Goal: Task Accomplishment & Management: Manage account settings

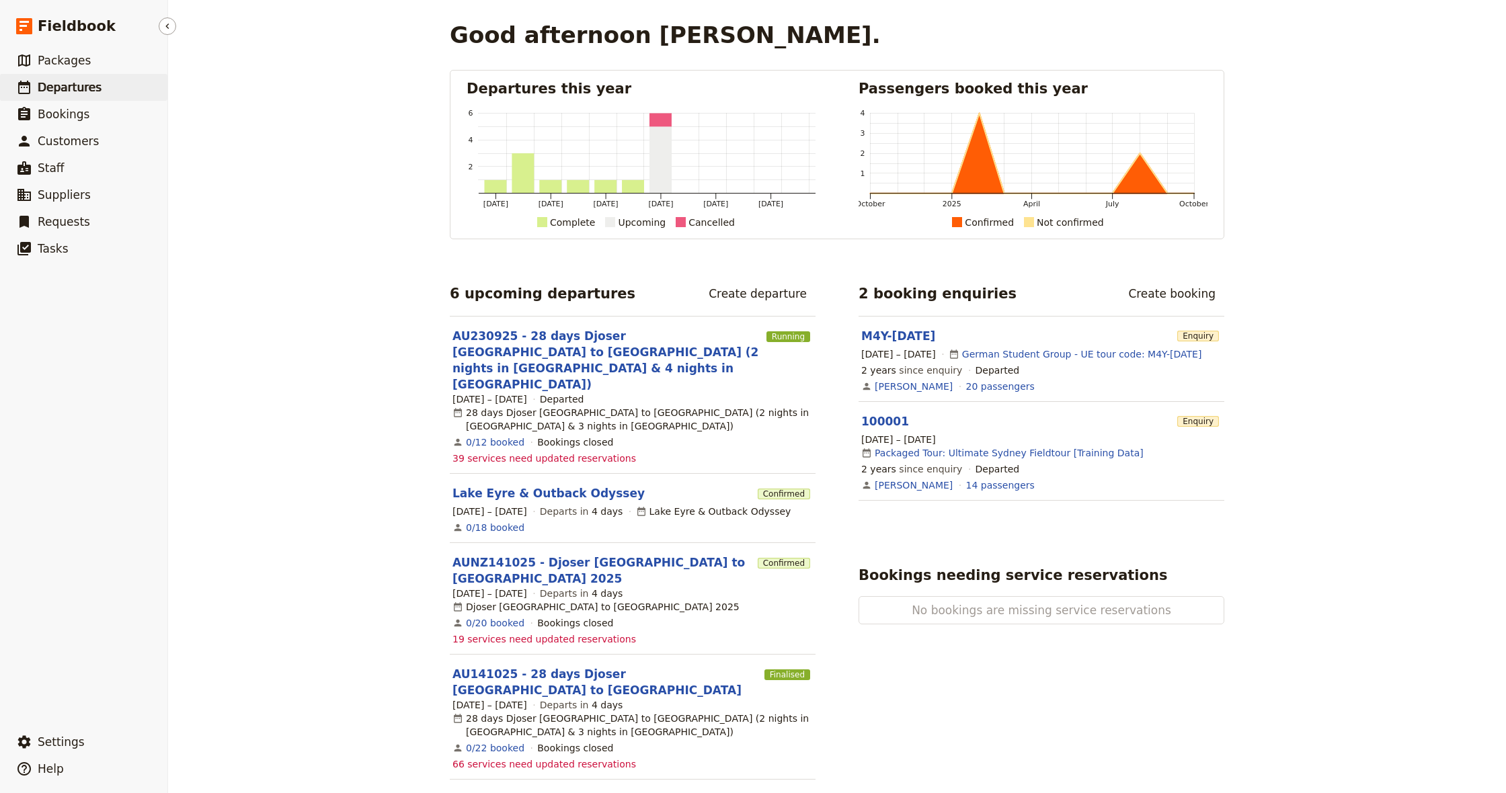
click at [67, 85] on span "Departures" at bounding box center [70, 87] width 64 height 13
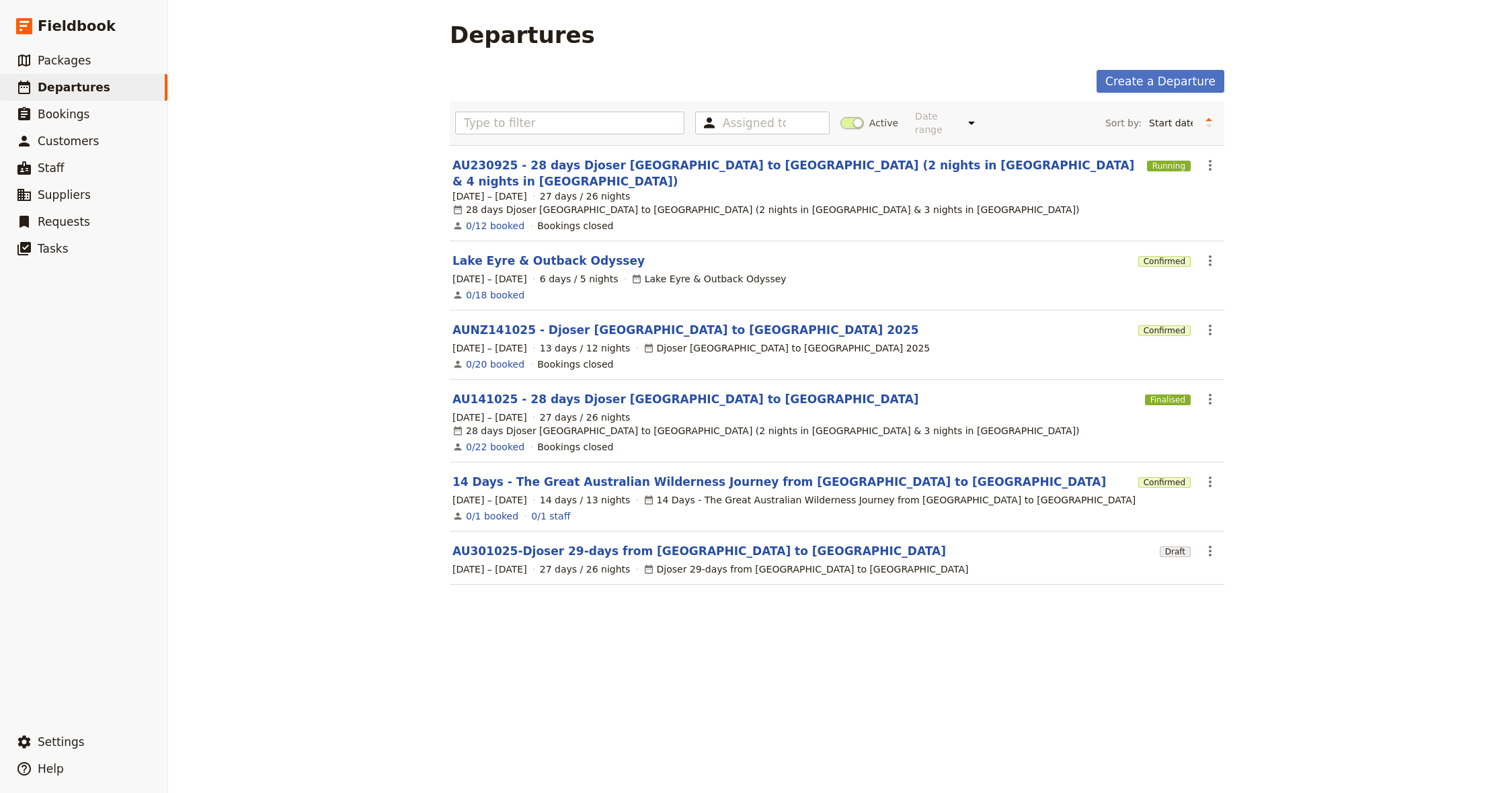
click at [546, 253] on link "Lake Eyre & Outback Odyssey" at bounding box center [549, 261] width 192 height 16
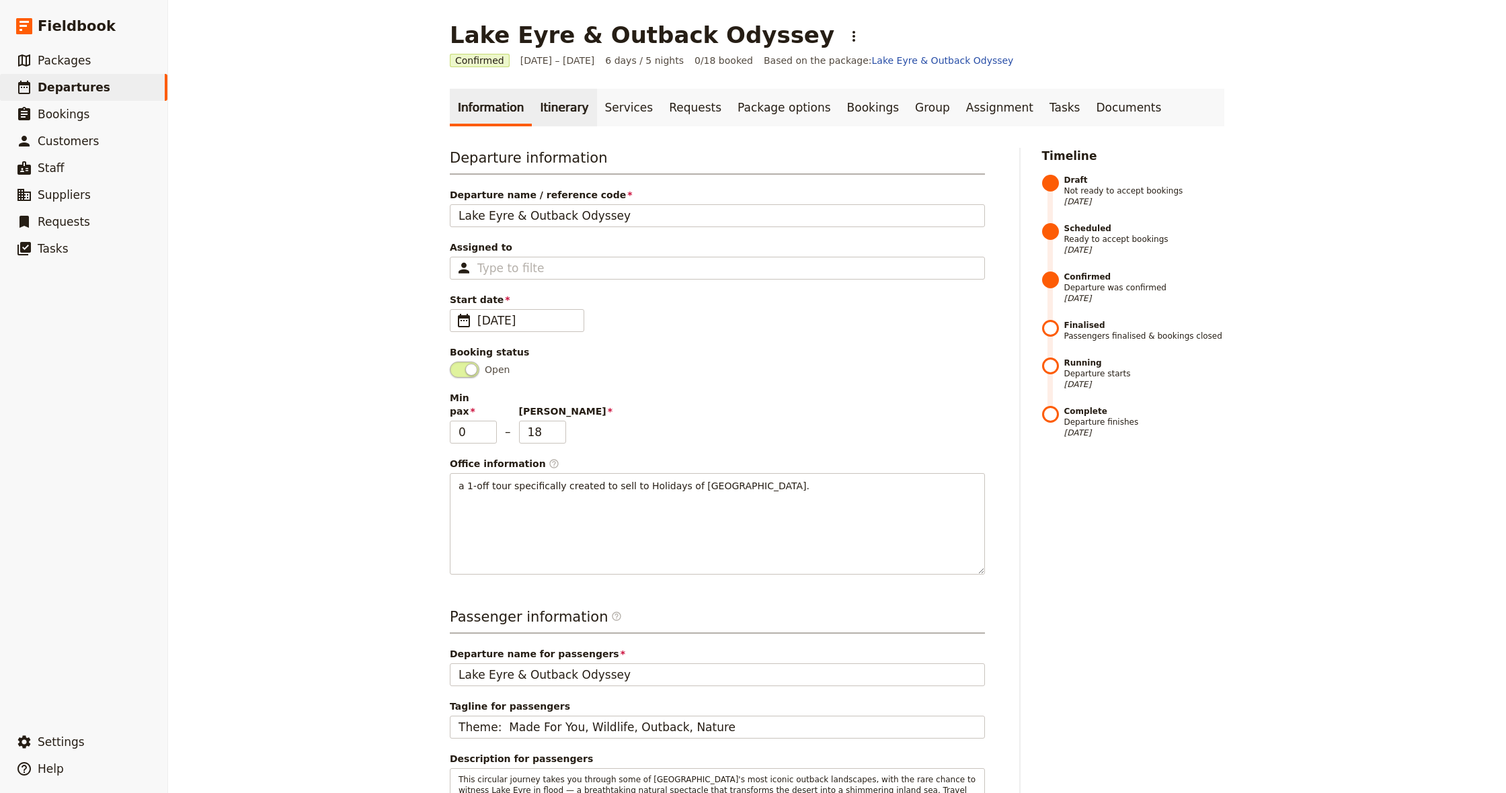
click at [539, 114] on link "Itinerary" at bounding box center [564, 108] width 65 height 38
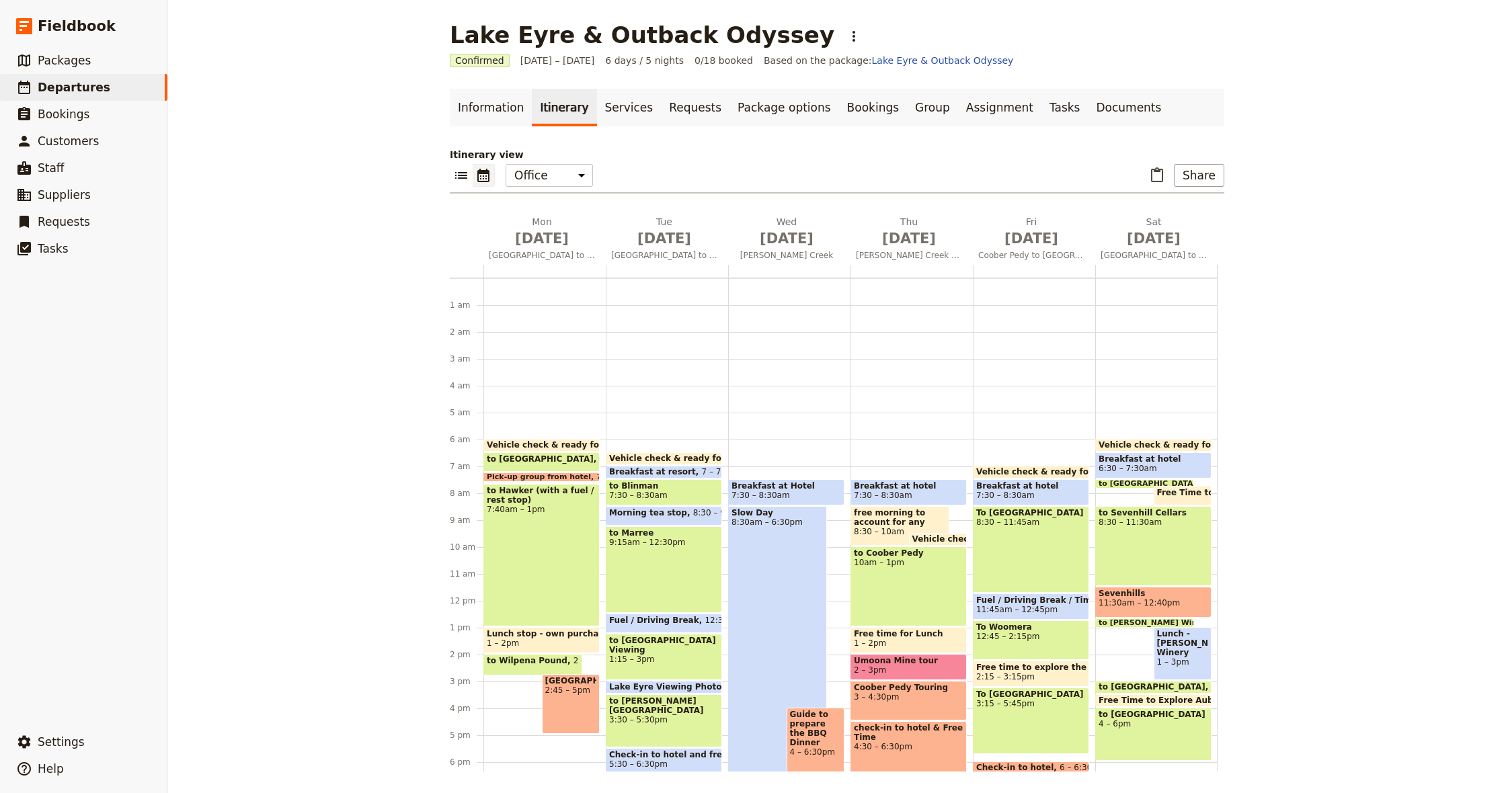
scroll to position [148, 0]
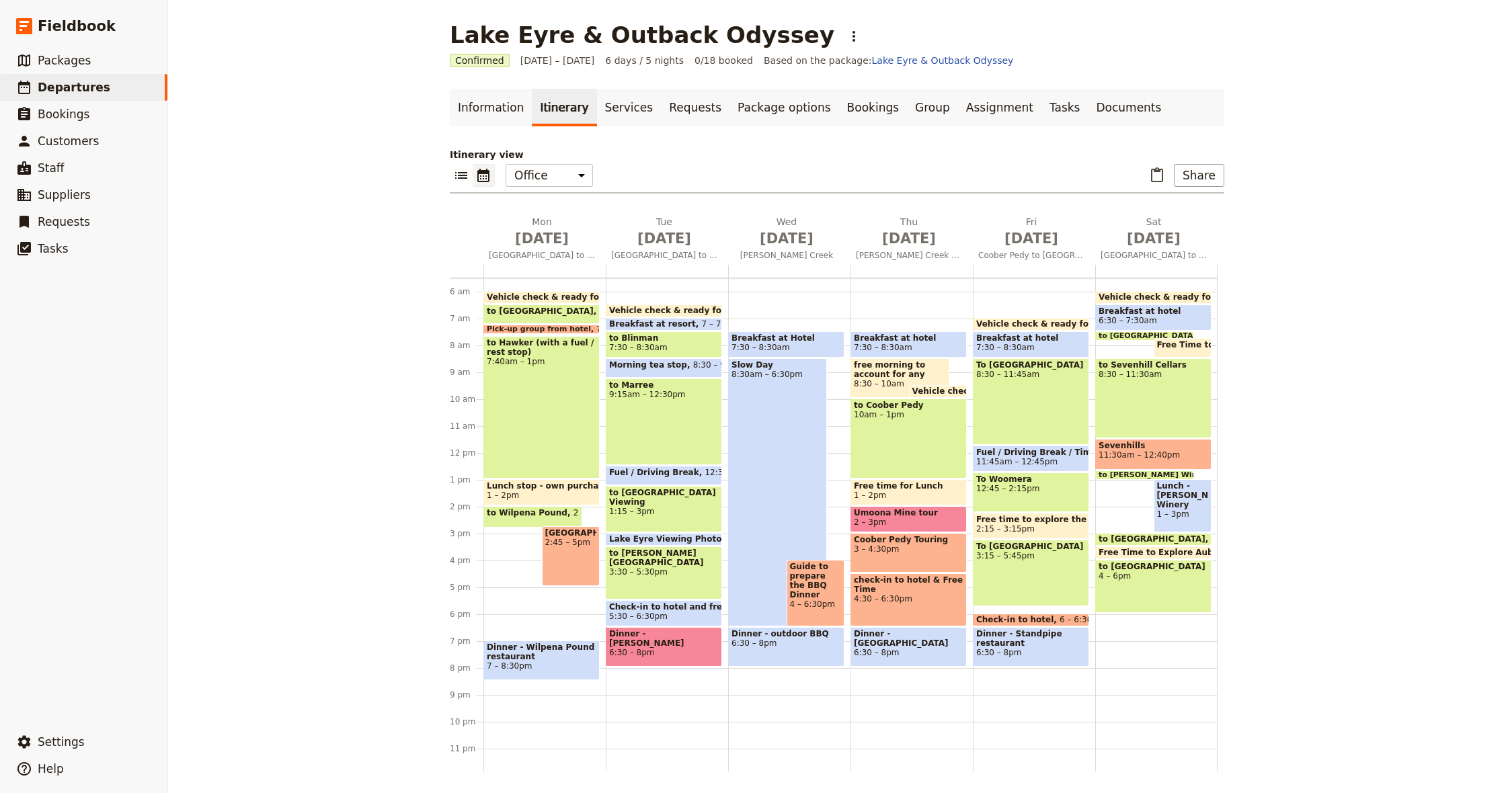
click at [570, 547] on span "2:45 – 5pm" at bounding box center [571, 542] width 52 height 9
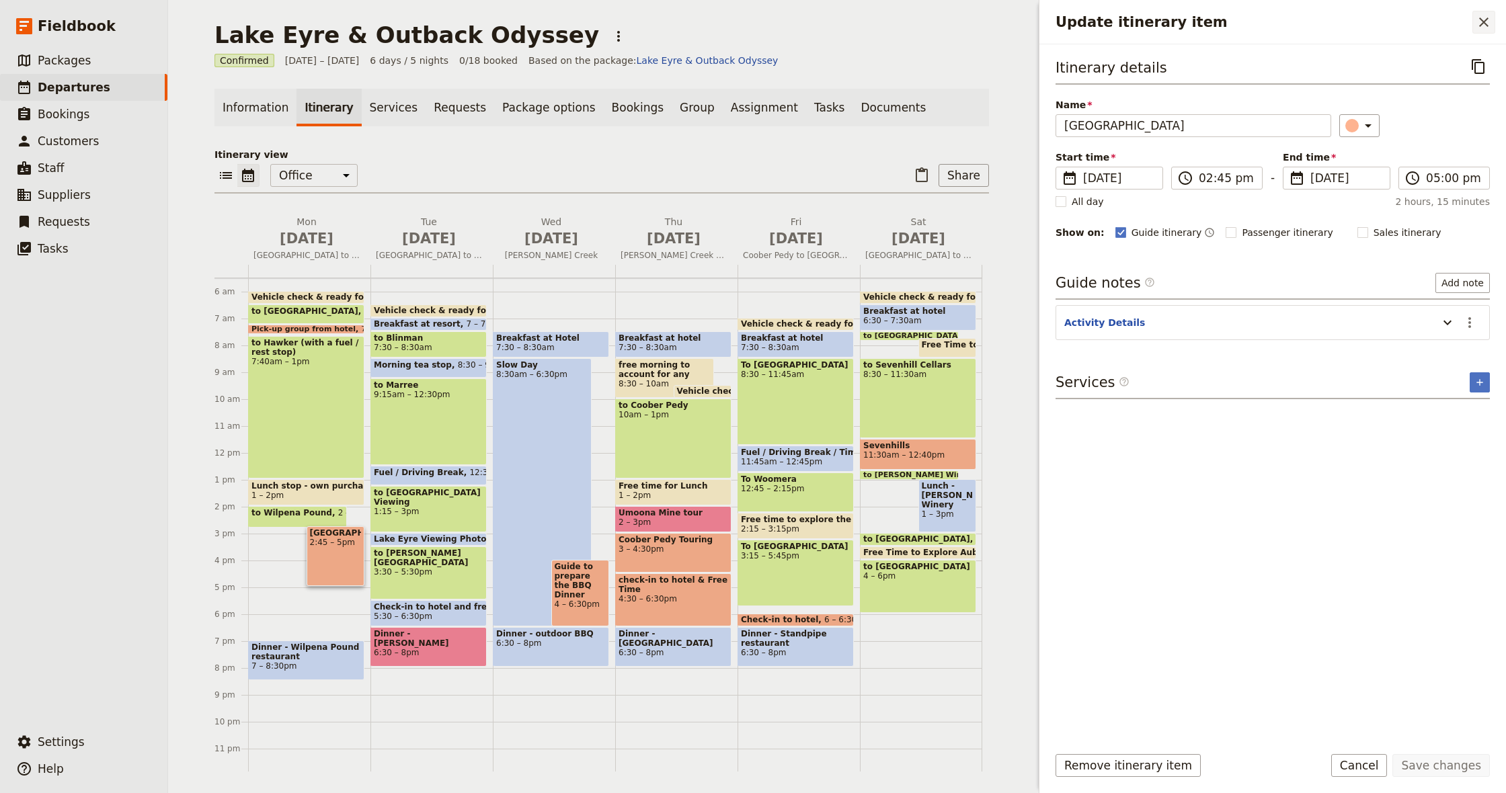
click at [1486, 19] on icon "Close drawer" at bounding box center [1484, 22] width 16 height 16
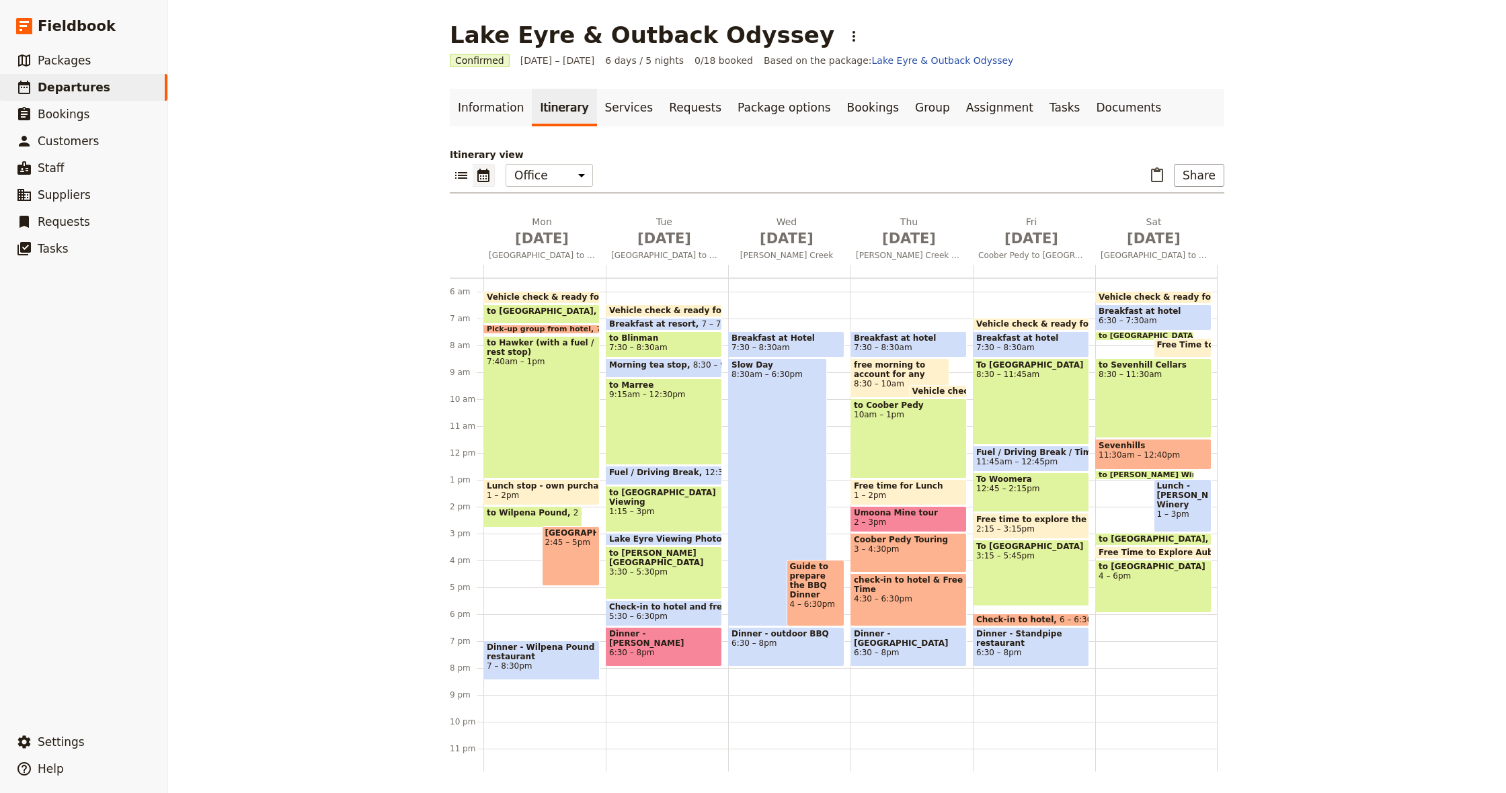
click at [553, 372] on div "to Hawker (with a fuel / rest stop) 7:40am – 1pm" at bounding box center [541, 407] width 116 height 143
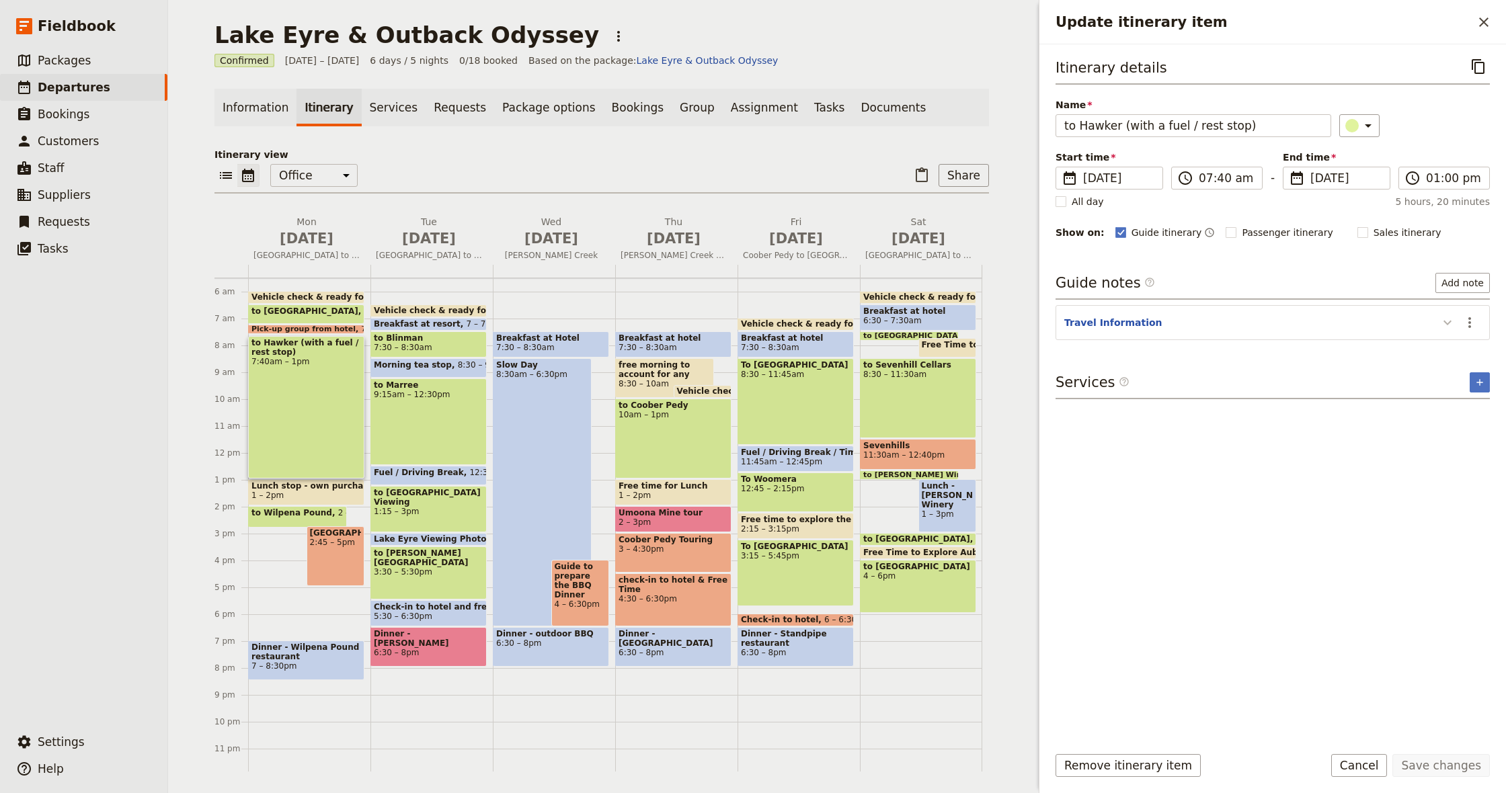
click at [1449, 326] on icon "Update itinerary item" at bounding box center [1448, 323] width 16 height 16
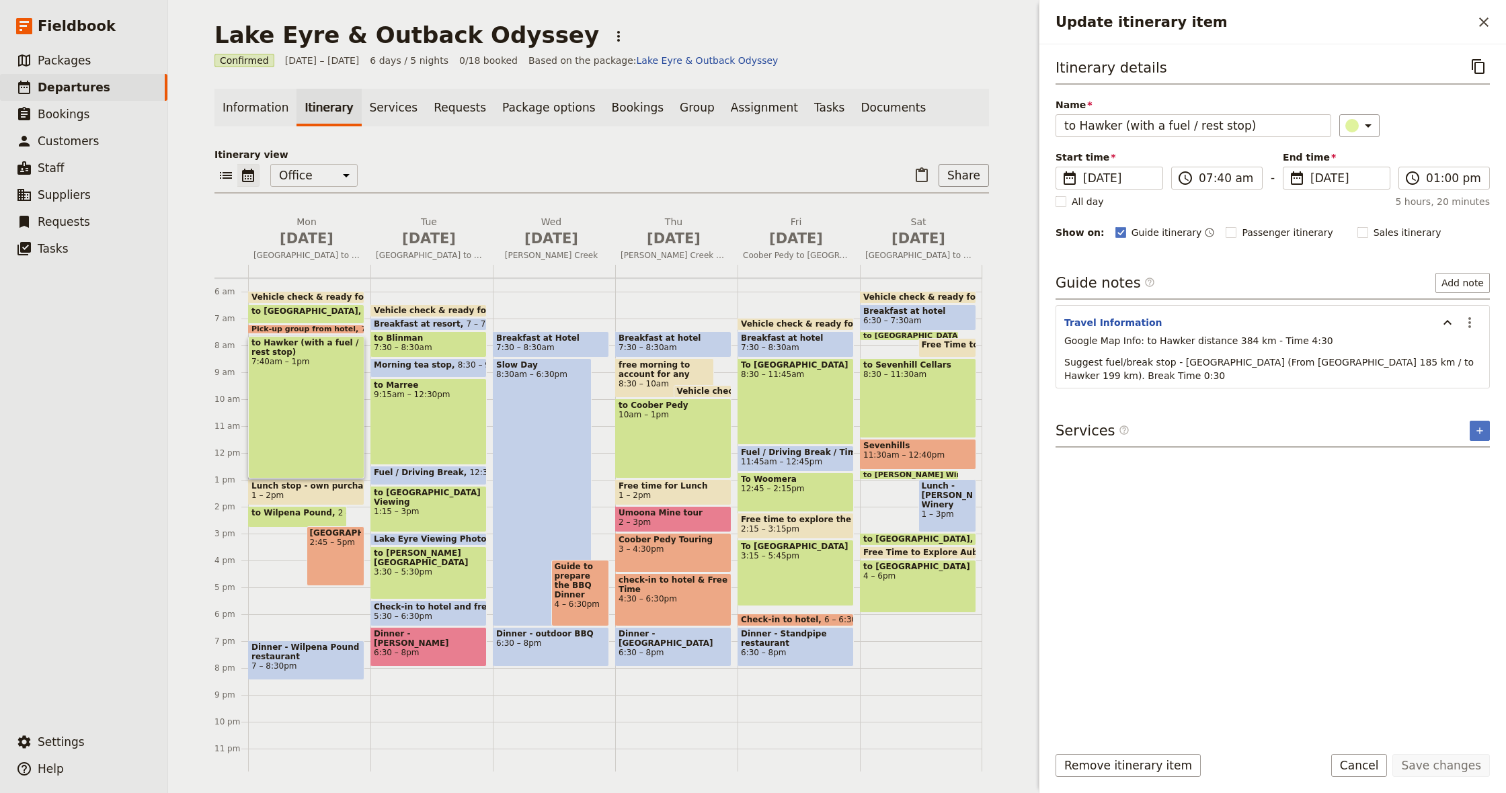
click at [1480, 19] on icon "Close drawer" at bounding box center [1483, 21] width 9 height 9
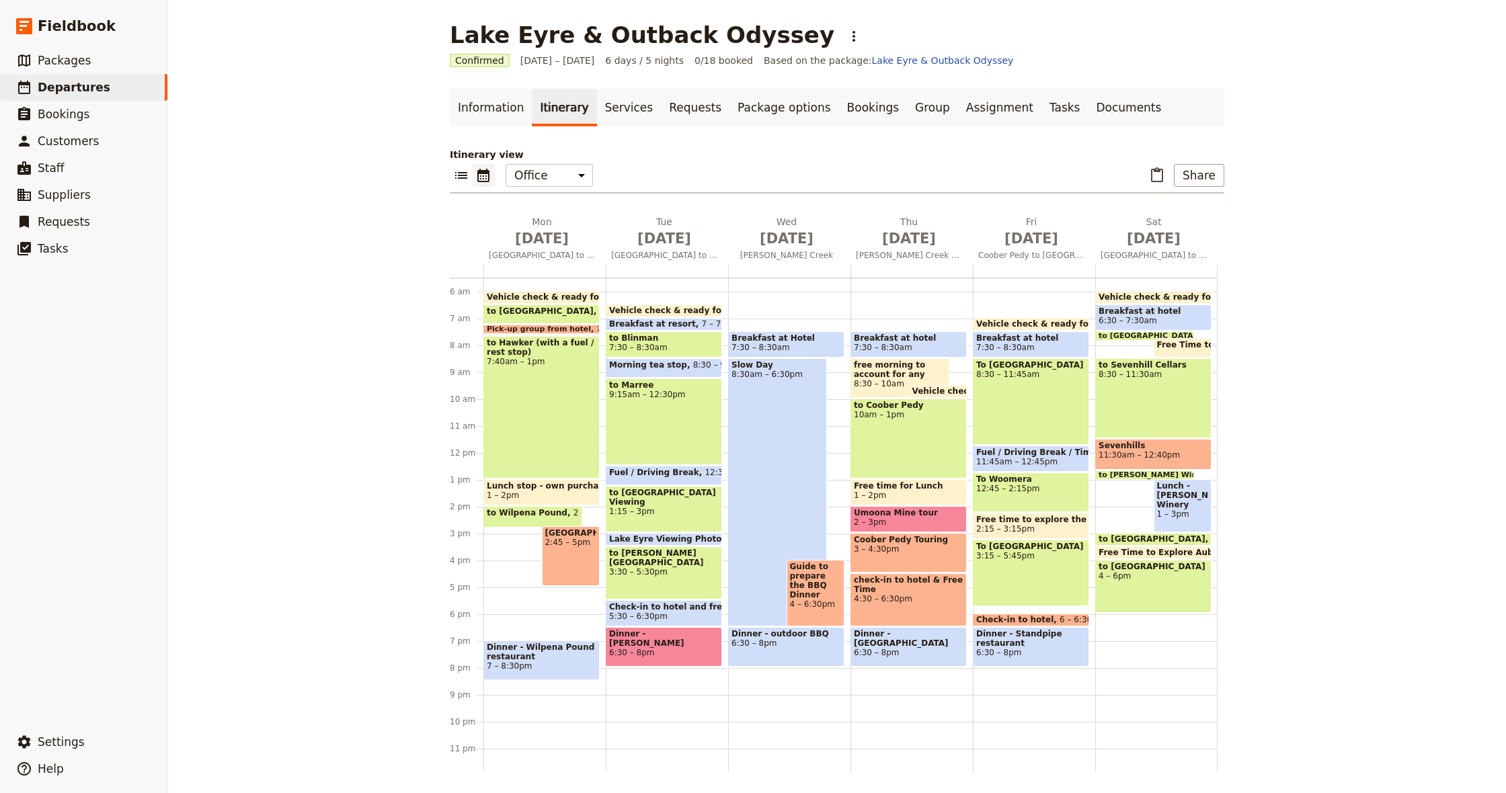
click at [531, 527] on span at bounding box center [532, 524] width 97 height 5
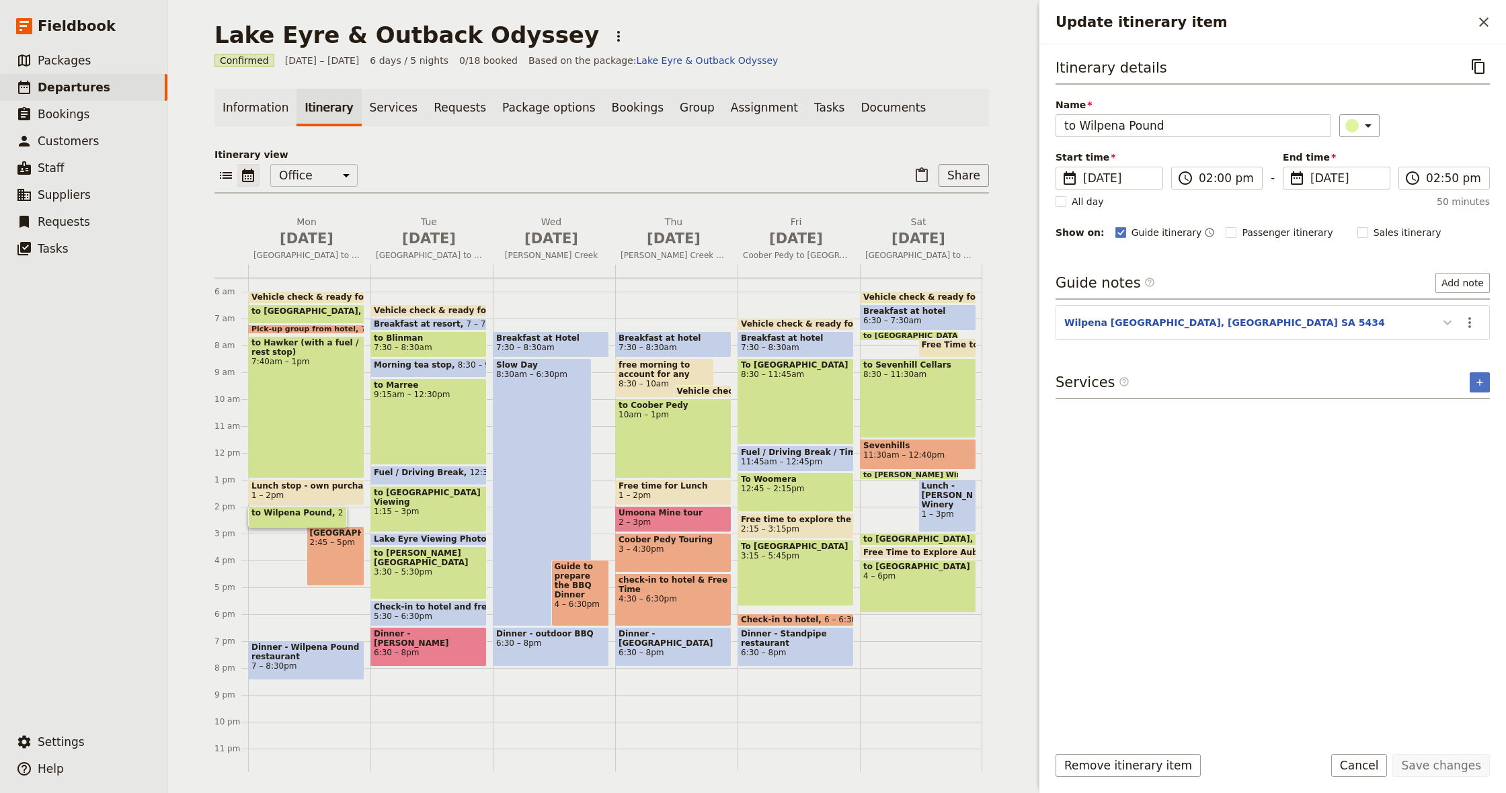
click at [1458, 325] on button "Update itinerary item" at bounding box center [1448, 322] width 22 height 22
click at [1481, 26] on icon "Close drawer" at bounding box center [1483, 21] width 9 height 9
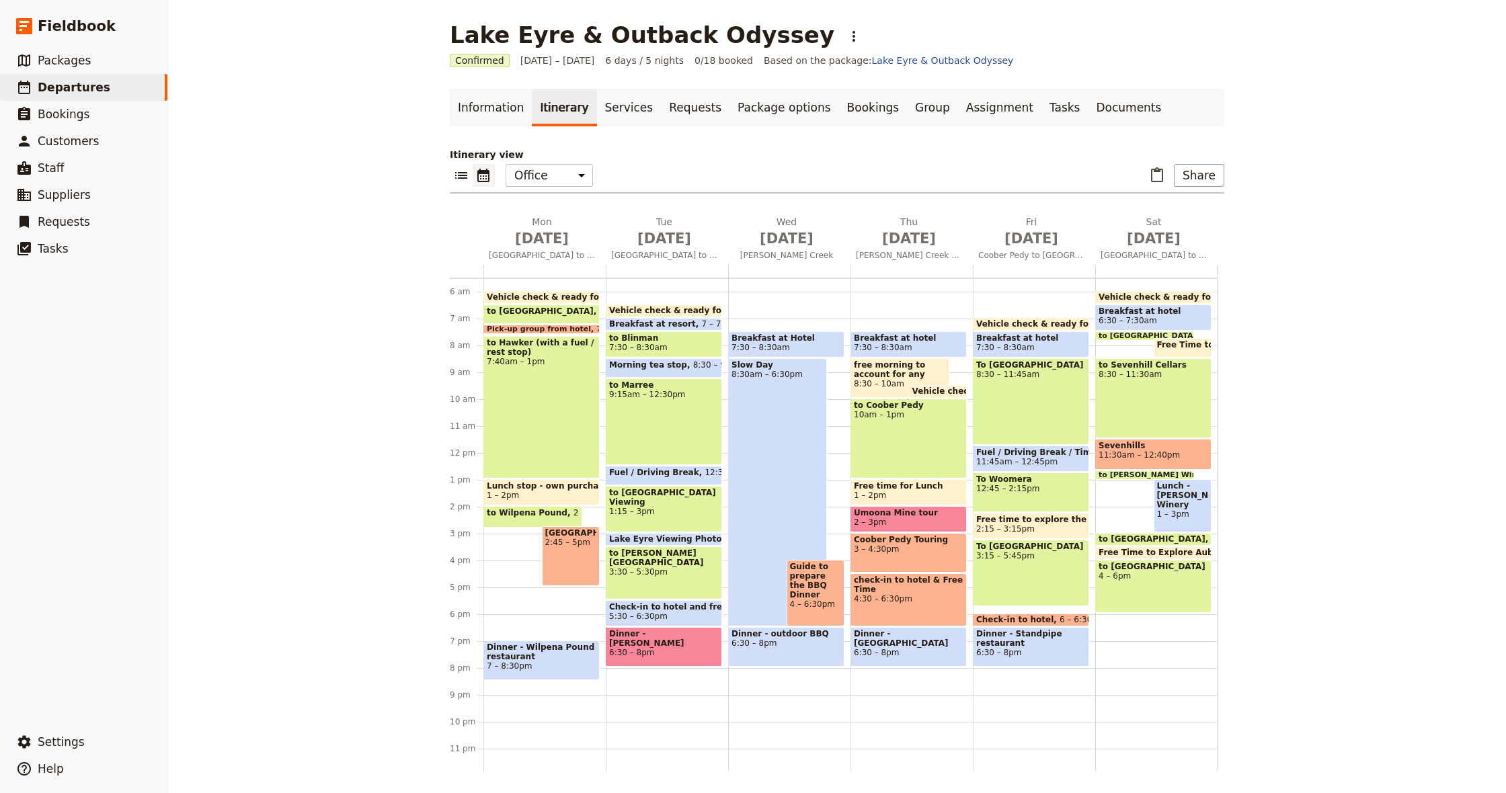
click at [550, 547] on span "2:45 – 5pm" at bounding box center [571, 542] width 52 height 9
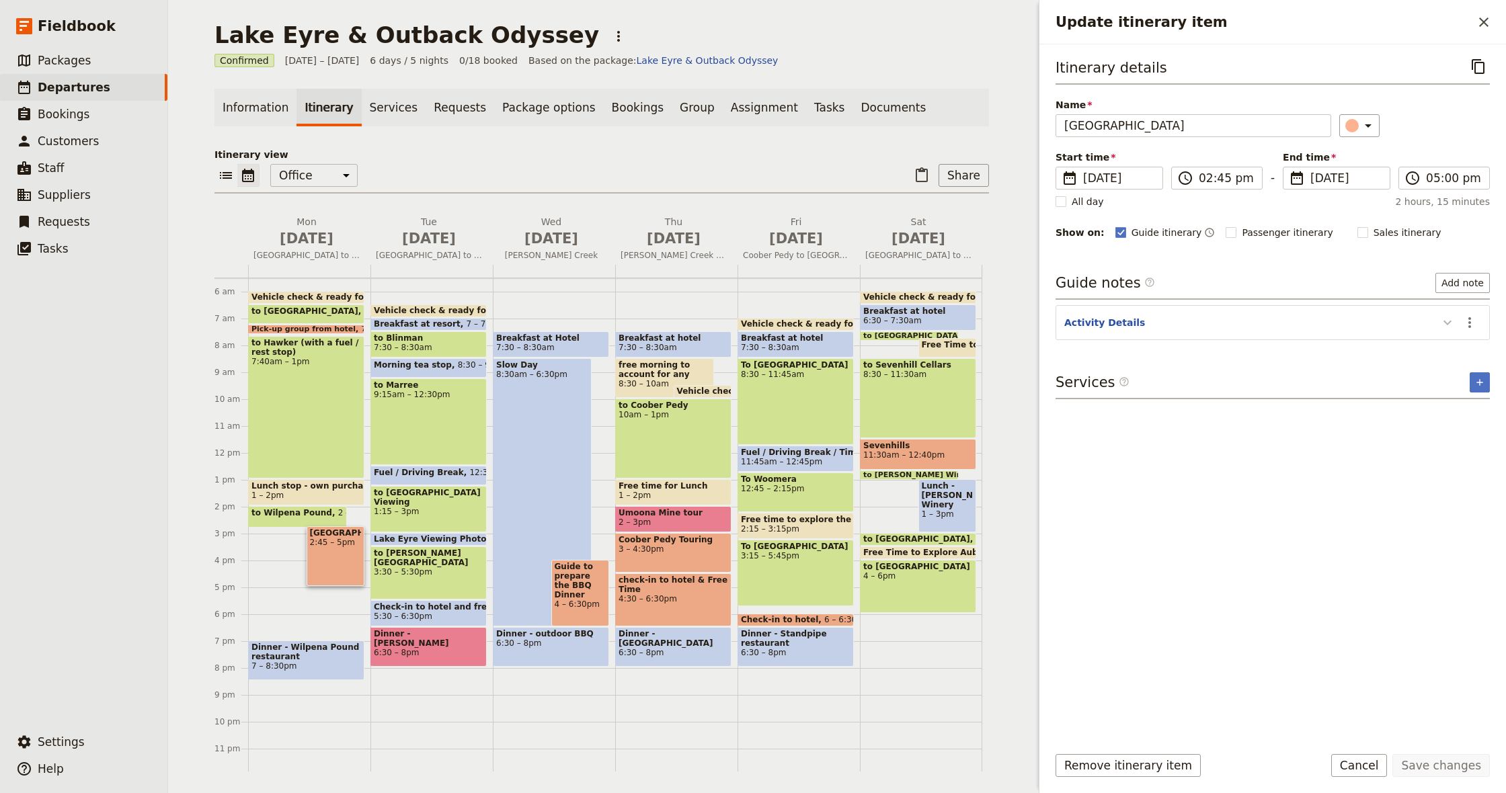
click at [1448, 325] on icon "Update itinerary item" at bounding box center [1448, 323] width 8 height 5
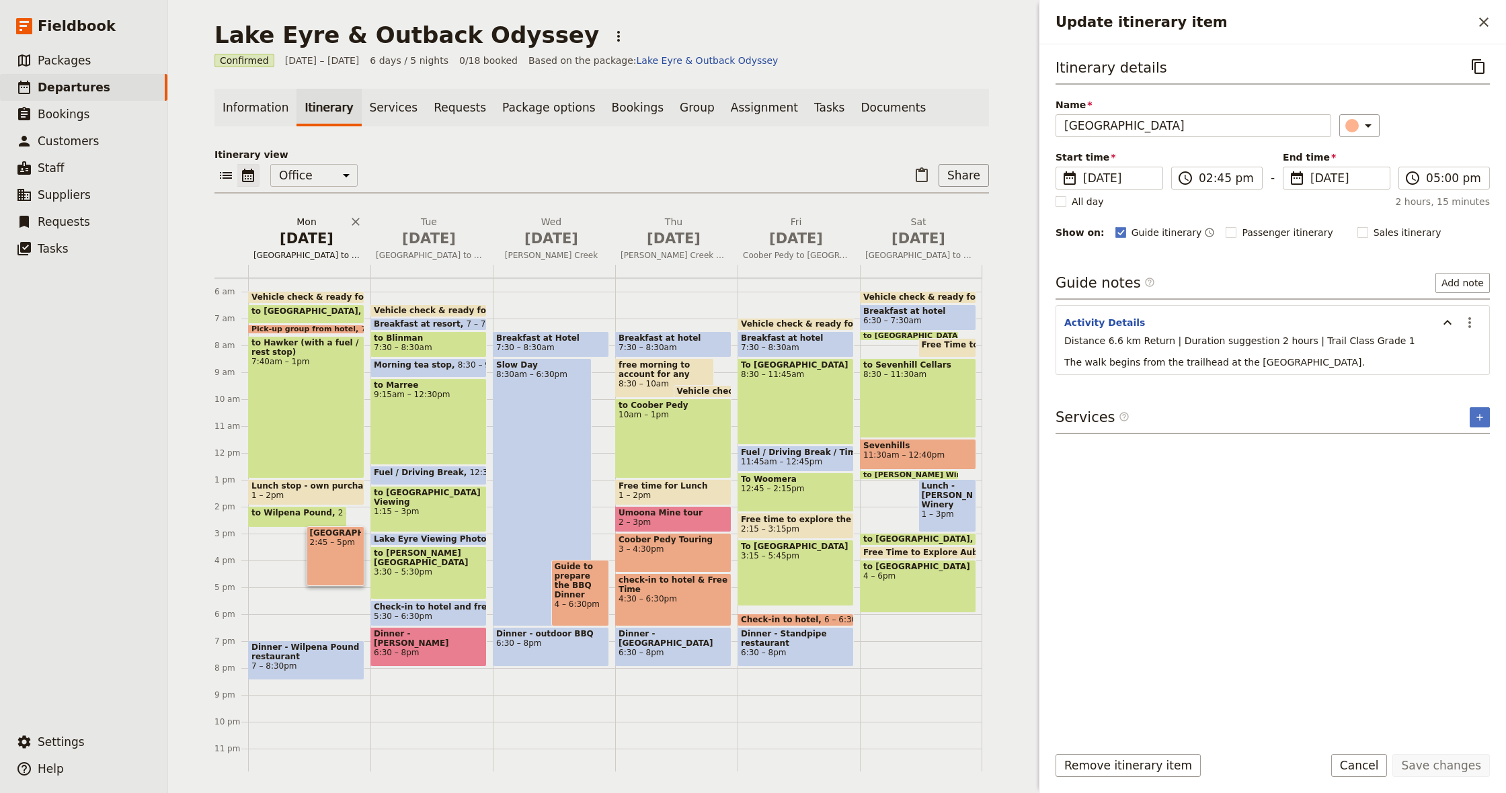
click at [321, 249] on button "Mon Oct 13 Adelaide to Ikara Flinders Ranges" at bounding box center [309, 240] width 122 height 50
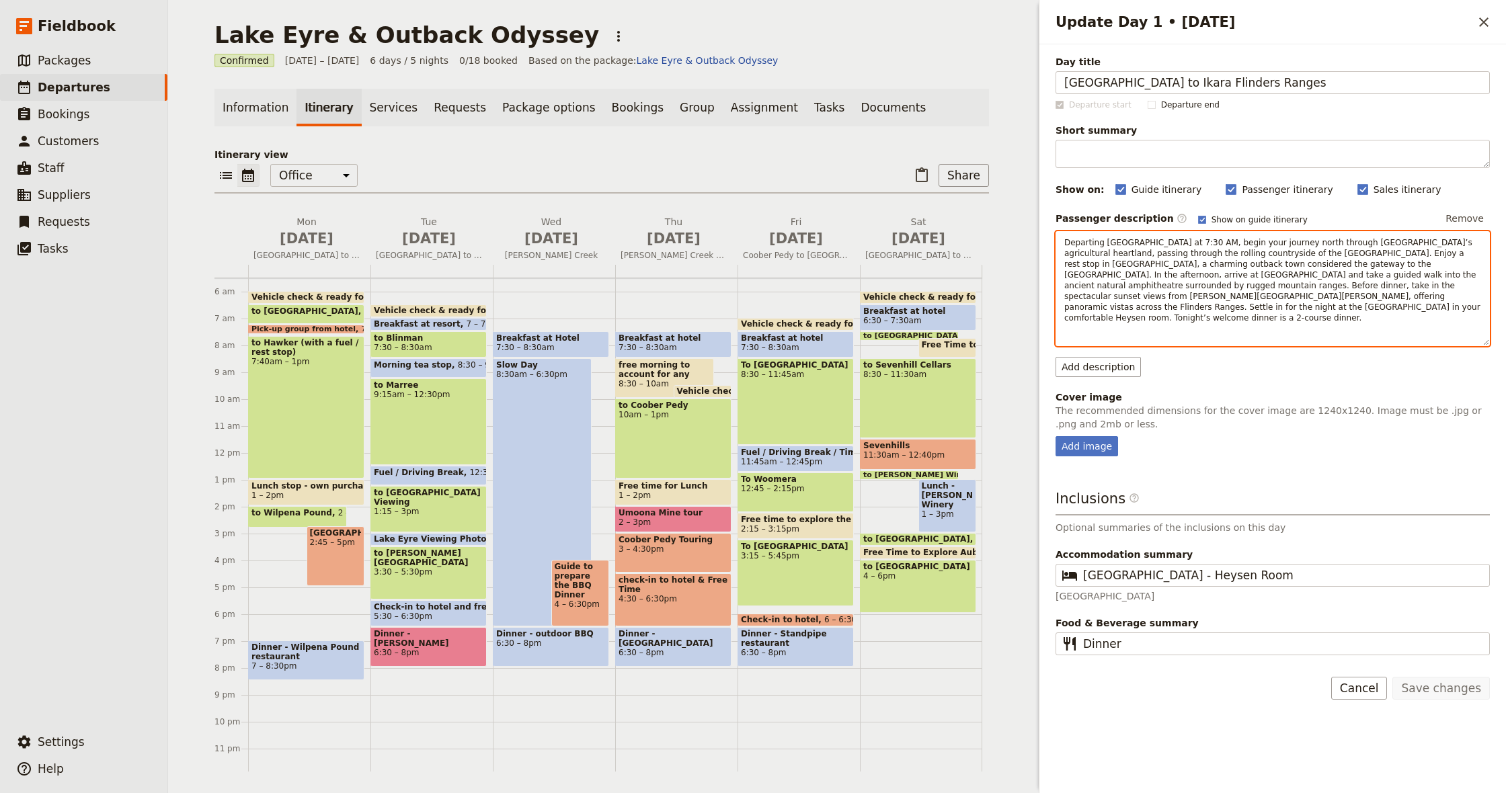
click at [1399, 313] on div "Departing Adelaide at 7:30 AM, begin your journey north through South Australia…" at bounding box center [1273, 288] width 434 height 115
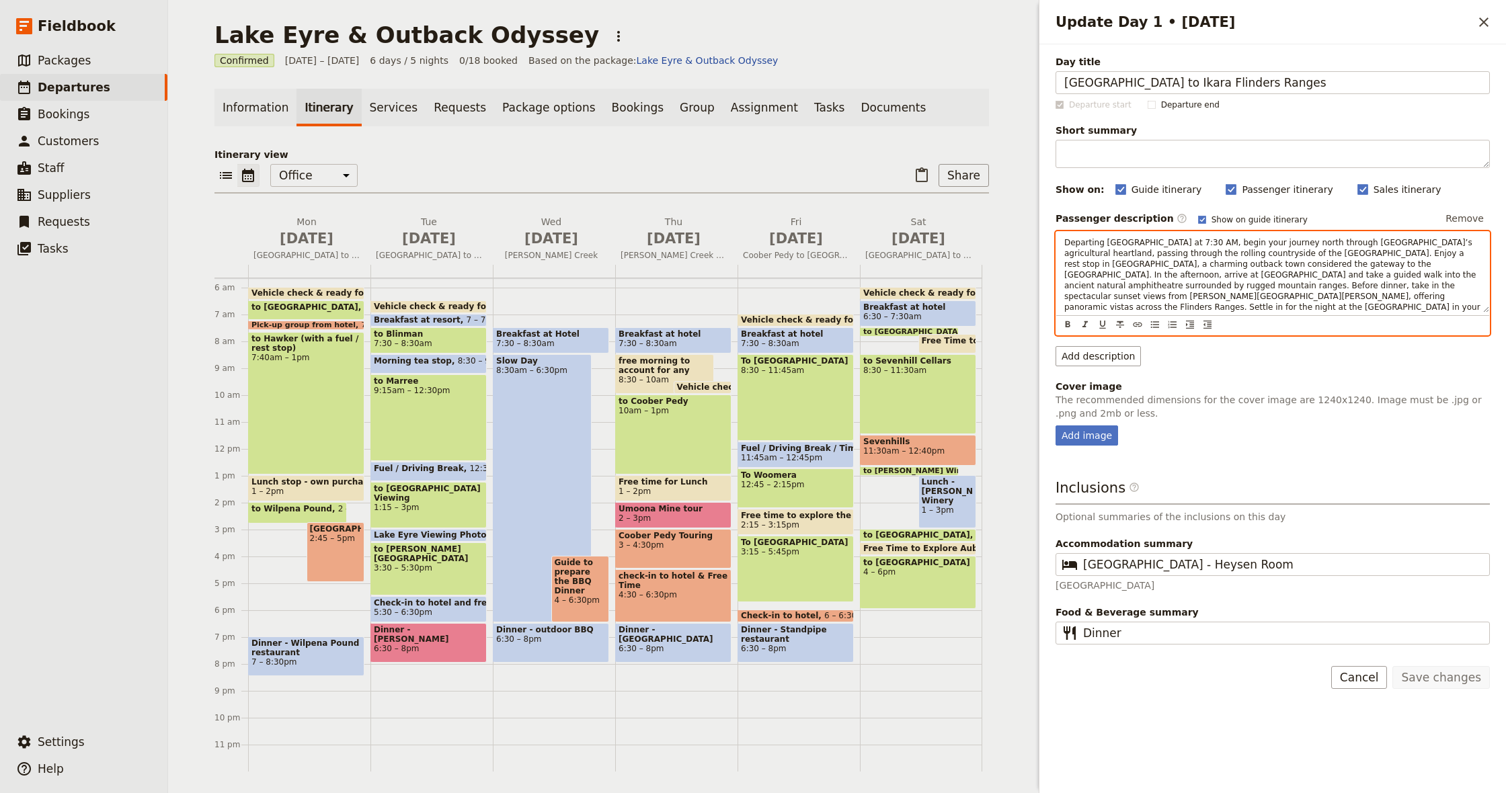
click at [301, 515] on div "to Wilpena Pound 2 – 2:50pm" at bounding box center [297, 513] width 99 height 22
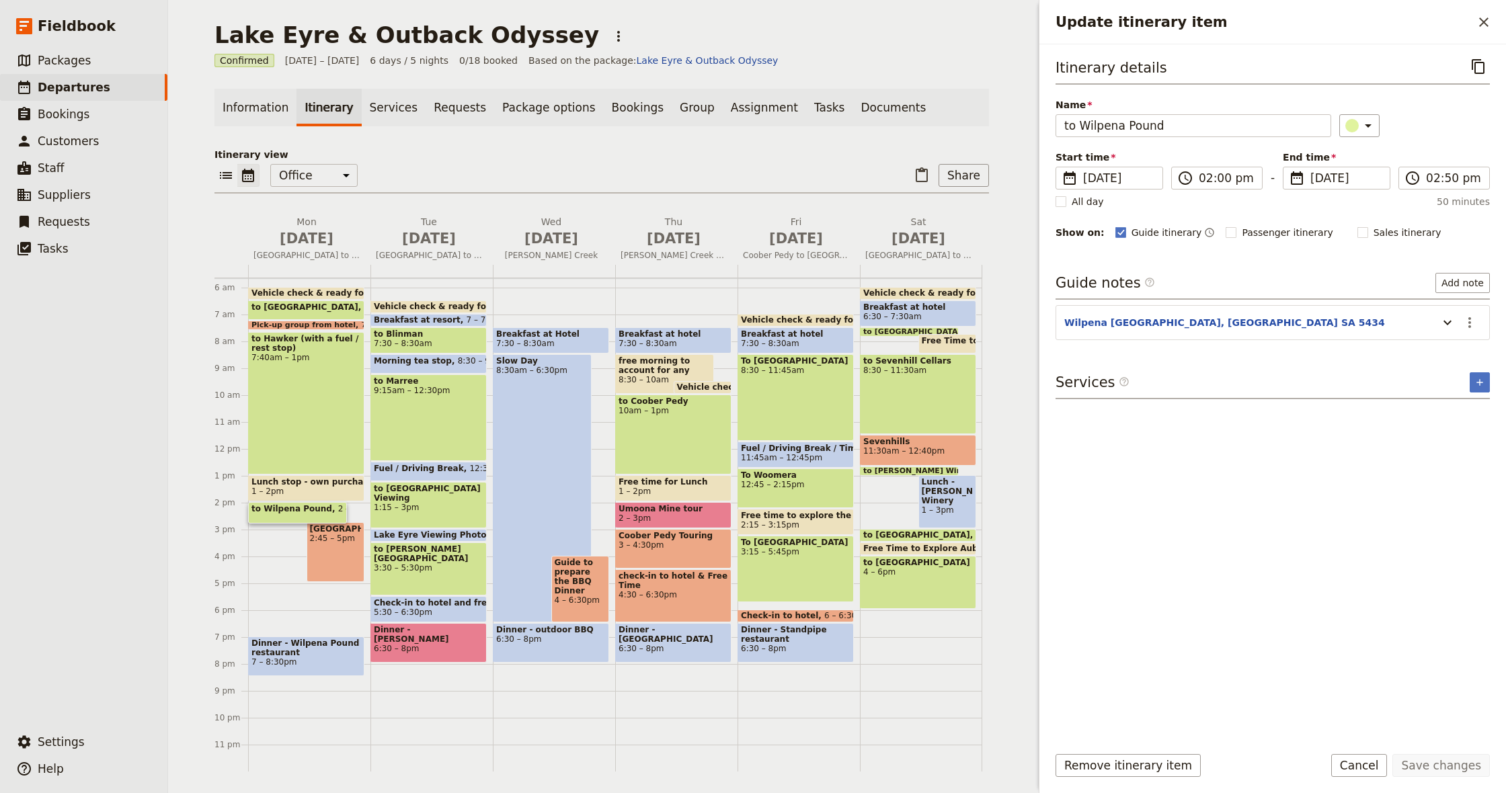
scroll to position [152, 0]
click at [1483, 15] on icon "Close drawer" at bounding box center [1484, 22] width 16 height 16
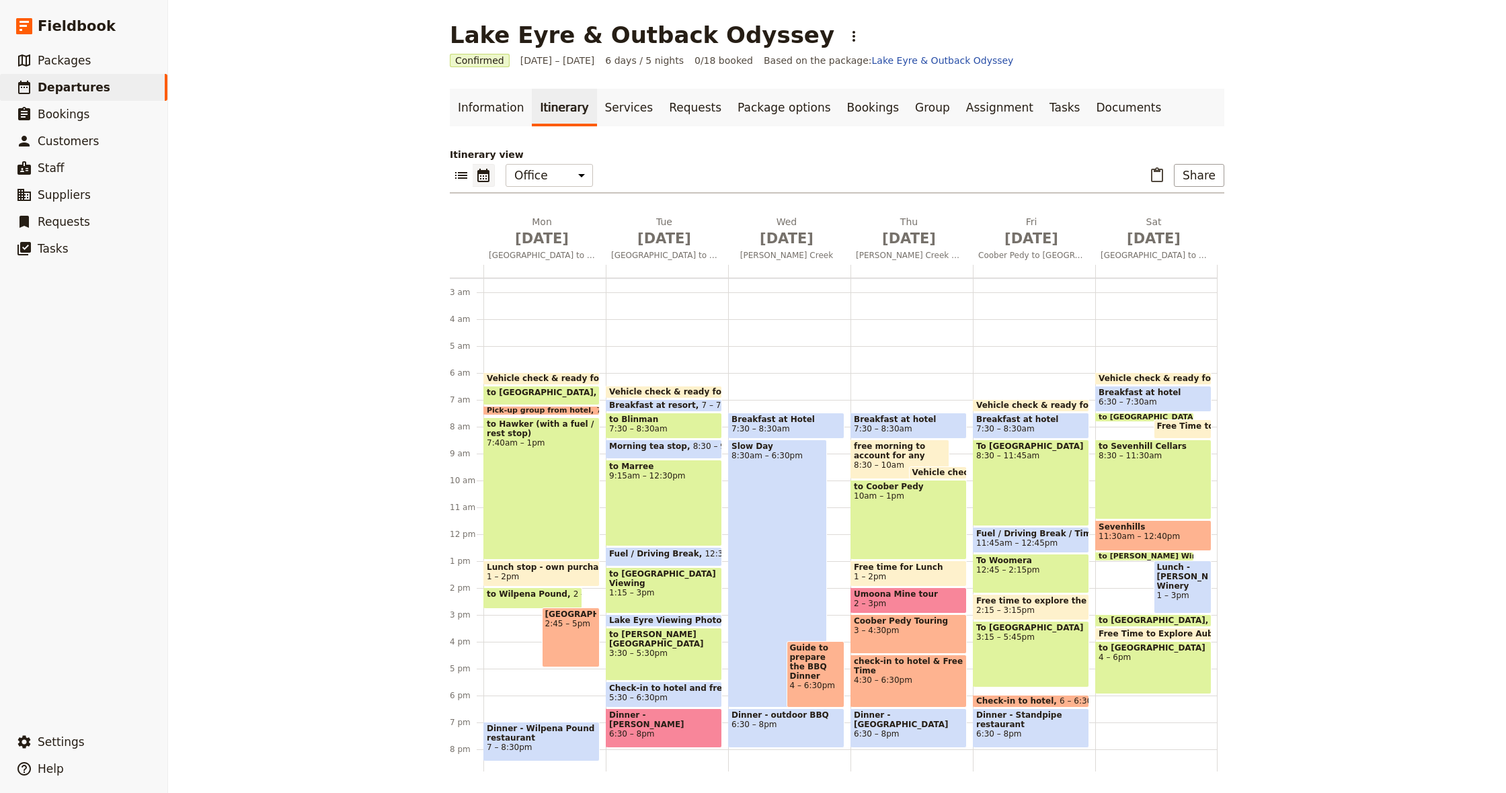
scroll to position [66, 0]
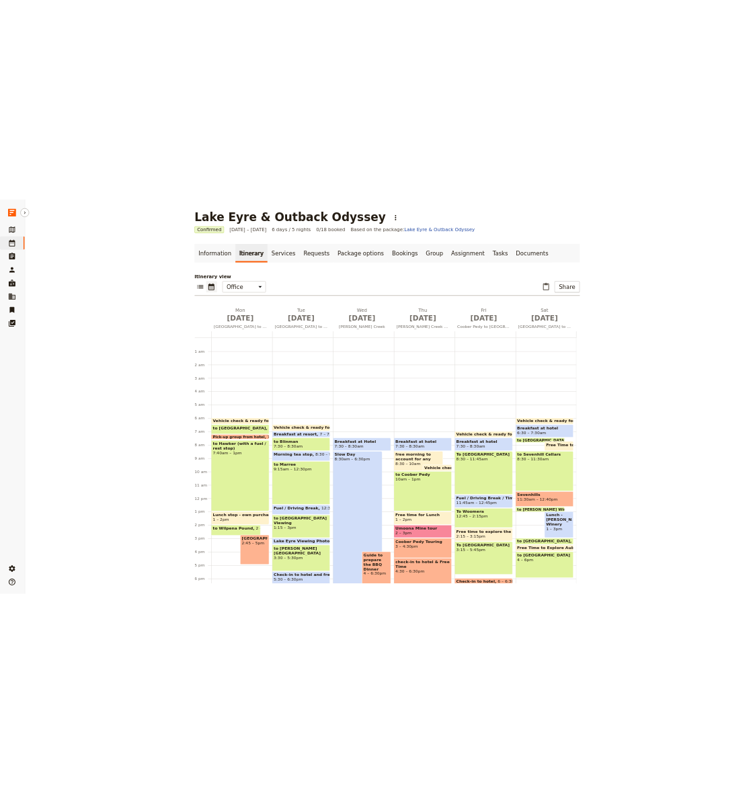
scroll to position [148, 0]
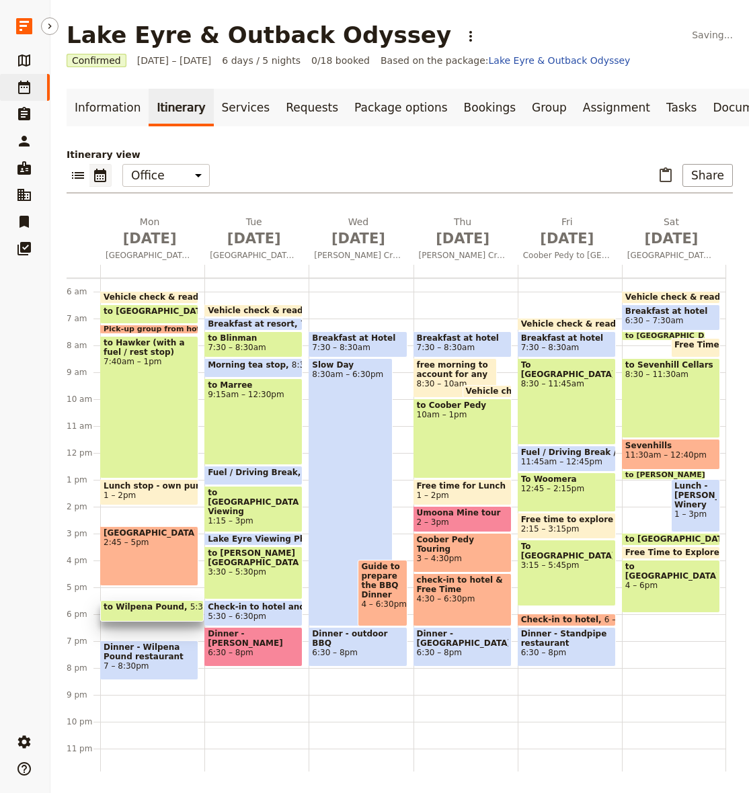
click at [133, 606] on span "to Wilpena Pound" at bounding box center [147, 606] width 87 height 9
click at [157, 606] on span "to Wilpena Pound" at bounding box center [147, 606] width 87 height 9
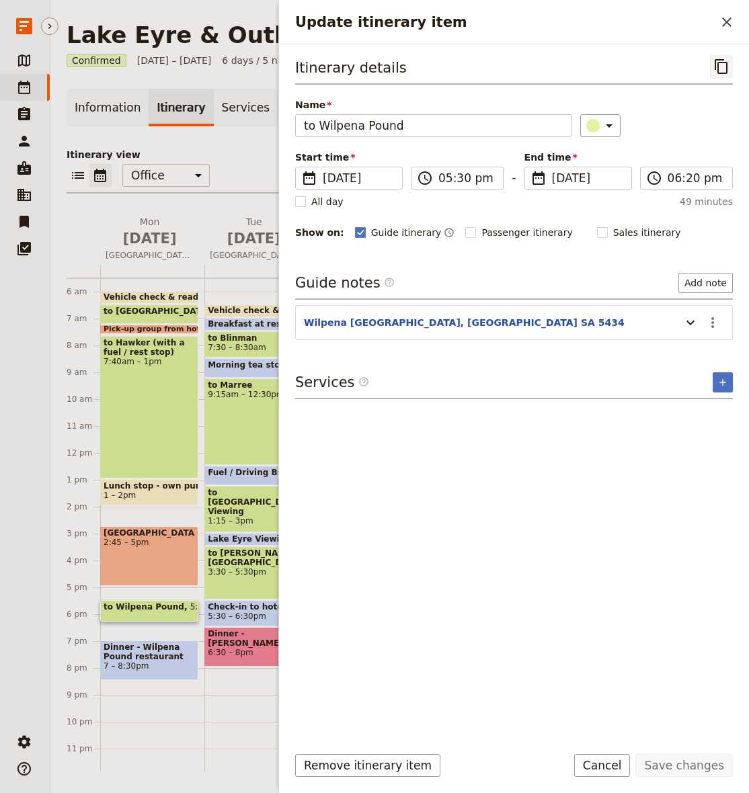
click at [719, 70] on icon "Copy itinerary item" at bounding box center [721, 66] width 16 height 16
click at [725, 26] on icon "Close drawer" at bounding box center [727, 22] width 16 height 16
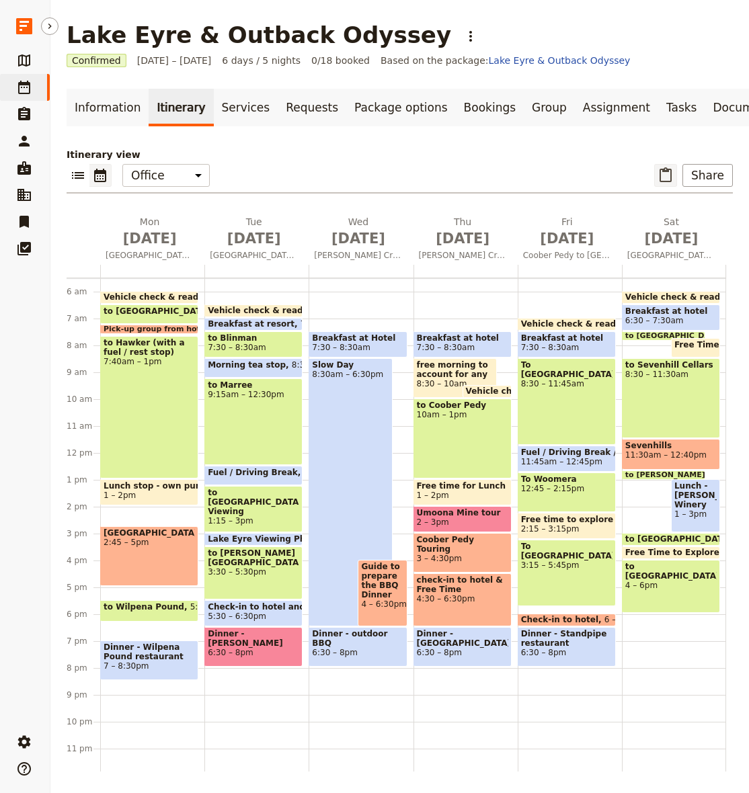
click at [670, 177] on icon "Paste itinerary item" at bounding box center [666, 175] width 16 height 16
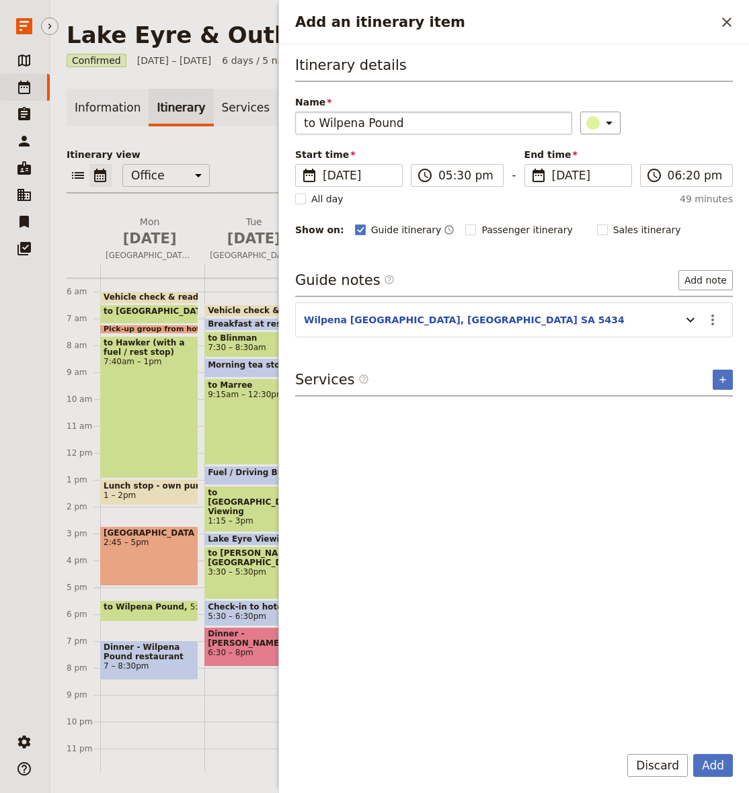
drag, startPoint x: 356, startPoint y: 118, endPoint x: 320, endPoint y: 118, distance: 35.6
click at [321, 118] on input "to Wilpena Pound" at bounding box center [433, 123] width 277 height 23
type input "to [GEOGRAPHIC_DATA]"
click at [678, 315] on div "Add an itinerary item" at bounding box center [687, 320] width 27 height 23
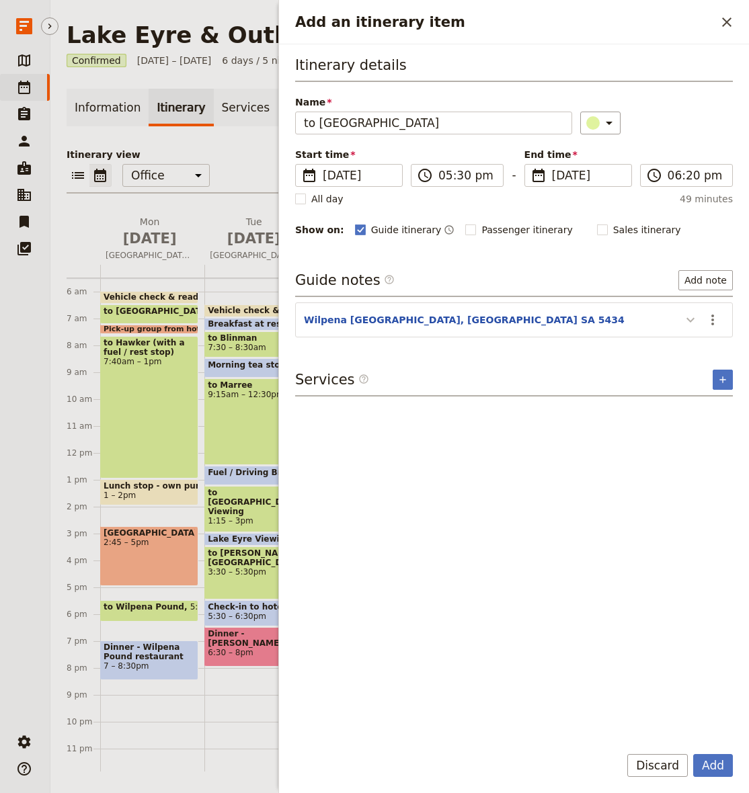
click at [689, 316] on icon "Add an itinerary item" at bounding box center [690, 320] width 16 height 16
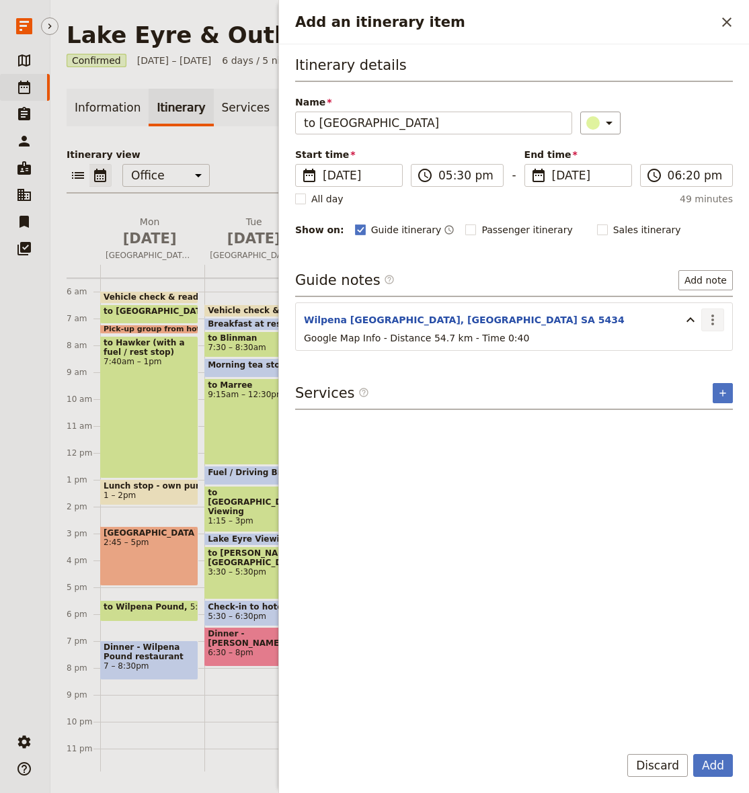
drag, startPoint x: 714, startPoint y: 317, endPoint x: 715, endPoint y: 329, distance: 12.1
click at [714, 317] on icon "Actions" at bounding box center [713, 320] width 16 height 16
click at [703, 348] on span "Edit note" at bounding box center [684, 349] width 63 height 13
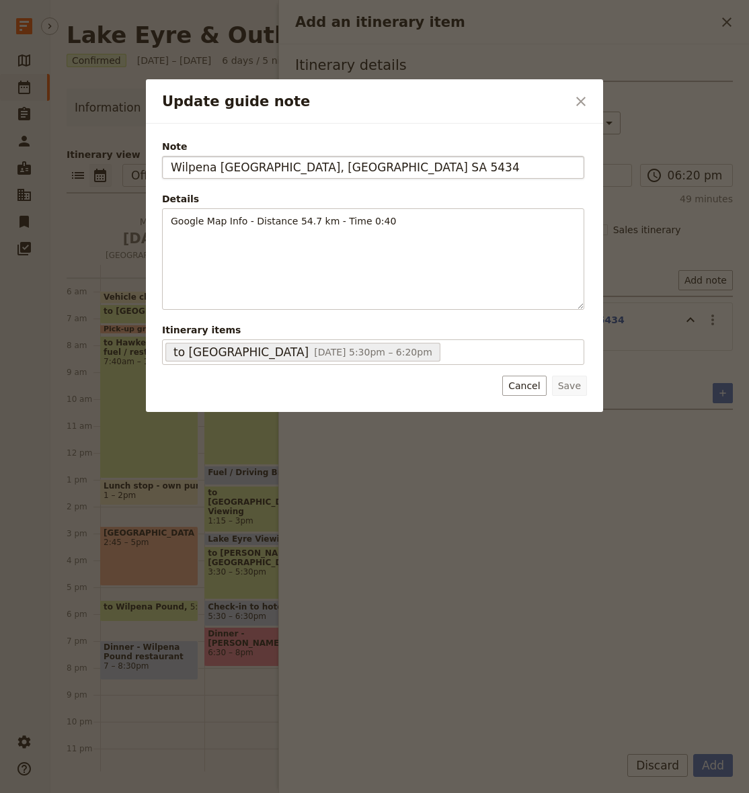
click at [166, 167] on input "Wilpena [GEOGRAPHIC_DATA], [GEOGRAPHIC_DATA] SA 5434" at bounding box center [373, 167] width 422 height 23
type input "Old Wilpena Homestead ([GEOGRAPHIC_DATA]), FJQ7+28, [GEOGRAPHIC_DATA] SA 5434"
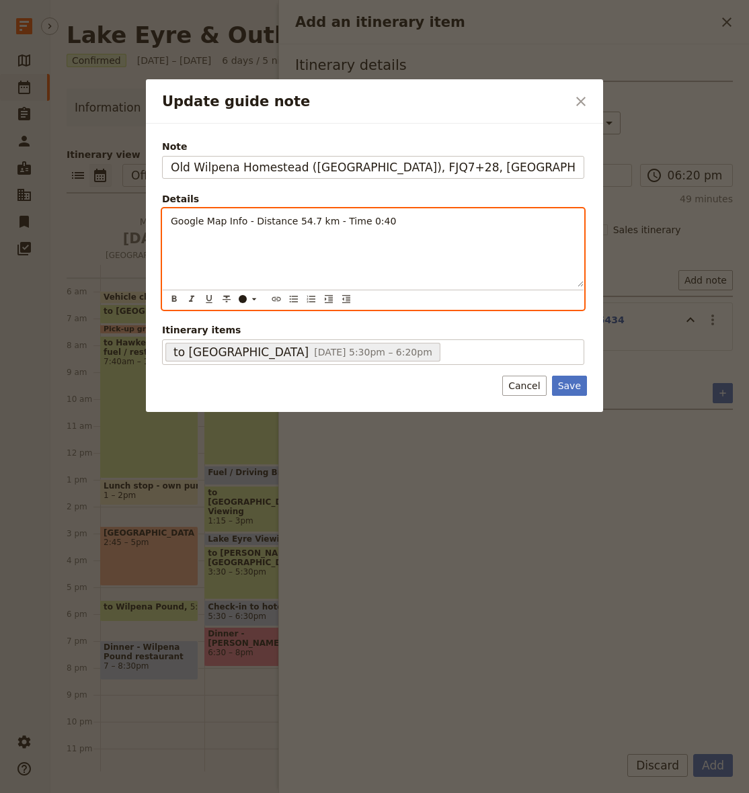
drag, startPoint x: 284, startPoint y: 270, endPoint x: 293, endPoint y: 222, distance: 49.3
click at [283, 269] on div "Google Map Info - Distance 54.7 km - Time 0:40" at bounding box center [373, 248] width 421 height 78
click at [309, 218] on span "Google Map Info - Distance 54.7 km - Time 0:40" at bounding box center [283, 221] width 225 height 11
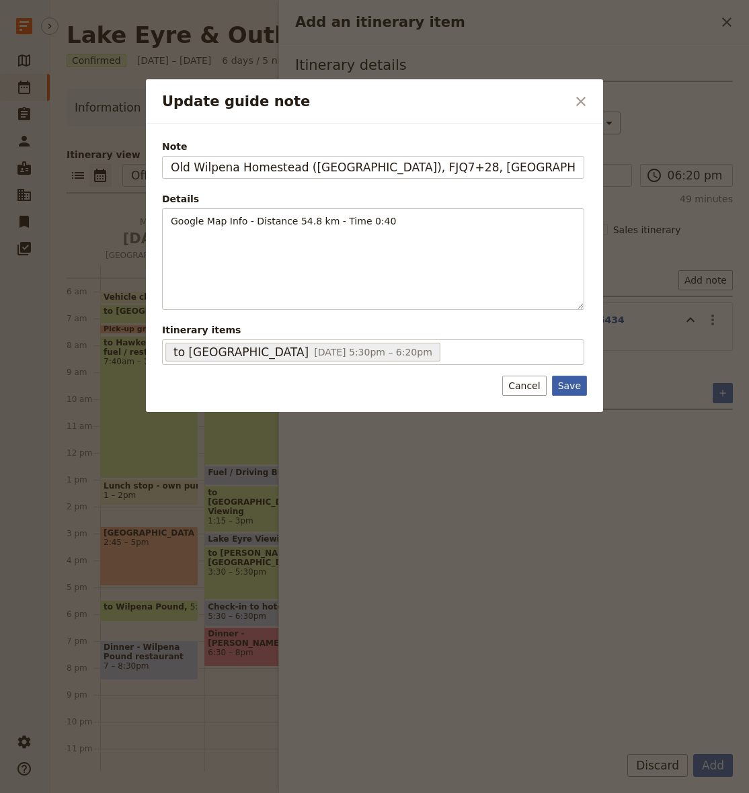
click at [572, 382] on button "Save" at bounding box center [569, 386] width 35 height 20
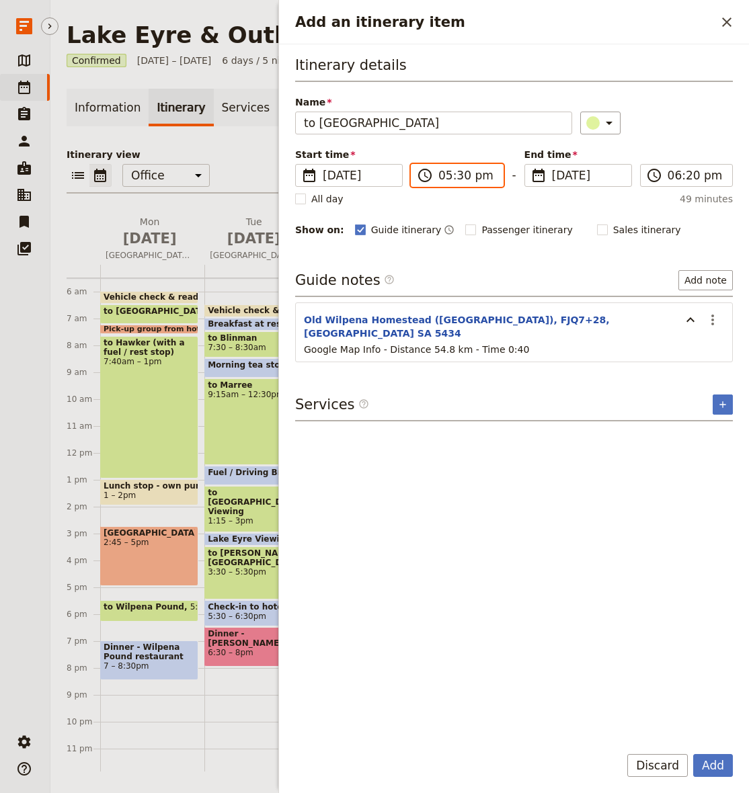
click at [444, 177] on input "05:30 pm" at bounding box center [466, 175] width 56 height 16
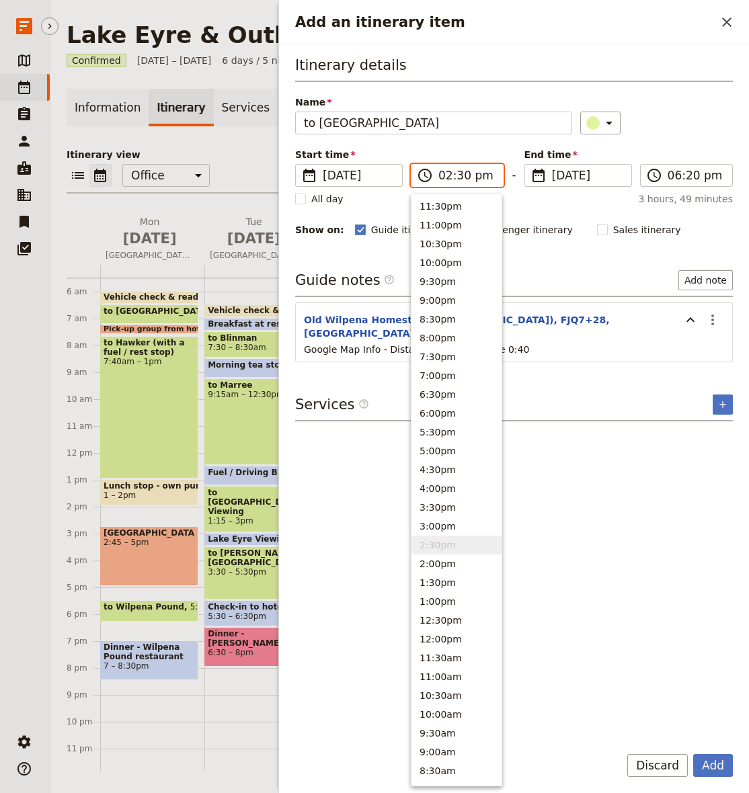
type input "02:00 pm"
click at [681, 176] on input "06:20 pm" at bounding box center [696, 175] width 56 height 16
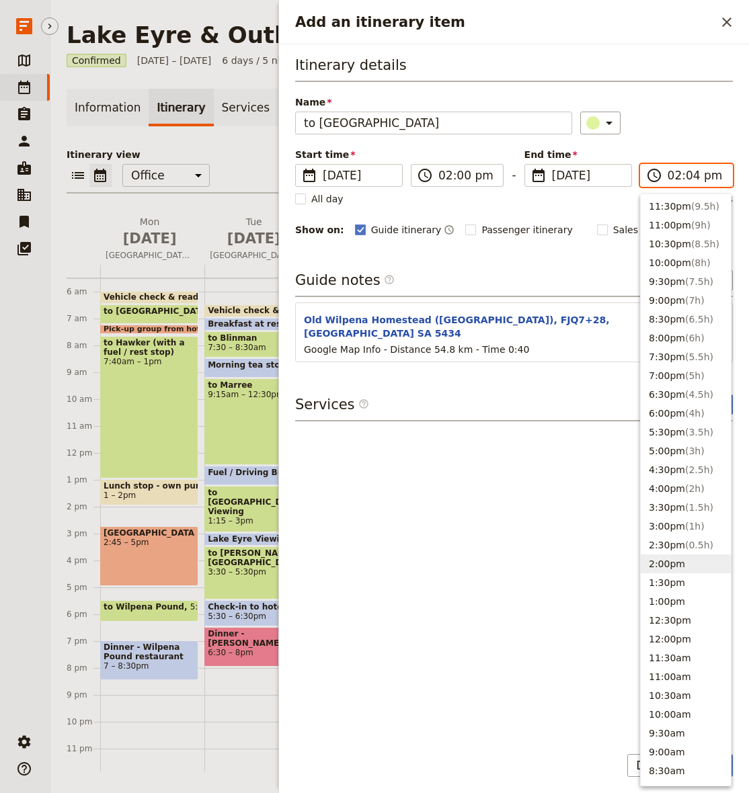
type input "02:40 pm"
click at [715, 107] on div "Name to [GEOGRAPHIC_DATA] ​" at bounding box center [514, 114] width 438 height 39
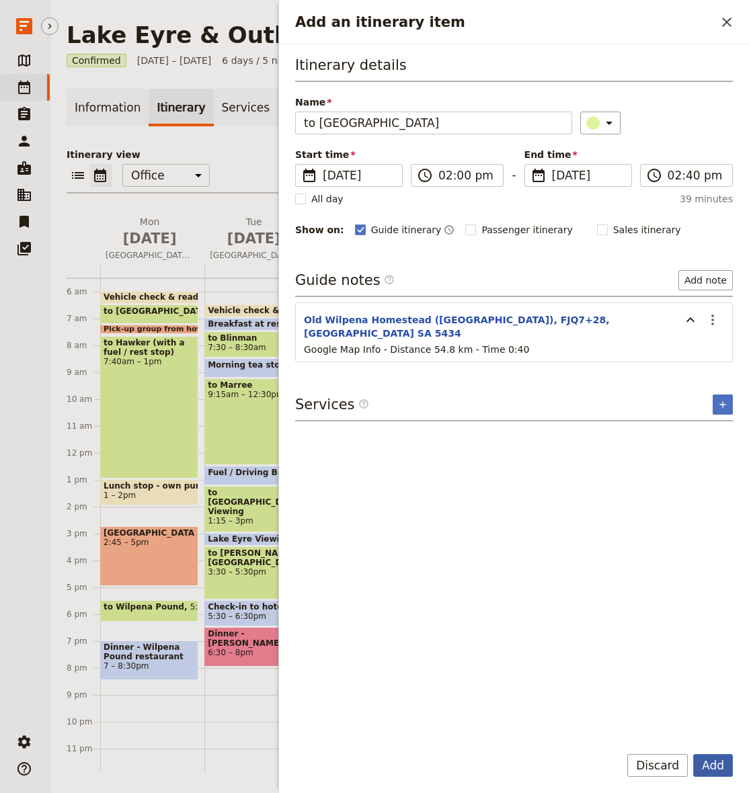
click at [723, 759] on button "Add" at bounding box center [713, 765] width 40 height 23
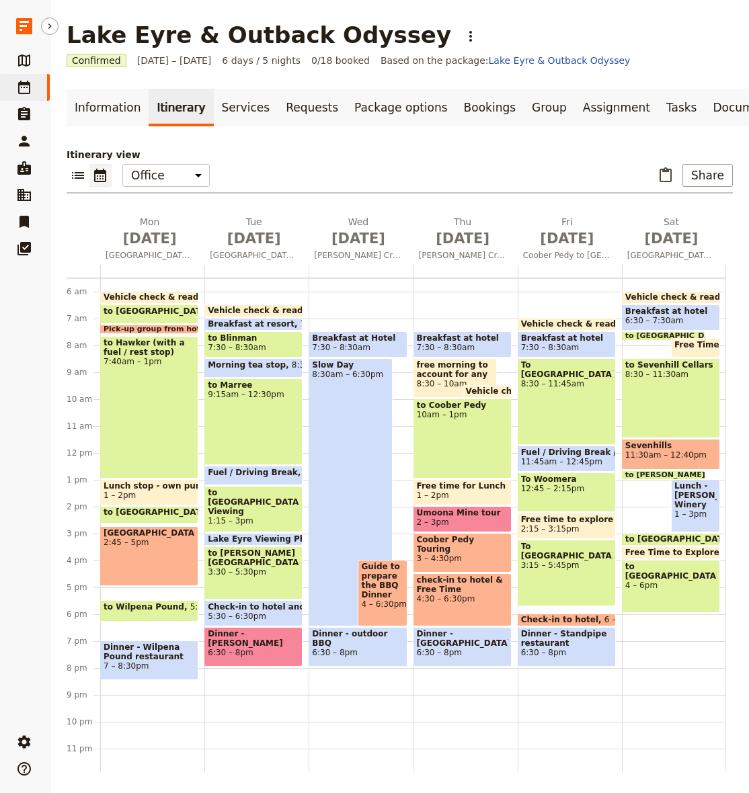
click at [146, 543] on span "2:45 – 5pm" at bounding box center [149, 542] width 91 height 9
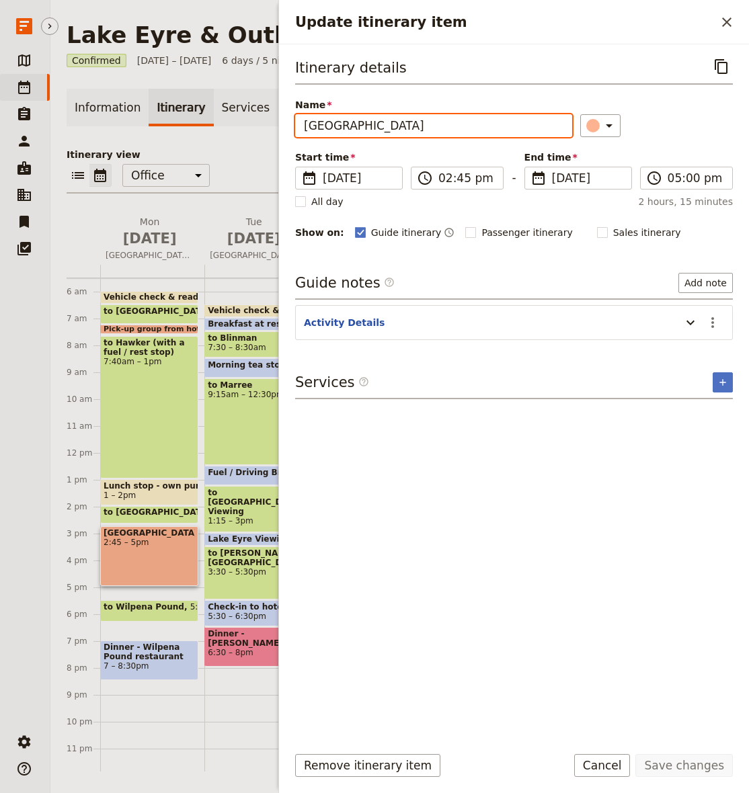
click at [436, 124] on input "[GEOGRAPHIC_DATA]" at bounding box center [433, 125] width 277 height 23
type input "Free time to explore the Old Wilpena homestead"
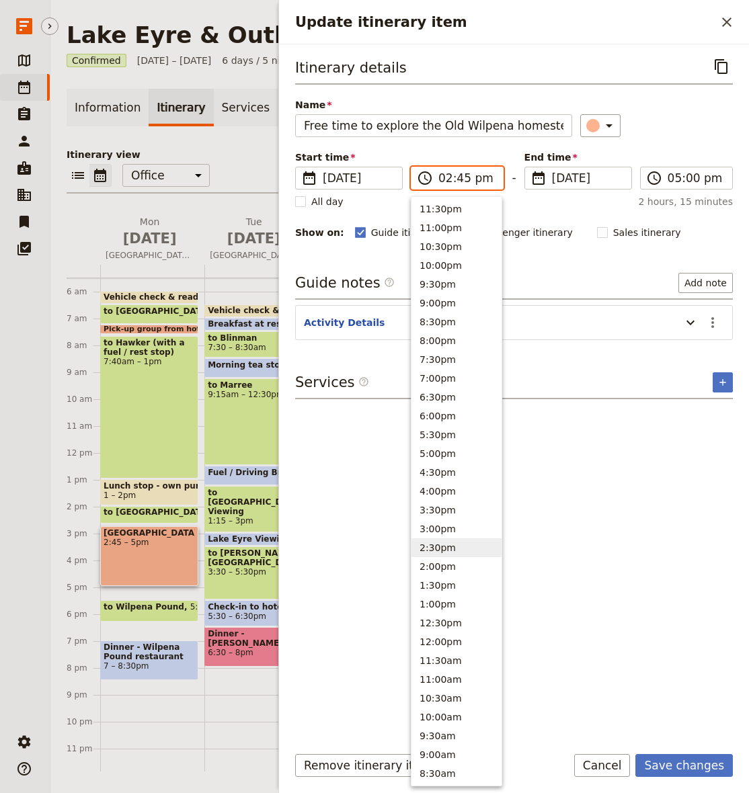
click at [441, 178] on input "02:45 pm" at bounding box center [466, 178] width 56 height 16
click at [680, 178] on input "05:00 pm" at bounding box center [696, 178] width 56 height 16
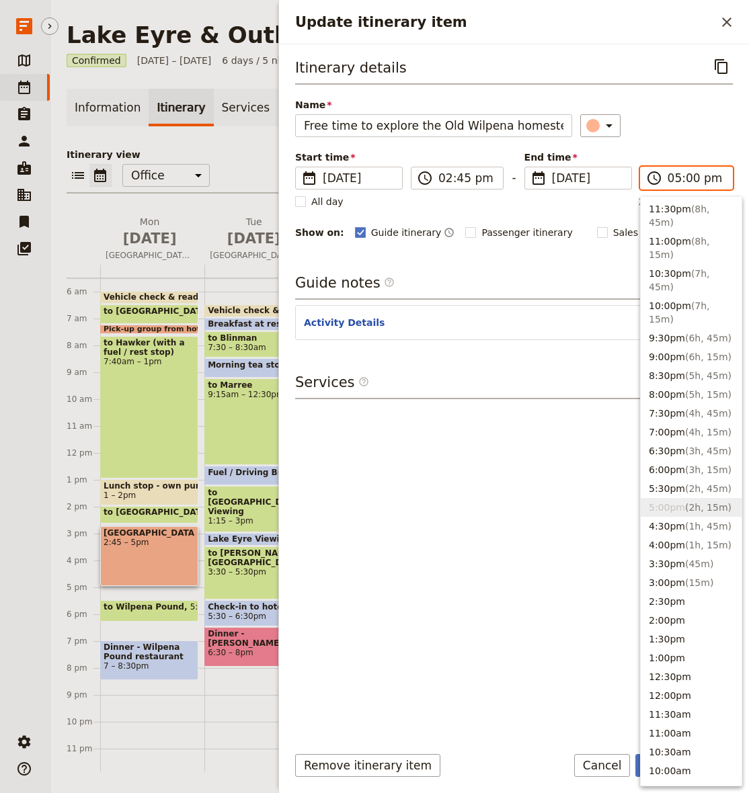
click at [672, 178] on input "05:00 pm" at bounding box center [696, 178] width 56 height 16
type input "04:00 pm"
click at [711, 116] on div "​" at bounding box center [656, 125] width 153 height 23
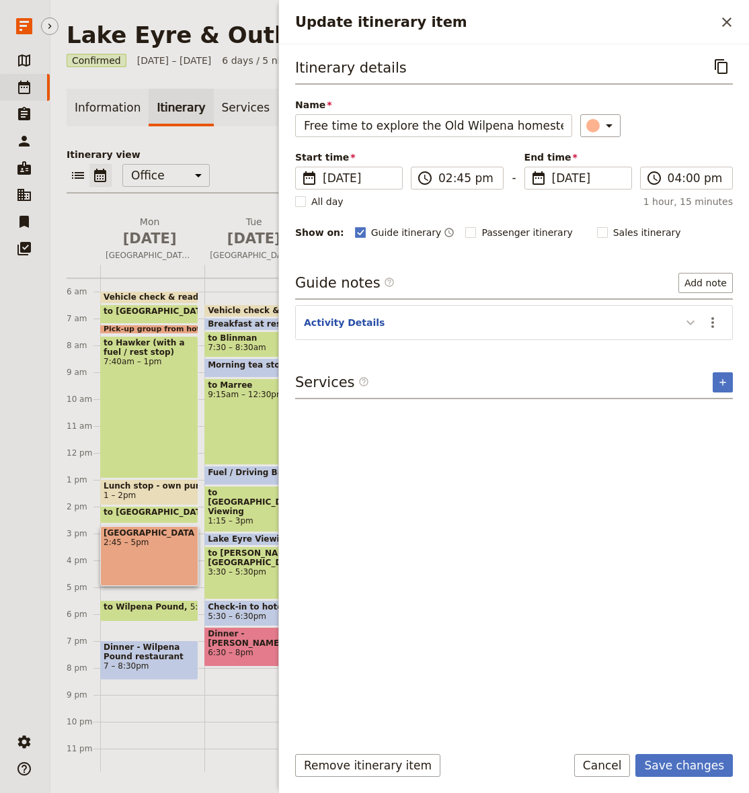
drag, startPoint x: 686, startPoint y: 325, endPoint x: 696, endPoint y: 324, distance: 9.4
click at [686, 325] on icon "Update itinerary item" at bounding box center [690, 323] width 16 height 16
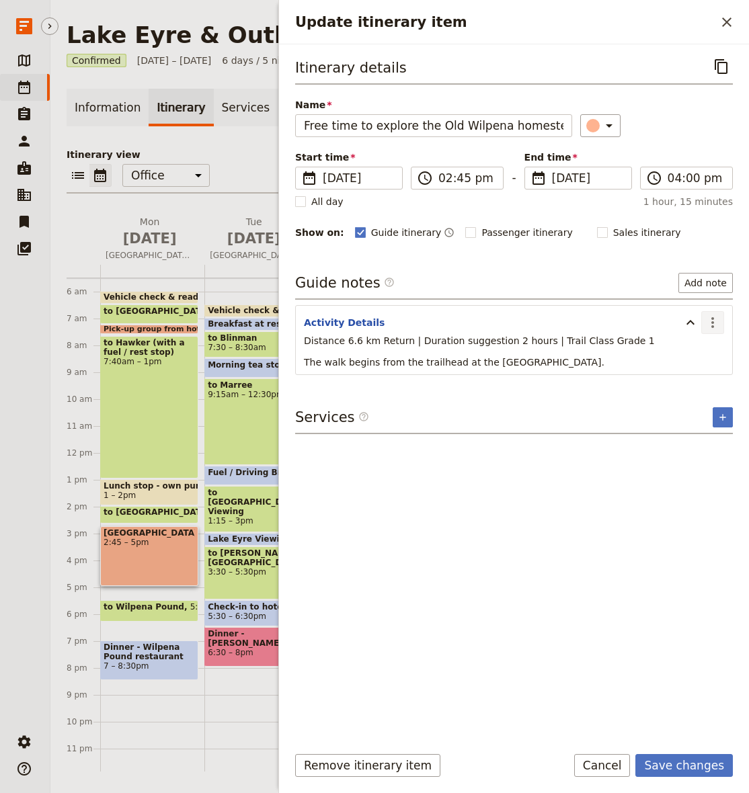
click at [713, 320] on icon "Actions" at bounding box center [713, 323] width 16 height 16
click at [677, 368] on span "Remove note" at bounding box center [684, 370] width 63 height 13
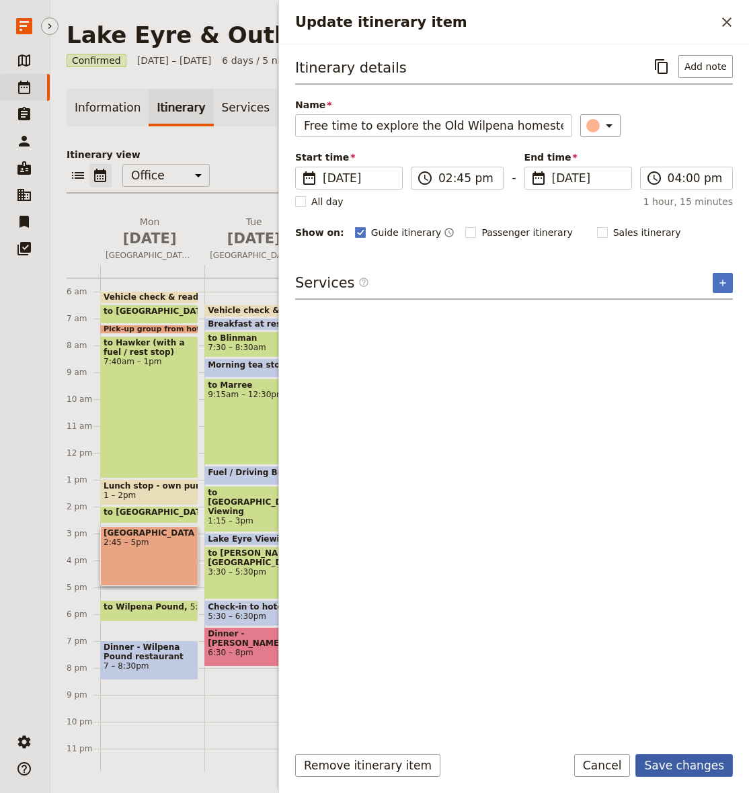
click at [694, 767] on button "Save changes" at bounding box center [683, 765] width 97 height 23
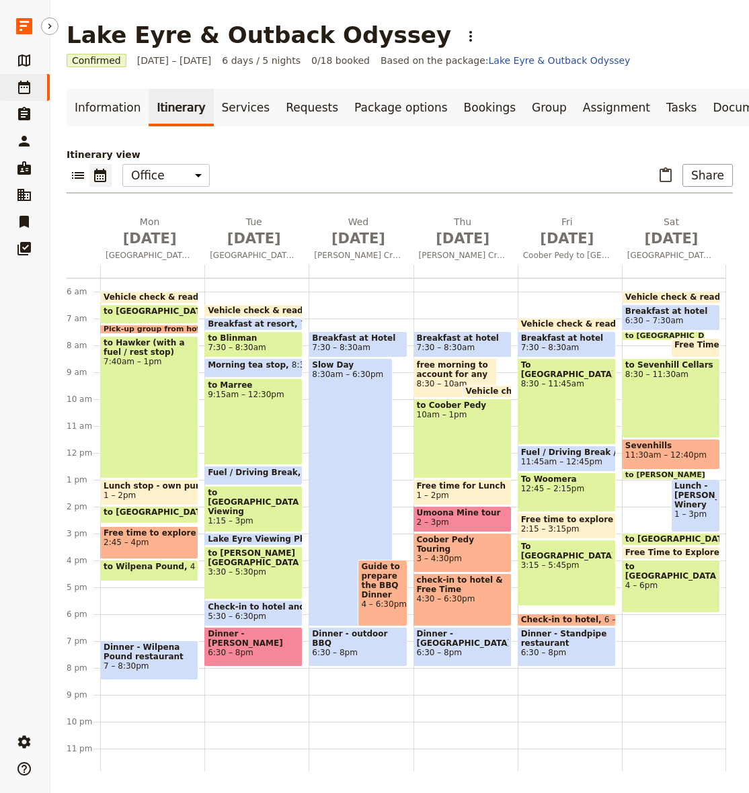
click at [160, 570] on span "to Wilpena Pound" at bounding box center [147, 566] width 87 height 9
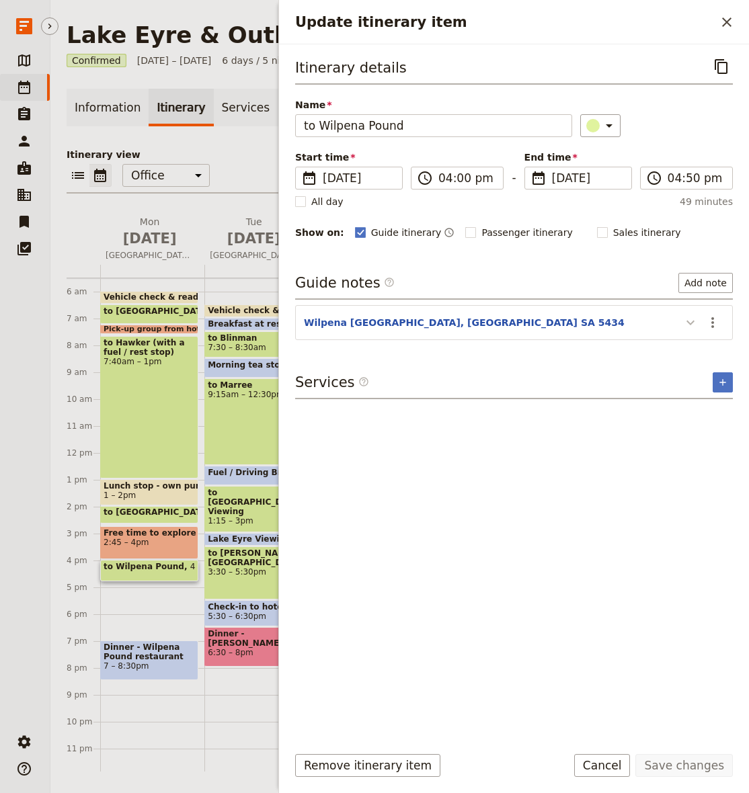
click at [693, 325] on icon "Update itinerary item" at bounding box center [690, 323] width 16 height 16
click at [713, 326] on icon "Actions" at bounding box center [712, 322] width 3 height 11
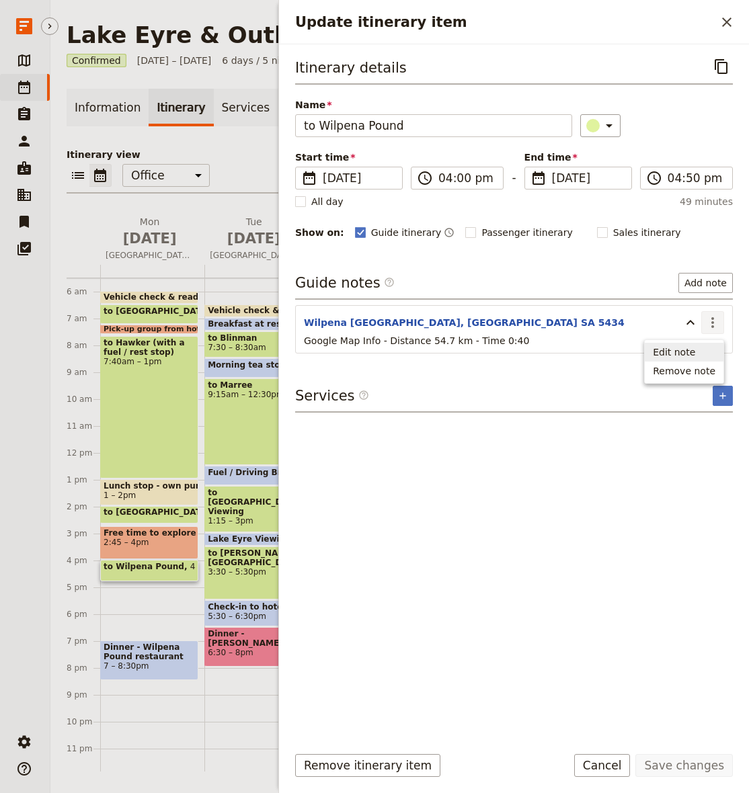
click at [674, 352] on span "Edit note" at bounding box center [674, 352] width 42 height 13
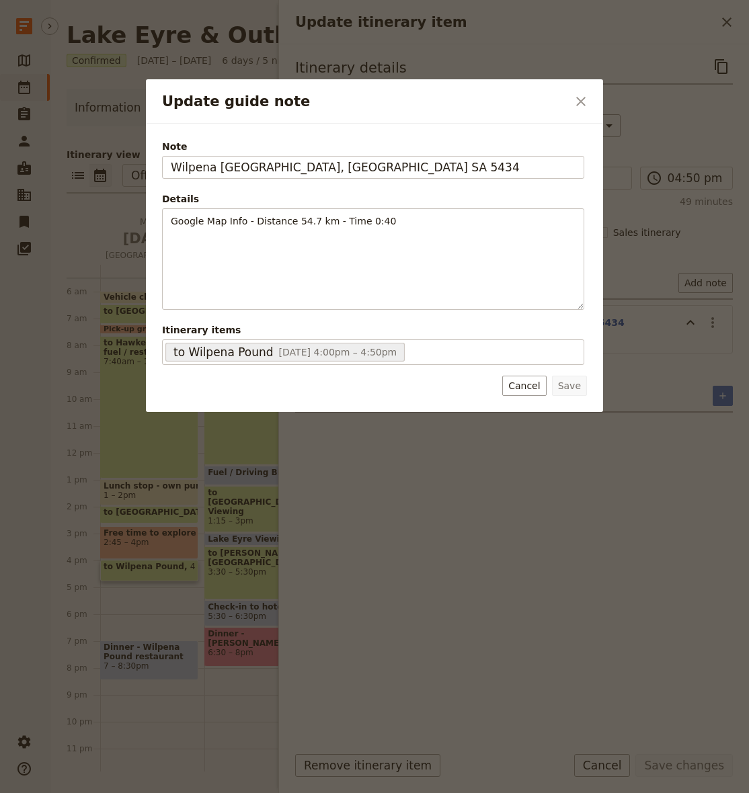
click at [259, 155] on div "Note Wilpena Pound Visitor Centre, [GEOGRAPHIC_DATA] SA 5434" at bounding box center [373, 159] width 422 height 39
drag, startPoint x: 259, startPoint y: 155, endPoint x: 263, endPoint y: 174, distance: 19.3
click at [259, 155] on div "Note Wilpena Pound Visitor Centre, [GEOGRAPHIC_DATA] SA 5434" at bounding box center [373, 159] width 422 height 39
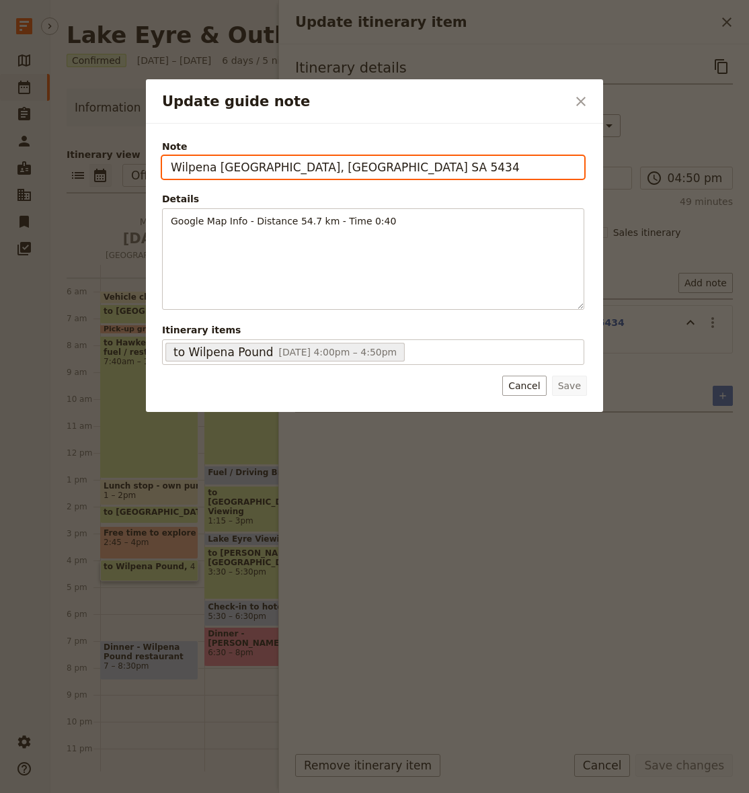
click at [263, 176] on input "Wilpena [GEOGRAPHIC_DATA], [GEOGRAPHIC_DATA] SA 5434" at bounding box center [373, 167] width 422 height 23
paste input "Discovery Resorts - Wilpena Pound, Wilpena Rd, [GEOGRAPHIC_DATA]"
type input "Discovery Resorts - Wilpena Pound, [STREET_ADDRESS][PERSON_NAME]"
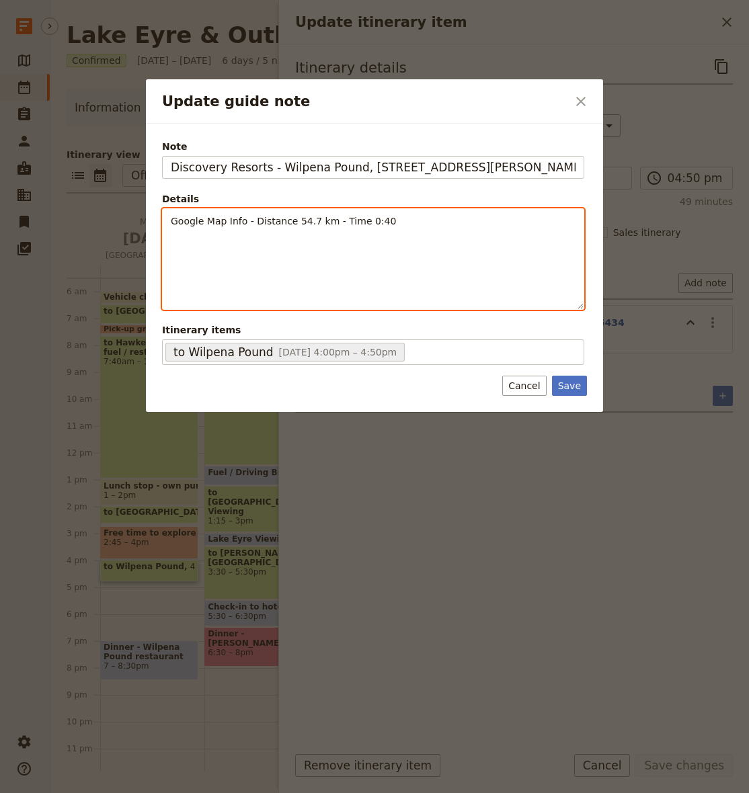
click at [312, 223] on span "Google Map Info - Distance 54.7 km - Time 0:40" at bounding box center [283, 221] width 225 height 11
click at [401, 218] on p "Google Map Info - Distance 3.2 km - Time 0:40" at bounding box center [373, 220] width 405 height 13
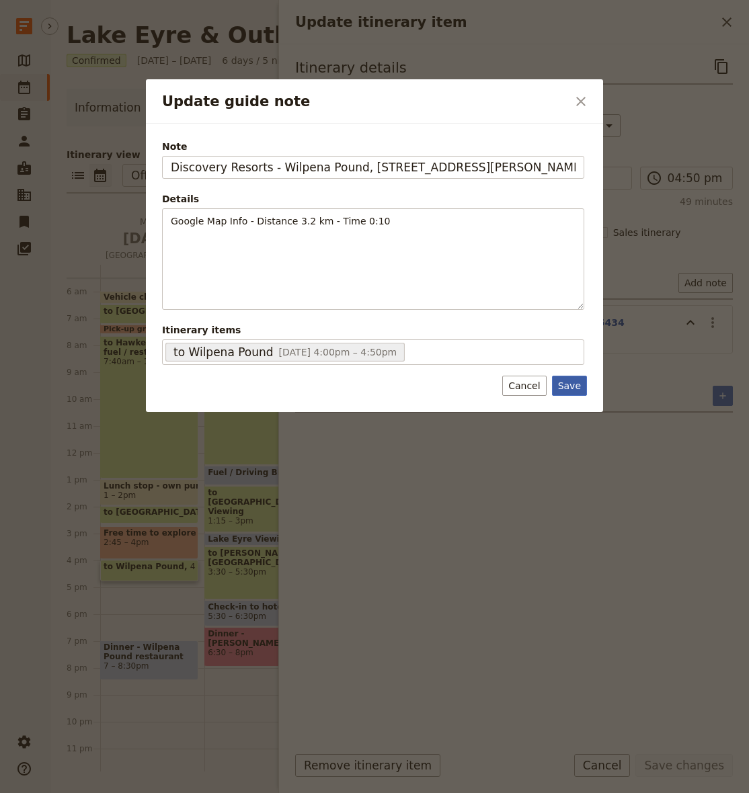
click at [576, 389] on button "Save" at bounding box center [569, 386] width 35 height 20
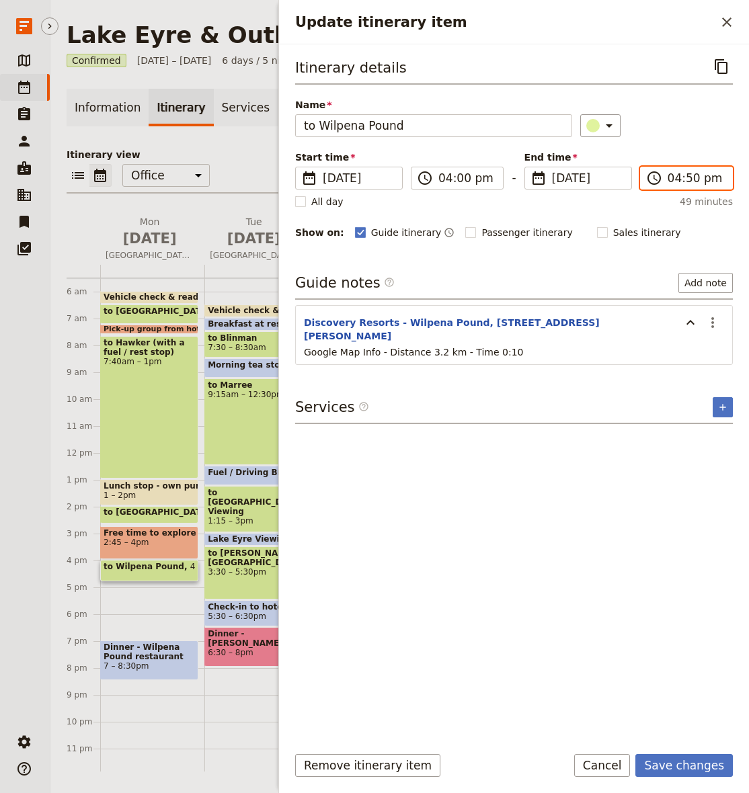
click at [689, 179] on input "04:50 pm" at bounding box center [696, 178] width 56 height 16
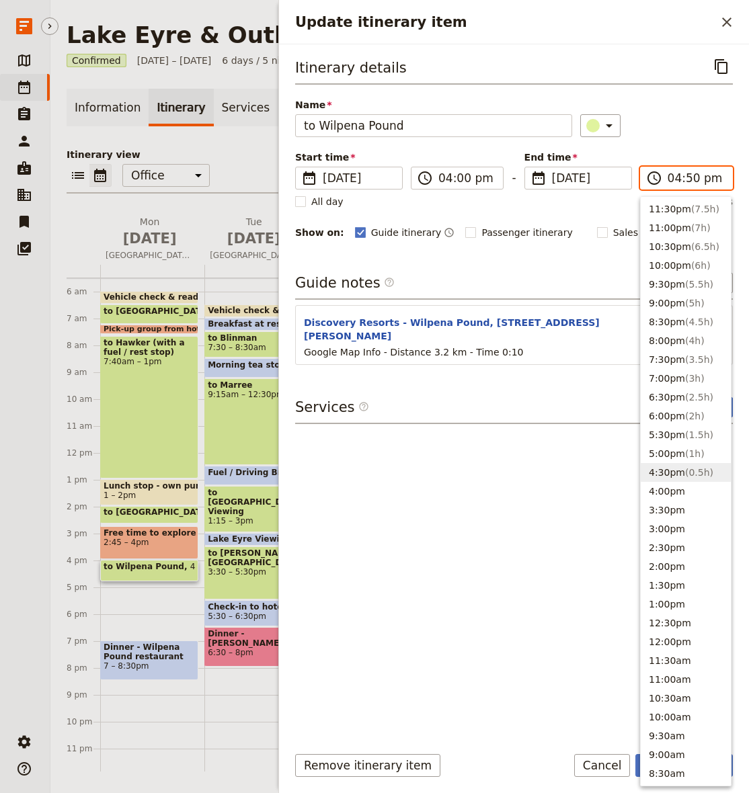
click at [693, 178] on input "04:50 pm" at bounding box center [696, 178] width 56 height 16
type input "04:15 pm"
click at [693, 128] on div "​" at bounding box center [656, 125] width 153 height 23
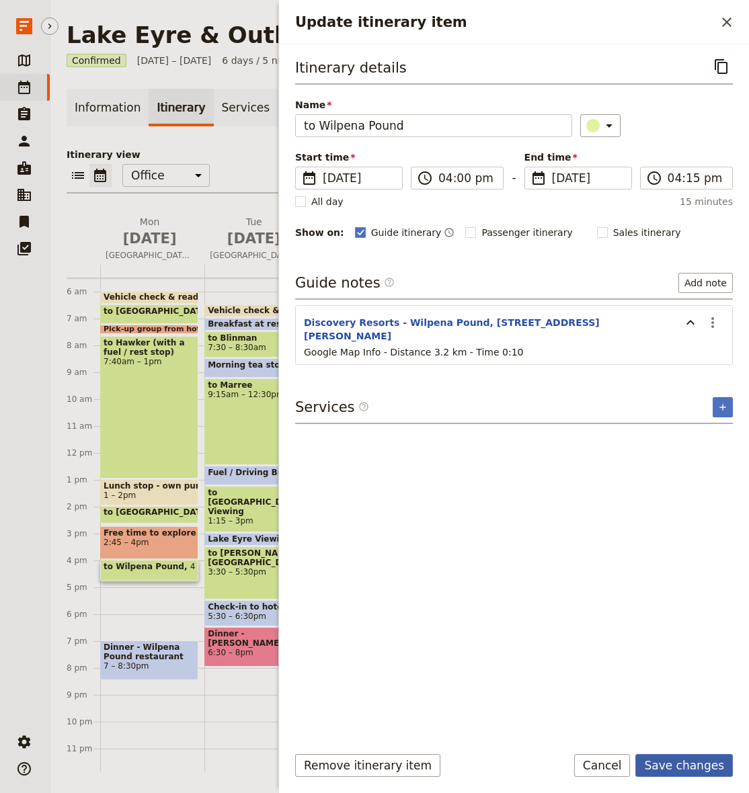
click at [691, 762] on button "Save changes" at bounding box center [683, 765] width 97 height 23
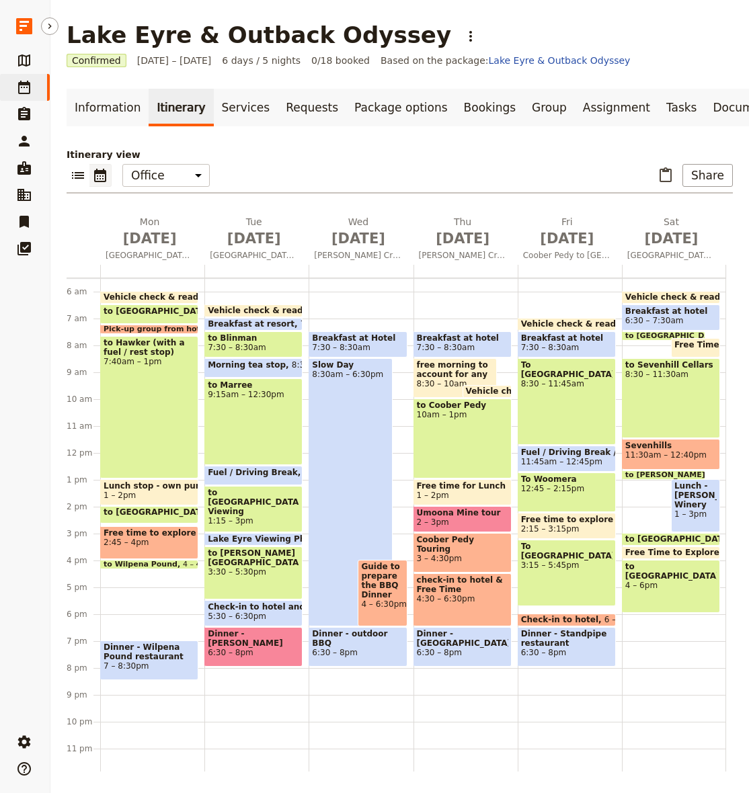
click at [128, 573] on div "Vehicle check & ready for departure 6 – 6:30am to [GEOGRAPHIC_DATA] 6:30 – 7:15…" at bounding box center [152, 452] width 104 height 645
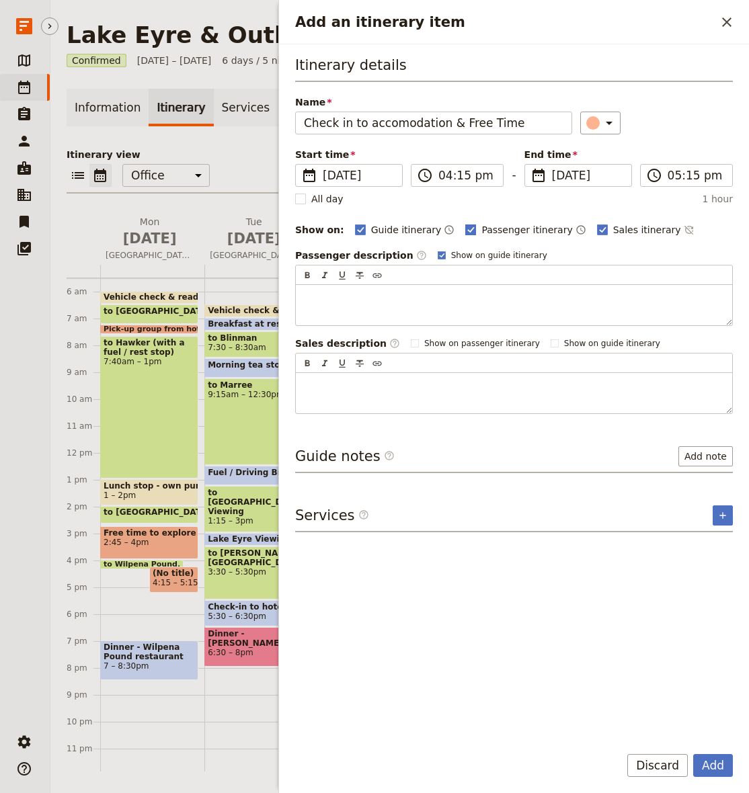
type input "Check in to accomodation & Free Time"
click at [520, 227] on span "Passenger itinerary" at bounding box center [526, 229] width 91 height 13
click at [465, 223] on input "Passenger itinerary" at bounding box center [465, 223] width 1 height 1
checkbox input "false"
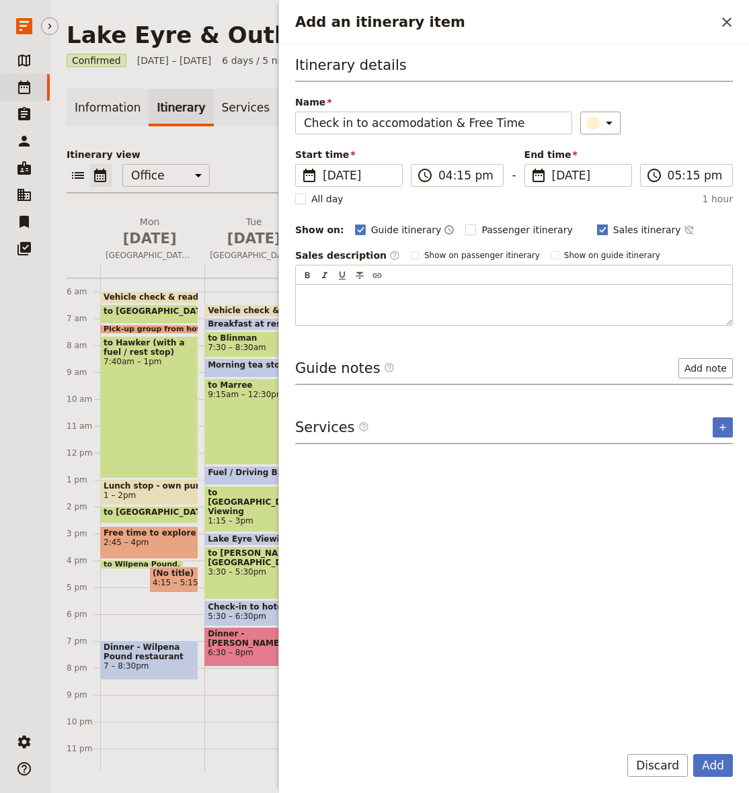
click at [613, 233] on span "Sales itinerary" at bounding box center [647, 229] width 68 height 13
click at [597, 223] on input "Sales itinerary" at bounding box center [596, 223] width 1 height 1
checkbox input "false"
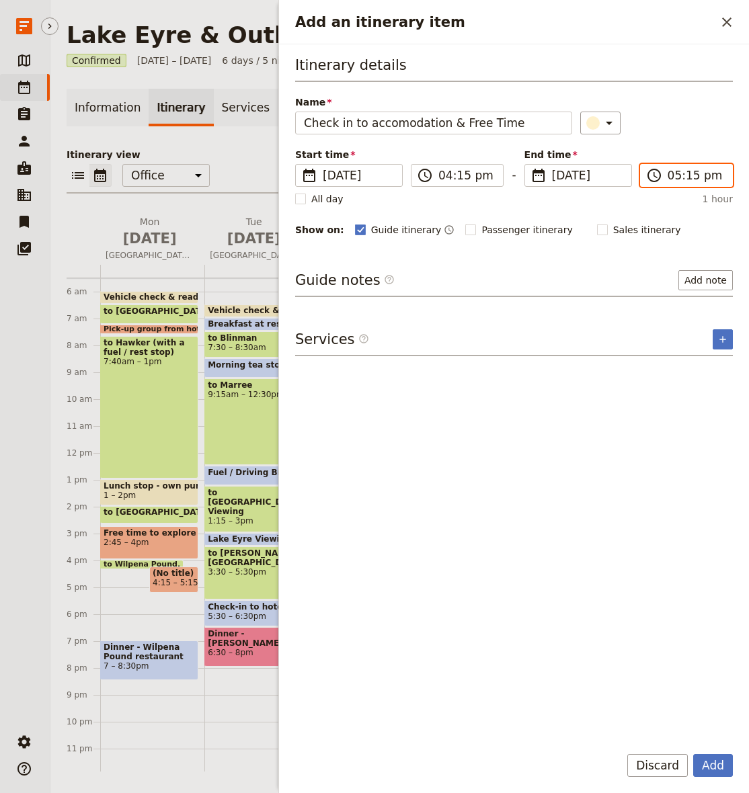
click at [691, 175] on input "05:15 pm" at bounding box center [696, 175] width 56 height 16
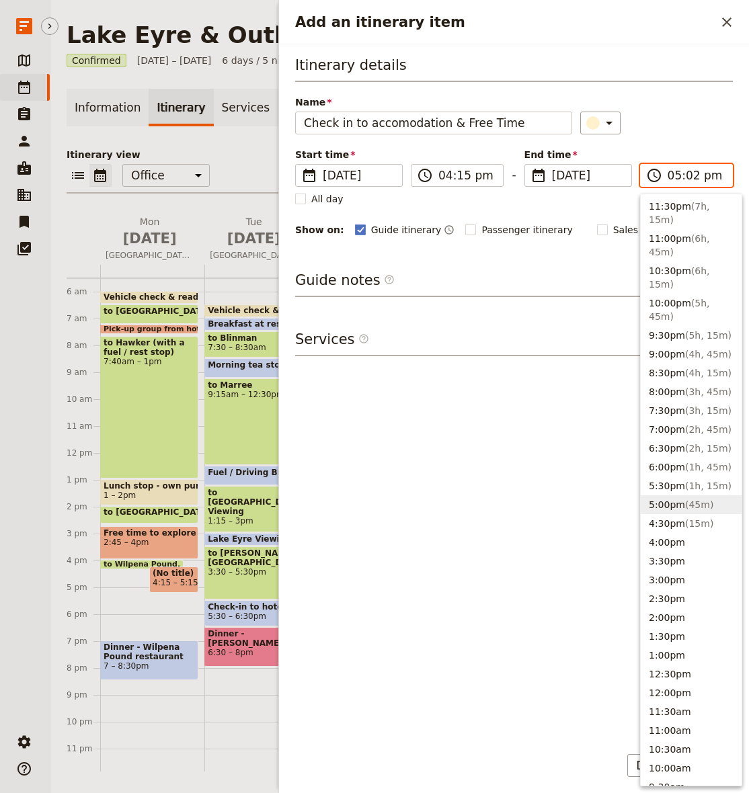
type input "05:25 pm"
click at [696, 104] on div "Name Check in to accomodation & Free Time ​" at bounding box center [514, 114] width 438 height 39
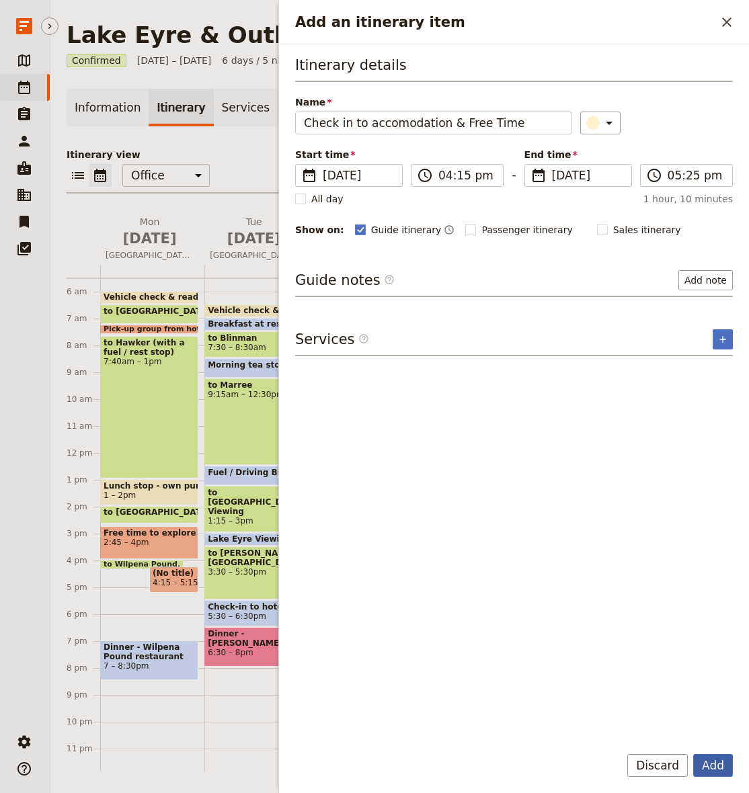
click at [717, 766] on button "Add" at bounding box center [713, 765] width 40 height 23
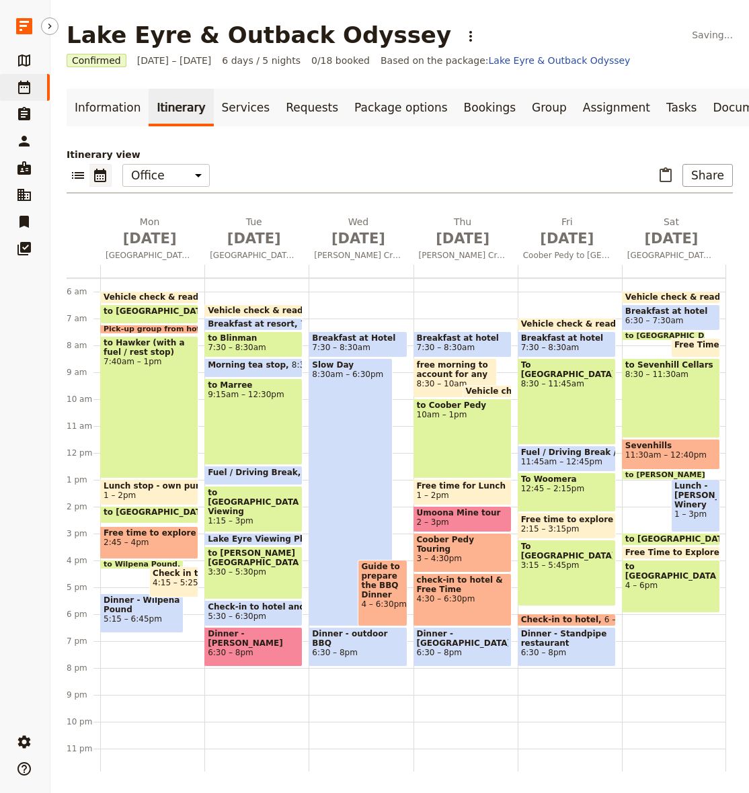
click at [143, 604] on span "Dinner - Wilpena Pound restaurant" at bounding box center [142, 605] width 77 height 19
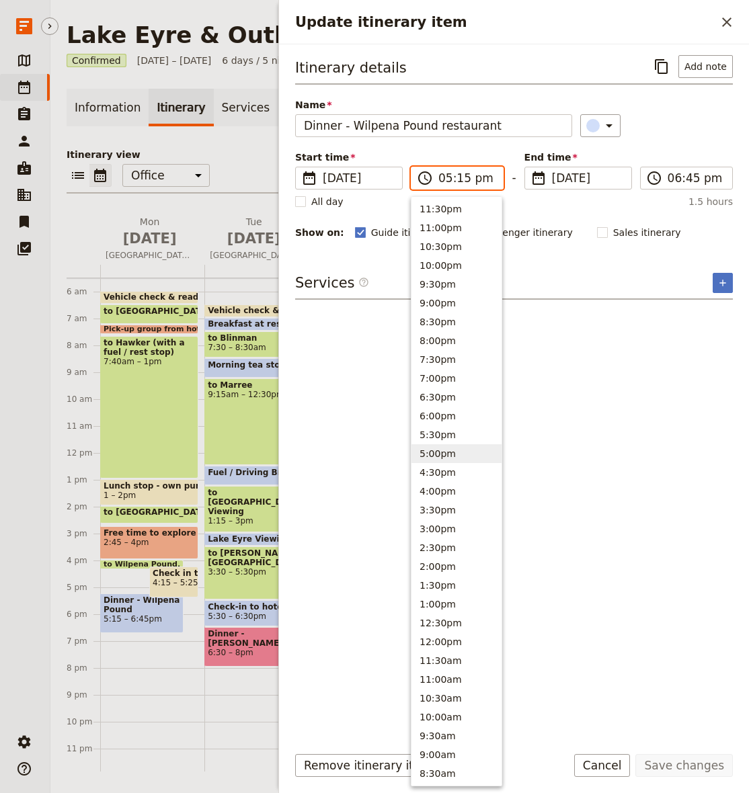
click at [462, 177] on input "05:15 pm" at bounding box center [466, 178] width 56 height 16
click at [464, 177] on input "05:15 pm" at bounding box center [466, 178] width 56 height 16
type input "05:30 pm"
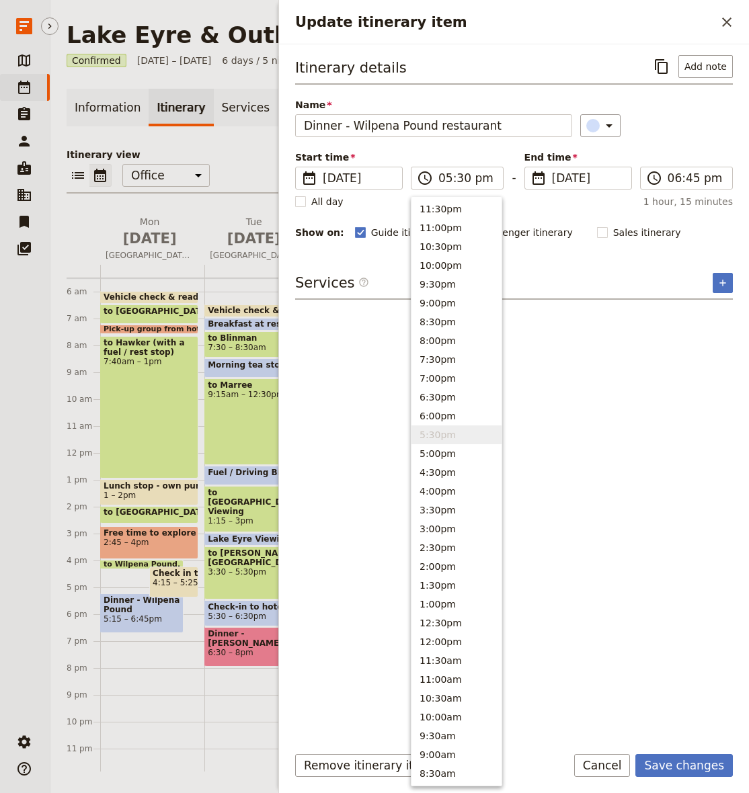
click at [708, 247] on div "Itinerary details ​ Add note Name Dinner - Wilpena Pound restaurant ​ Start tim…" at bounding box center [514, 394] width 438 height 678
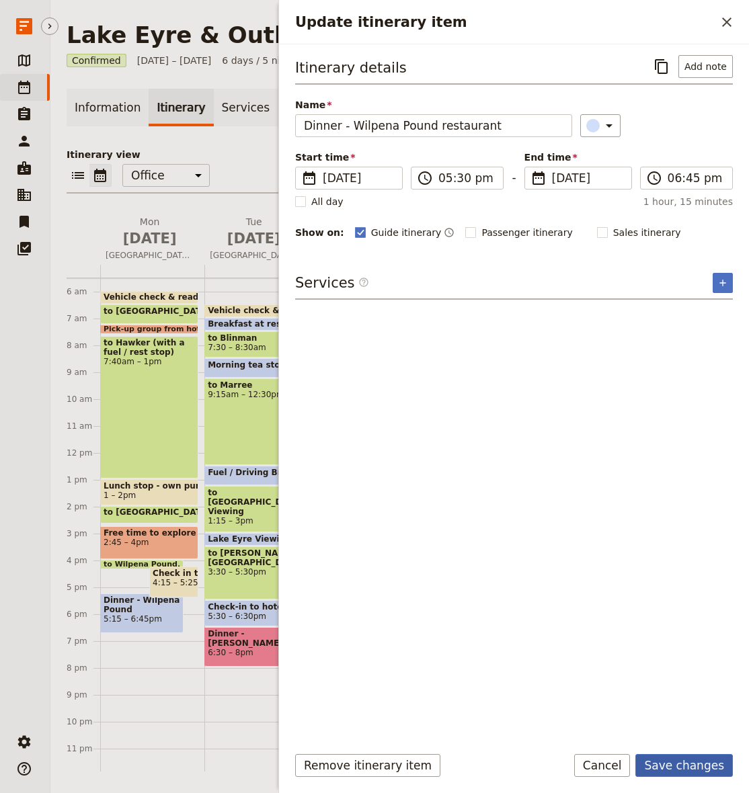
click at [686, 769] on button "Save changes" at bounding box center [683, 765] width 97 height 23
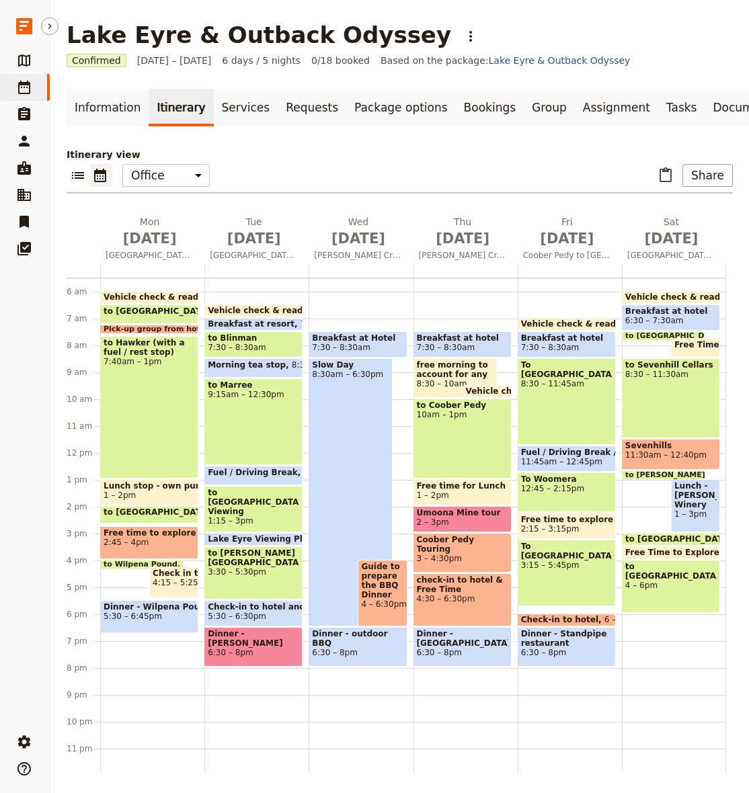
click at [133, 565] on span at bounding box center [142, 565] width 82 height 5
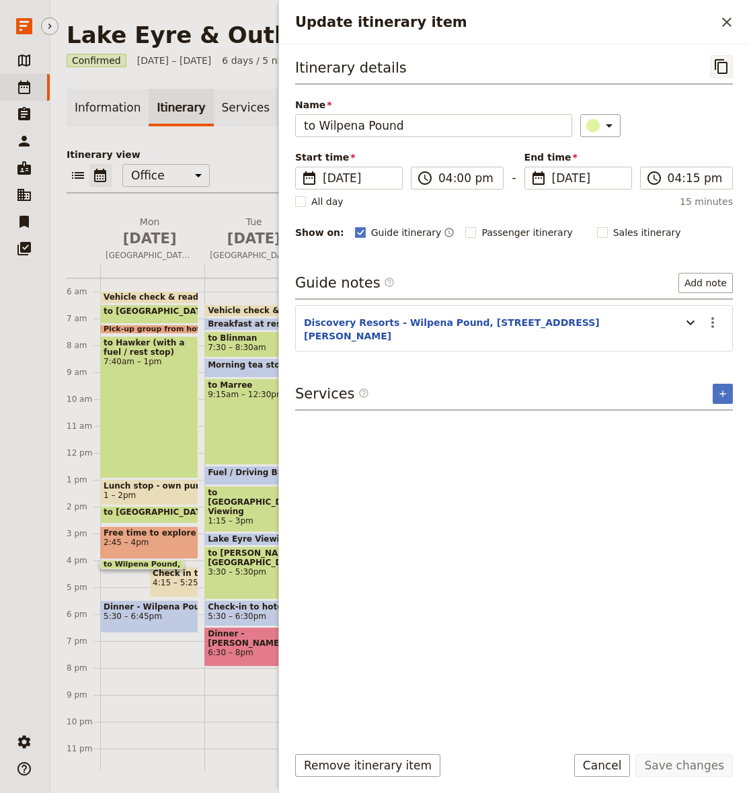
click at [716, 69] on icon "Copy itinerary item" at bounding box center [721, 66] width 16 height 16
click at [727, 22] on icon "Close drawer" at bounding box center [726, 21] width 9 height 9
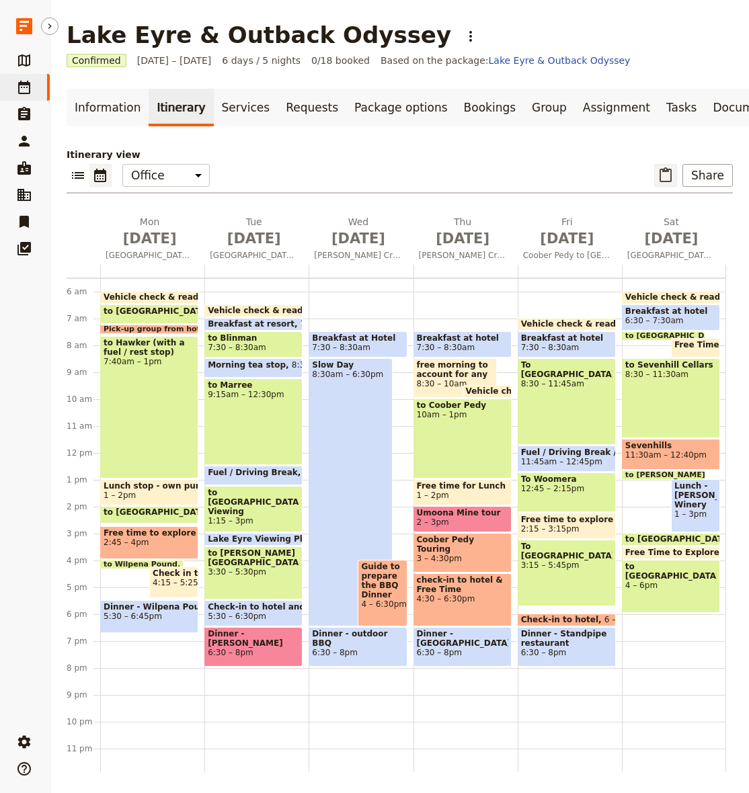
click at [666, 173] on icon "Paste itinerary item" at bounding box center [666, 175] width 16 height 16
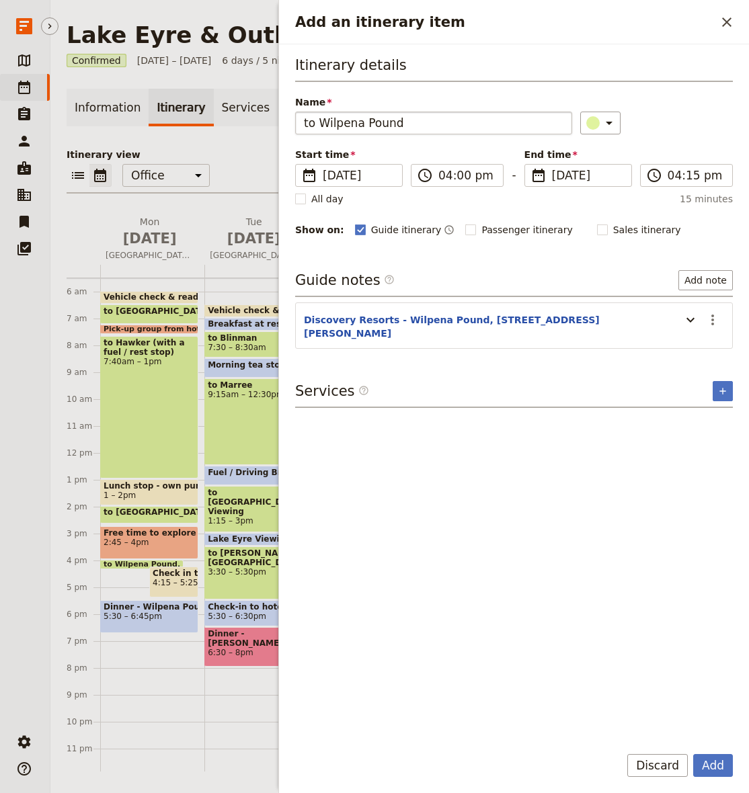
drag, startPoint x: 321, startPoint y: 123, endPoint x: 459, endPoint y: 124, distance: 137.8
click at [459, 124] on input "to Wilpena Pound" at bounding box center [433, 123] width 277 height 23
drag, startPoint x: 363, startPoint y: 122, endPoint x: 319, endPoint y: 123, distance: 43.7
click at [319, 123] on input "to Stock Hill Lookout" at bounding box center [433, 123] width 277 height 23
type input "to Stock Hill Lookout"
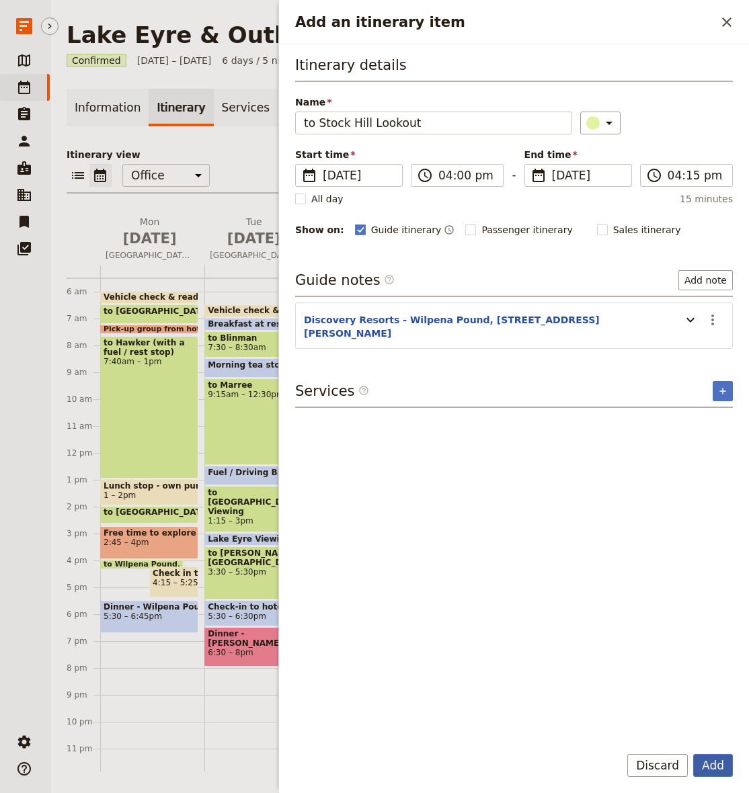
click at [715, 767] on button "Add" at bounding box center [713, 765] width 40 height 23
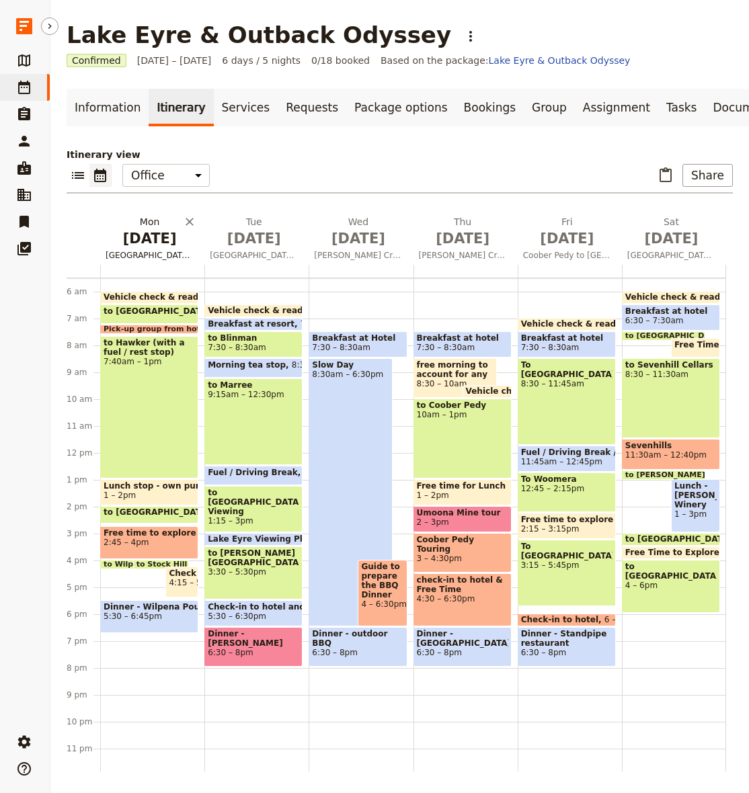
click at [151, 245] on span "[DATE]" at bounding box center [150, 239] width 88 height 20
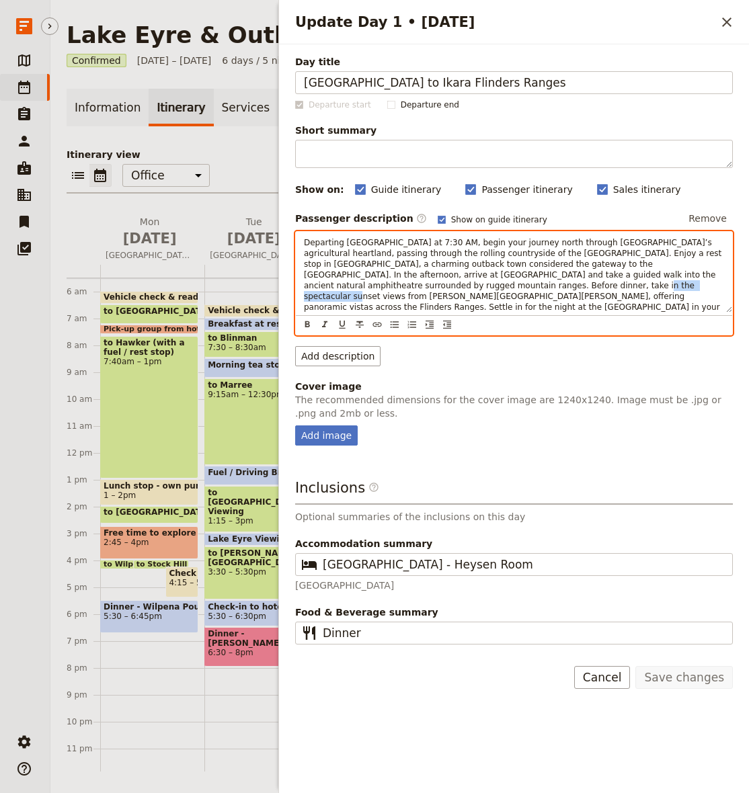
drag, startPoint x: 456, startPoint y: 284, endPoint x: 519, endPoint y: 285, distance: 63.2
click at [520, 285] on span "Departing [GEOGRAPHIC_DATA] at 7:30 AM, begin your journey north through [GEOGR…" at bounding box center [514, 280] width 420 height 85
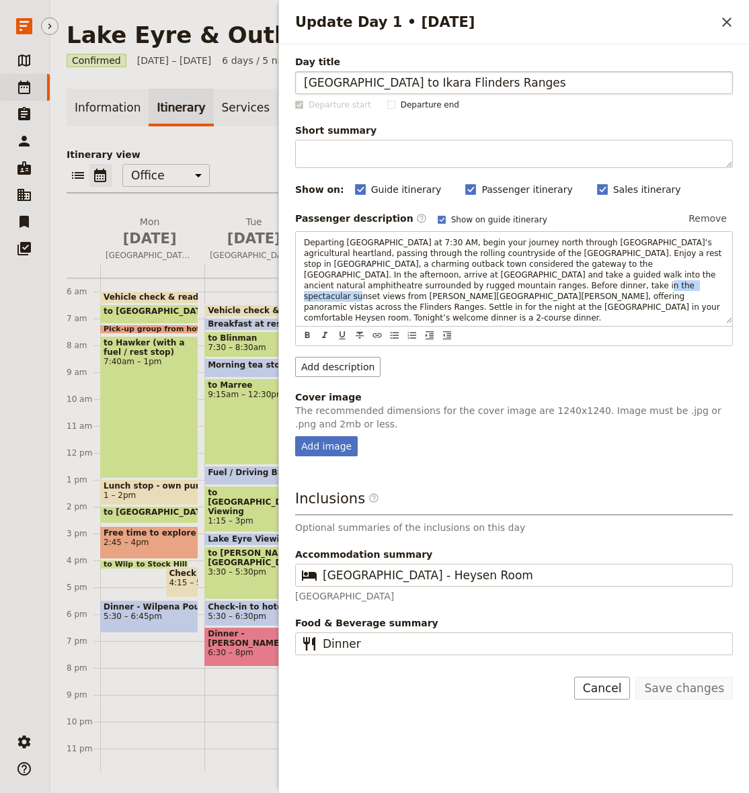
drag, startPoint x: 721, startPoint y: 24, endPoint x: 686, endPoint y: 74, distance: 60.8
click at [721, 24] on icon "Close drawer" at bounding box center [727, 22] width 16 height 16
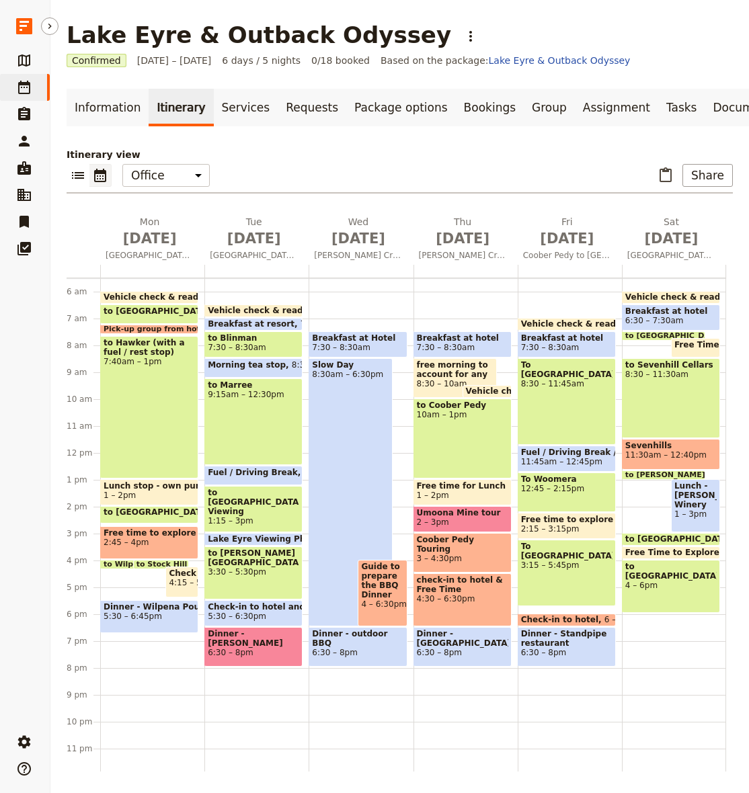
click at [147, 616] on span "5:30 – 6:45pm" at bounding box center [149, 616] width 91 height 9
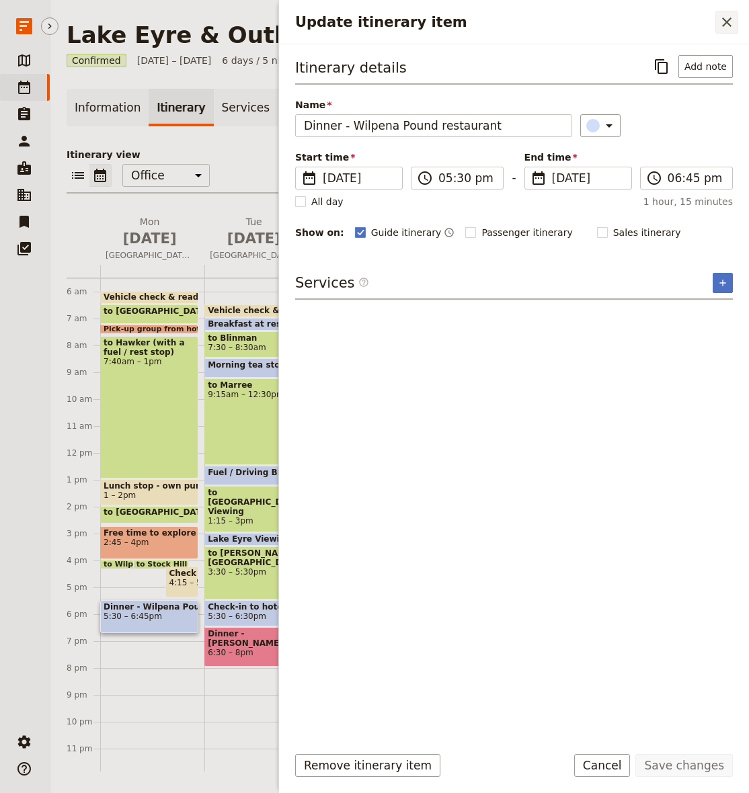
click at [723, 17] on icon "Close drawer" at bounding box center [727, 22] width 16 height 16
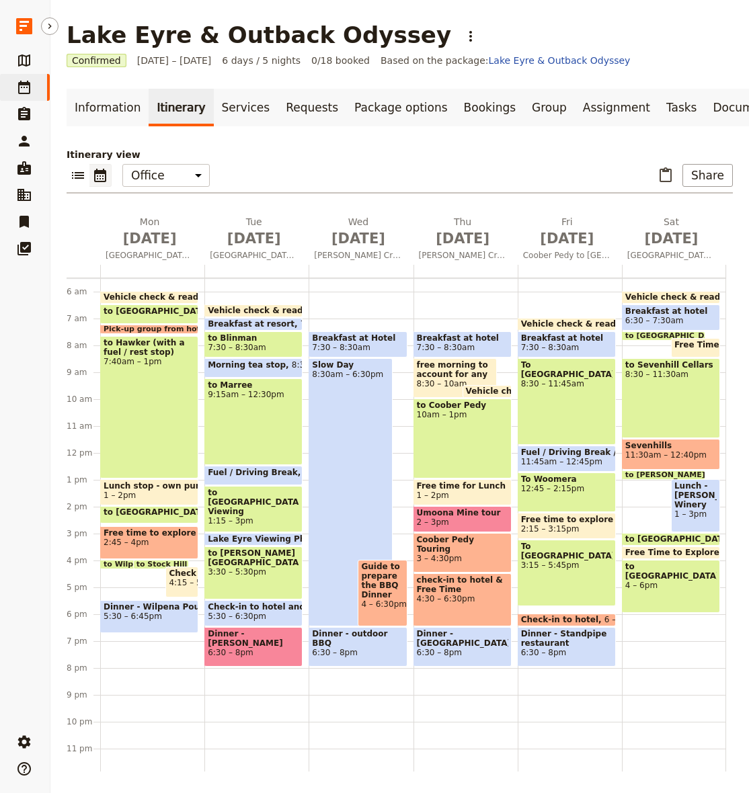
click at [154, 561] on span "to Stock Hill Lookout" at bounding box center [182, 565] width 92 height 8
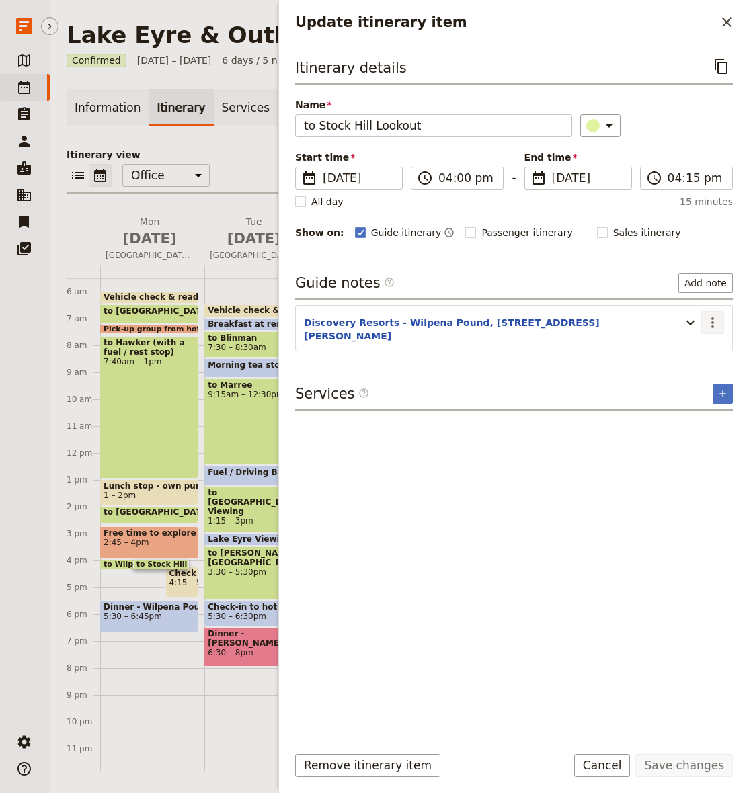
drag, startPoint x: 686, startPoint y: 319, endPoint x: 702, endPoint y: 320, distance: 16.2
click at [686, 319] on icon "Update itinerary item" at bounding box center [690, 323] width 16 height 16
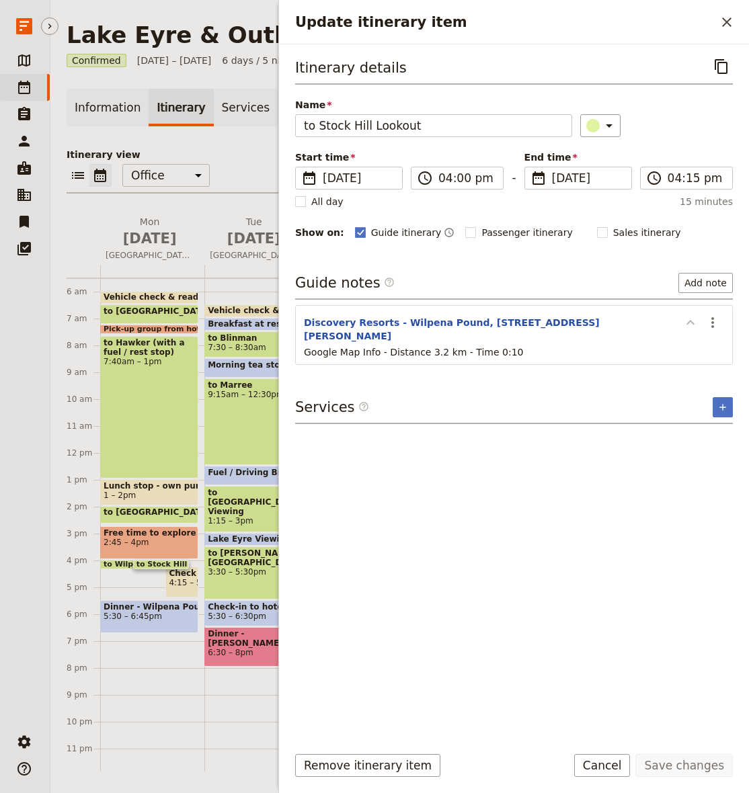
drag, startPoint x: 710, startPoint y: 319, endPoint x: 701, endPoint y: 318, distance: 9.5
click at [710, 319] on icon "Actions" at bounding box center [713, 323] width 16 height 16
click at [670, 350] on span "Edit note" at bounding box center [674, 352] width 42 height 13
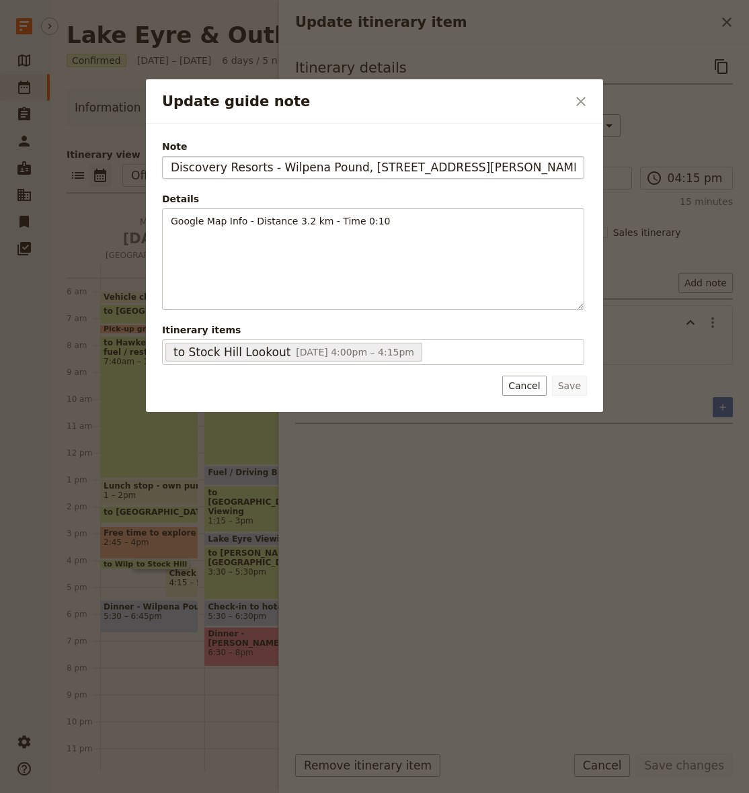
click at [266, 163] on input "Discovery Resorts - Wilpena Pound, [STREET_ADDRESS][PERSON_NAME]" at bounding box center [373, 167] width 422 height 23
click at [266, 164] on input "Discovery Resorts - Wilpena Pound, [STREET_ADDRESS][PERSON_NAME]" at bounding box center [373, 167] width 422 height 23
type input "[PERSON_NAME][STREET_ADDRESS][PERSON_NAME]"
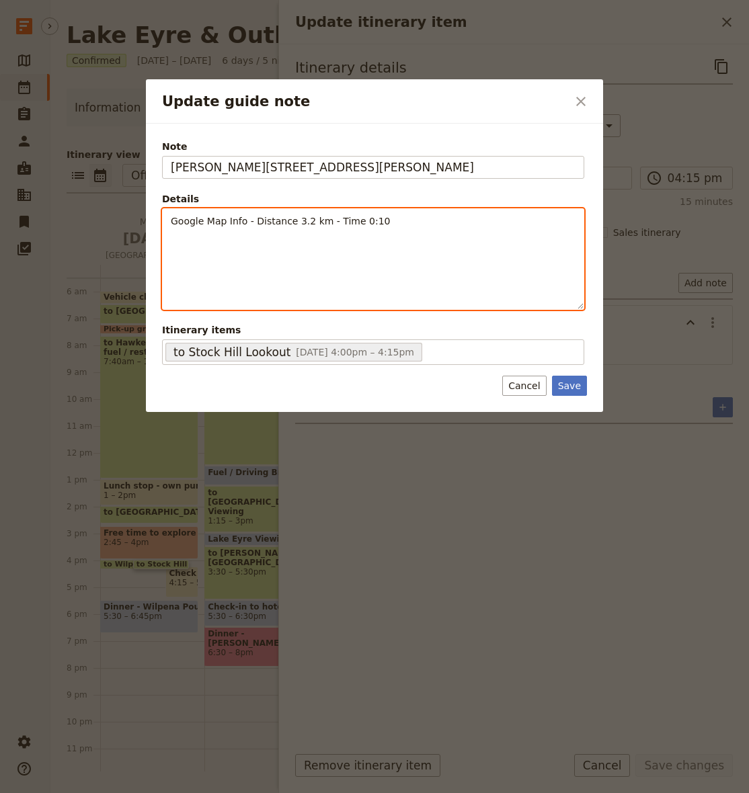
click at [299, 275] on div "Google Map Info - Distance 3.2 km - Time 0:10" at bounding box center [373, 259] width 421 height 100
drag, startPoint x: 297, startPoint y: 221, endPoint x: 306, endPoint y: 220, distance: 9.4
click at [306, 220] on span "Google Map Info - Distance 3.2 km - Time 0:10" at bounding box center [281, 221] width 220 height 11
click at [416, 231] on div "Google Map Info - Distance 18.2 km - Time 0:10" at bounding box center [373, 248] width 421 height 78
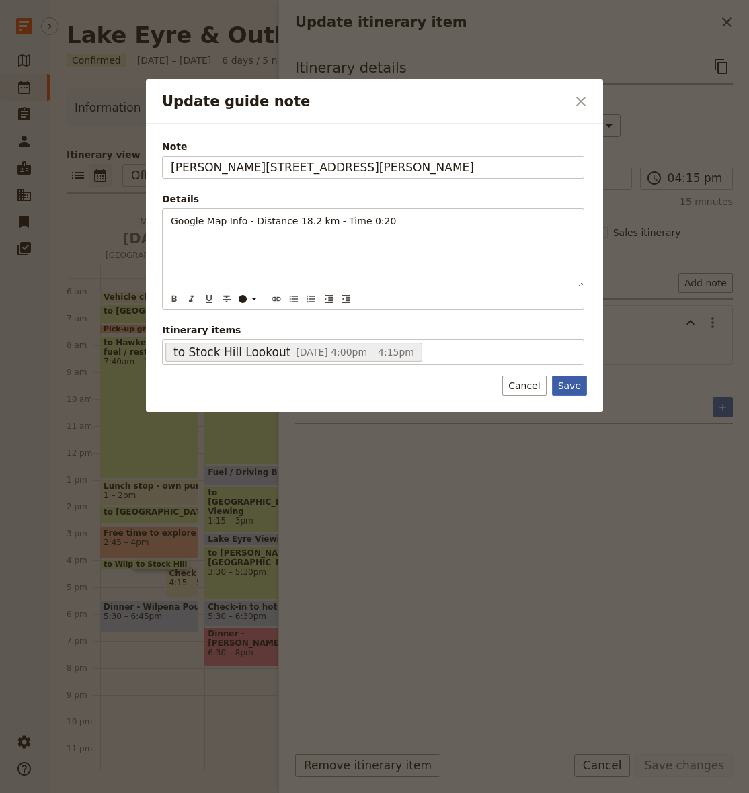
click at [571, 385] on button "Save" at bounding box center [569, 386] width 35 height 20
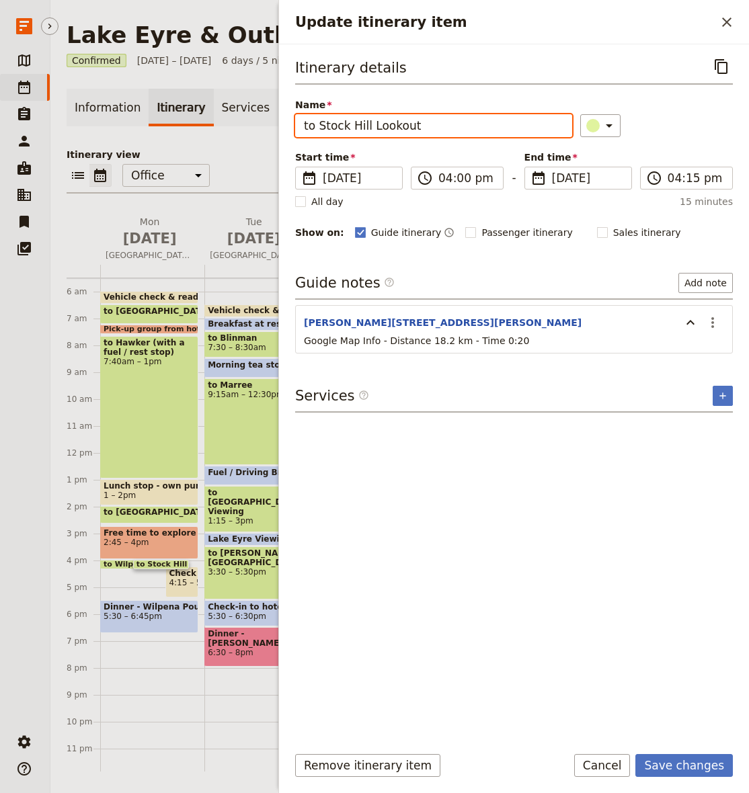
drag, startPoint x: 338, startPoint y: 132, endPoint x: 323, endPoint y: 130, distance: 14.4
click at [337, 132] on input "to Stock Hill Lookout" at bounding box center [433, 125] width 277 height 23
drag, startPoint x: 329, startPoint y: 128, endPoint x: 419, endPoint y: 132, distance: 90.2
click at [419, 132] on input "to Stock Hill Lookout" at bounding box center [433, 125] width 277 height 23
type input "to [PERSON_NAME] [PERSON_NAME] Lookout"
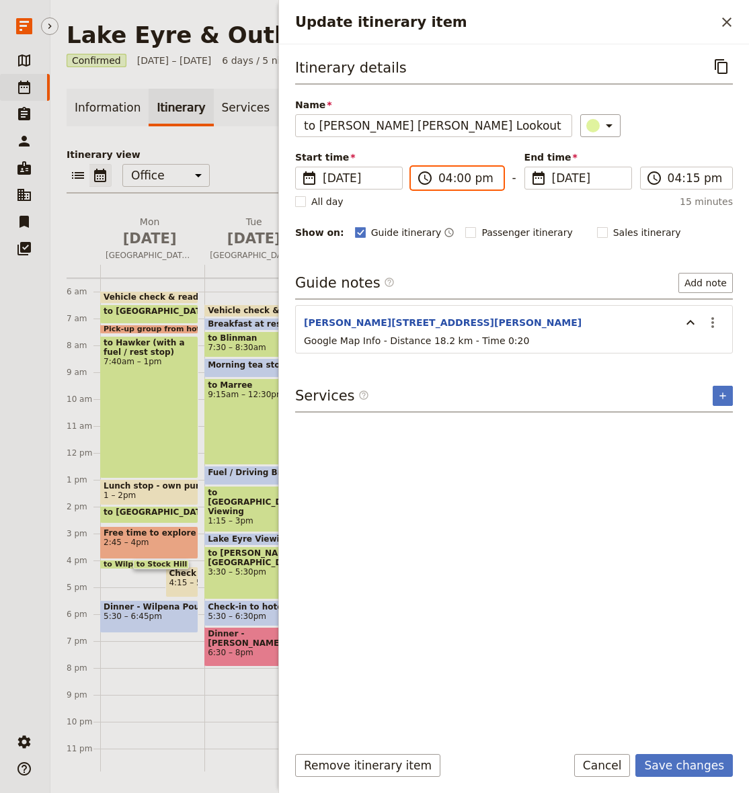
click at [448, 176] on input "04:00 pm" at bounding box center [466, 178] width 56 height 16
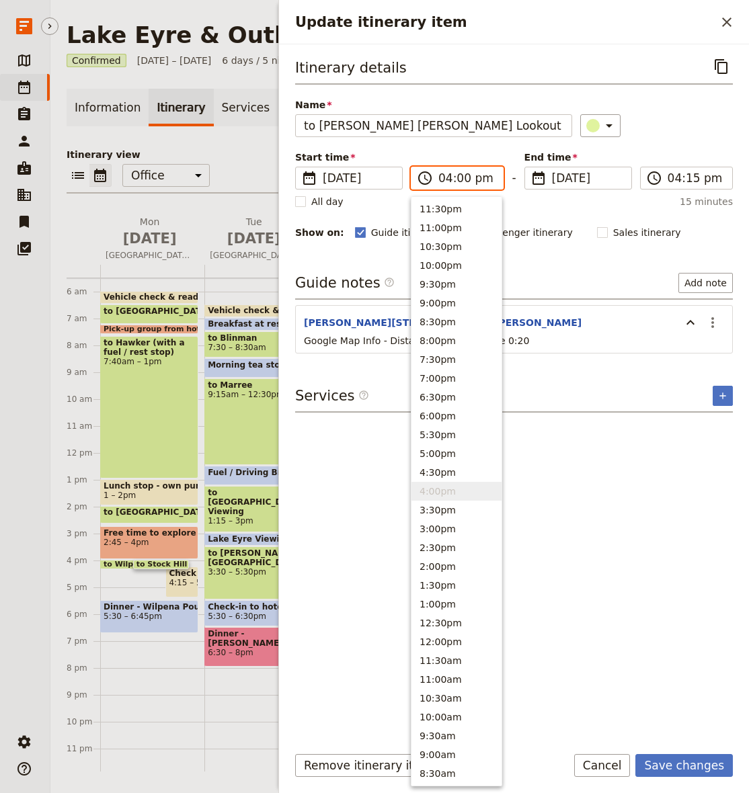
type input "06:00 pm"
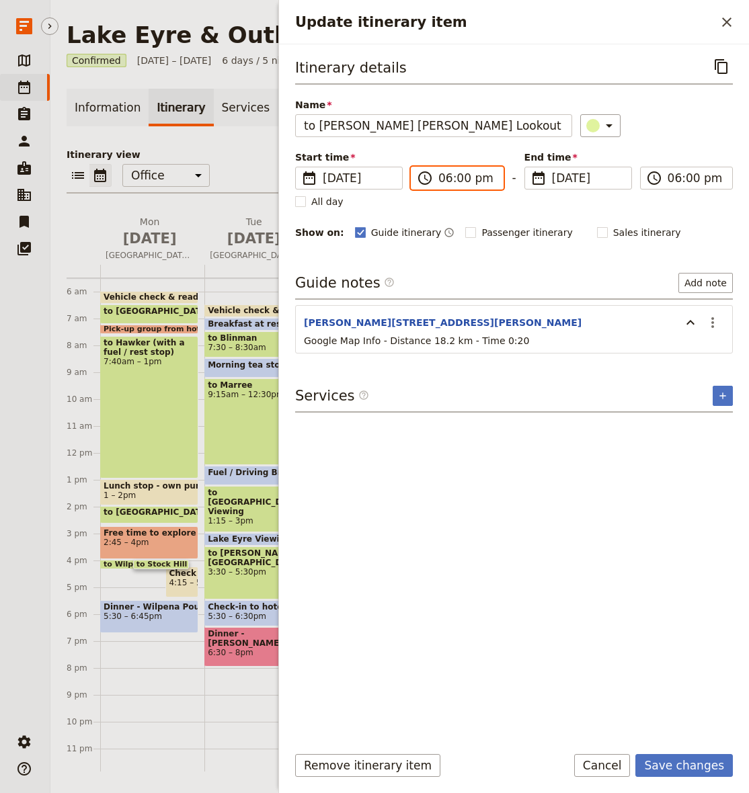
click at [460, 179] on input "06:00 pm" at bounding box center [466, 178] width 56 height 16
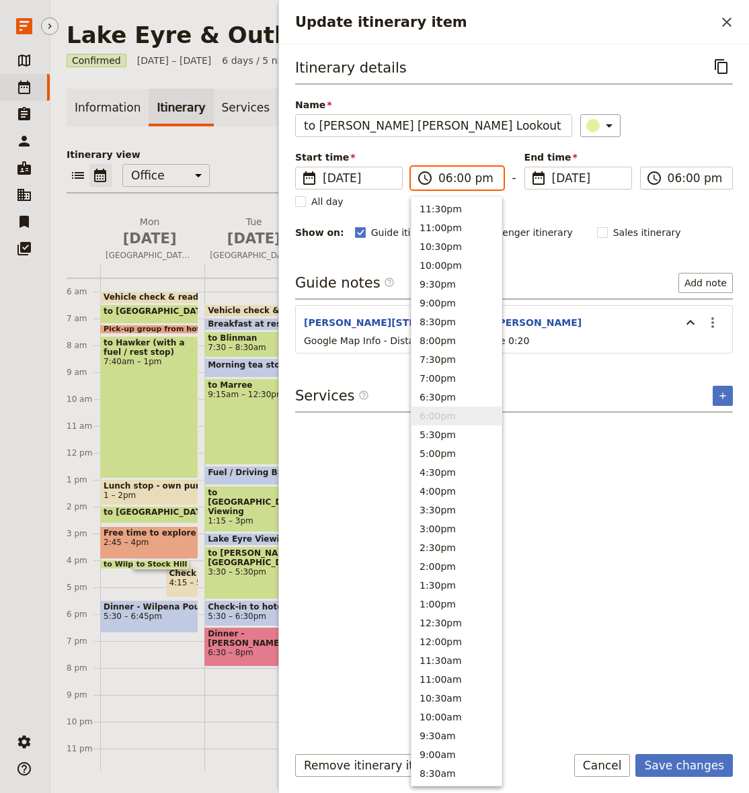
click at [461, 178] on input "06:00 pm" at bounding box center [466, 178] width 56 height 16
click at [461, 178] on input "06:14 pm" at bounding box center [466, 178] width 56 height 16
type input "06:45 pm"
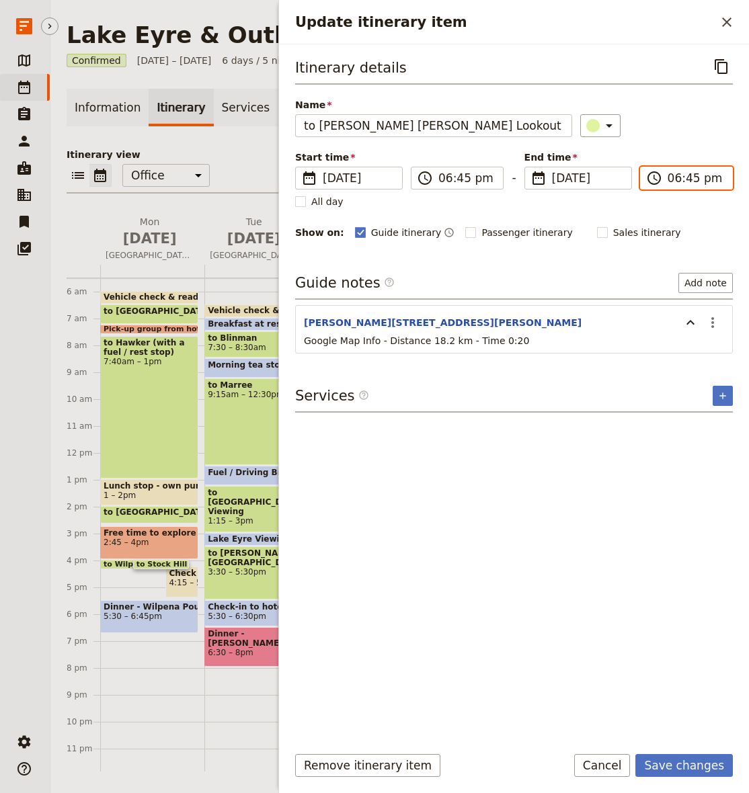
click at [676, 180] on input "06:45 pm" at bounding box center [696, 178] width 56 height 16
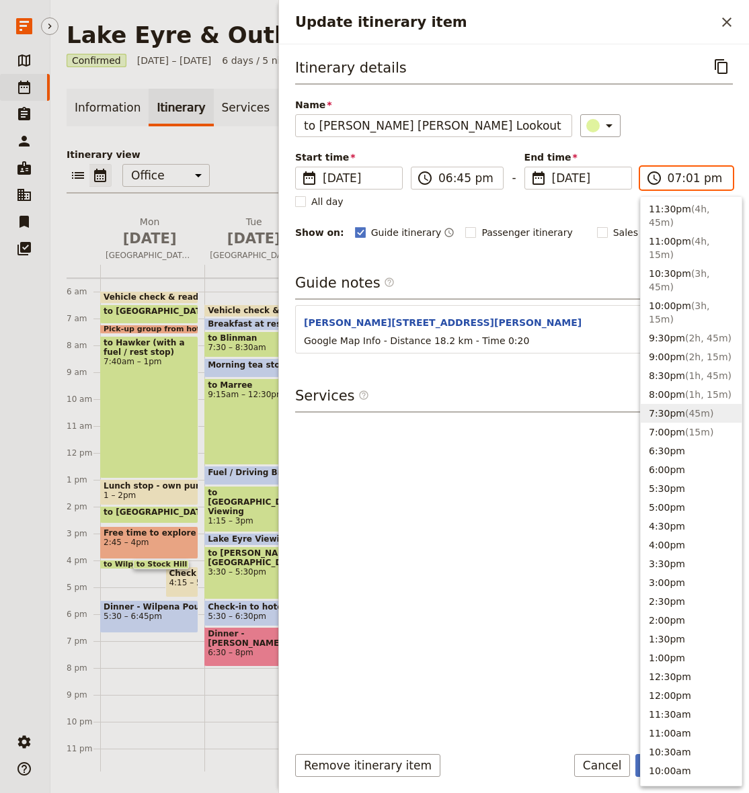
type input "07:15 pm"
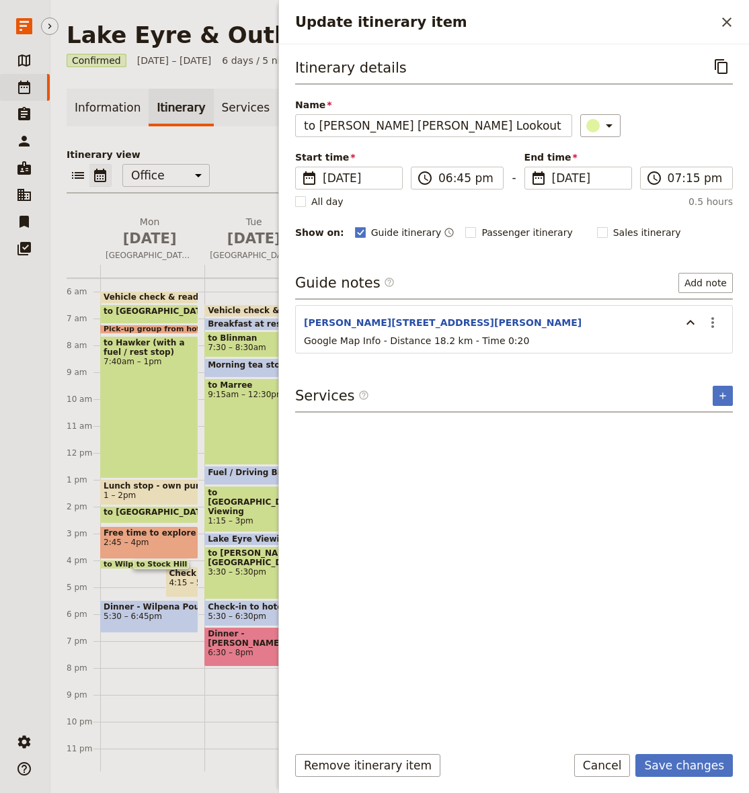
click at [626, 629] on div "Itinerary details ​ Name to [PERSON_NAME][GEOGRAPHIC_DATA][PERSON_NAME] Lookout…" at bounding box center [514, 394] width 438 height 678
click at [701, 763] on button "Save changes" at bounding box center [683, 765] width 97 height 23
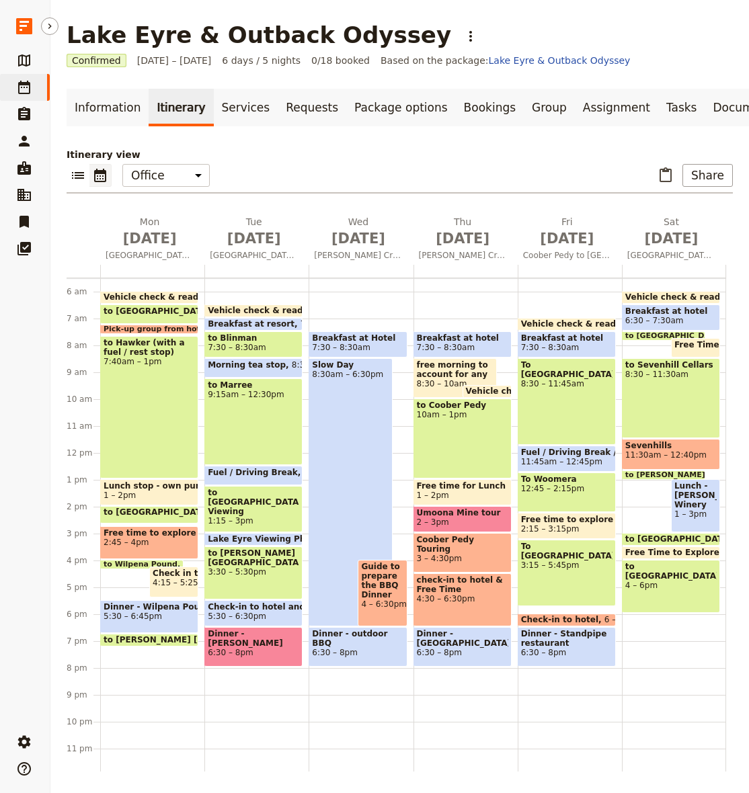
click at [173, 584] on span "4:15 – 5:25pm" at bounding box center [182, 582] width 58 height 9
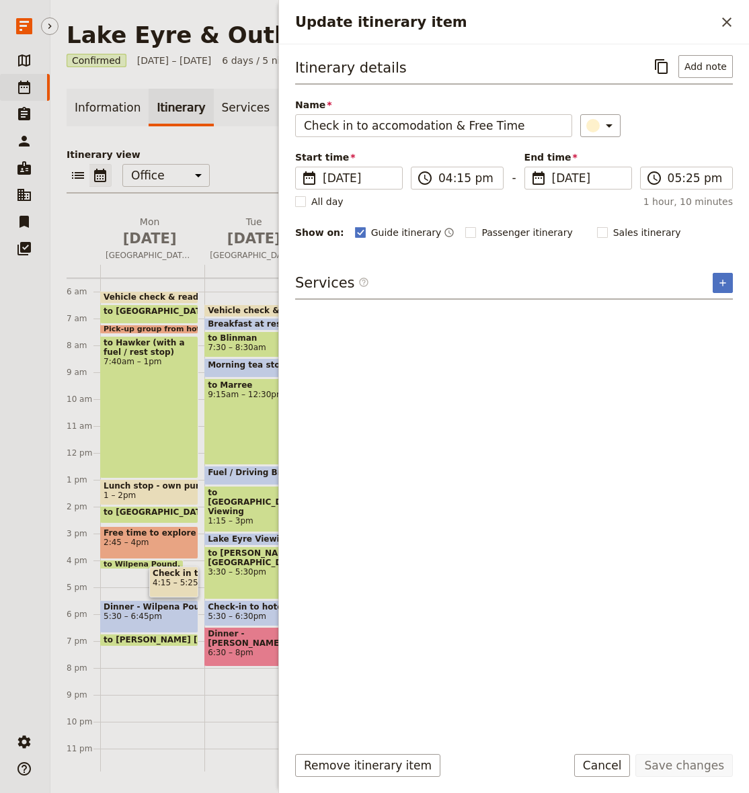
drag, startPoint x: 660, startPoint y: 67, endPoint x: 707, endPoint y: 39, distance: 55.1
click at [660, 67] on icon "Copy itinerary item" at bounding box center [662, 66] width 16 height 16
click at [725, 19] on icon "Close drawer" at bounding box center [727, 22] width 16 height 16
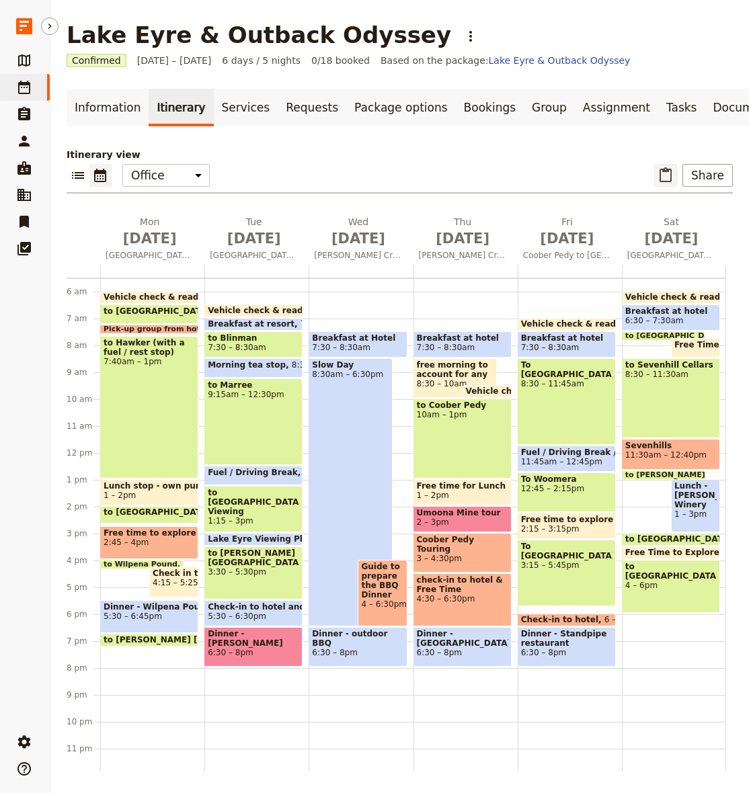
click at [666, 170] on icon "Paste itinerary item" at bounding box center [666, 174] width 12 height 15
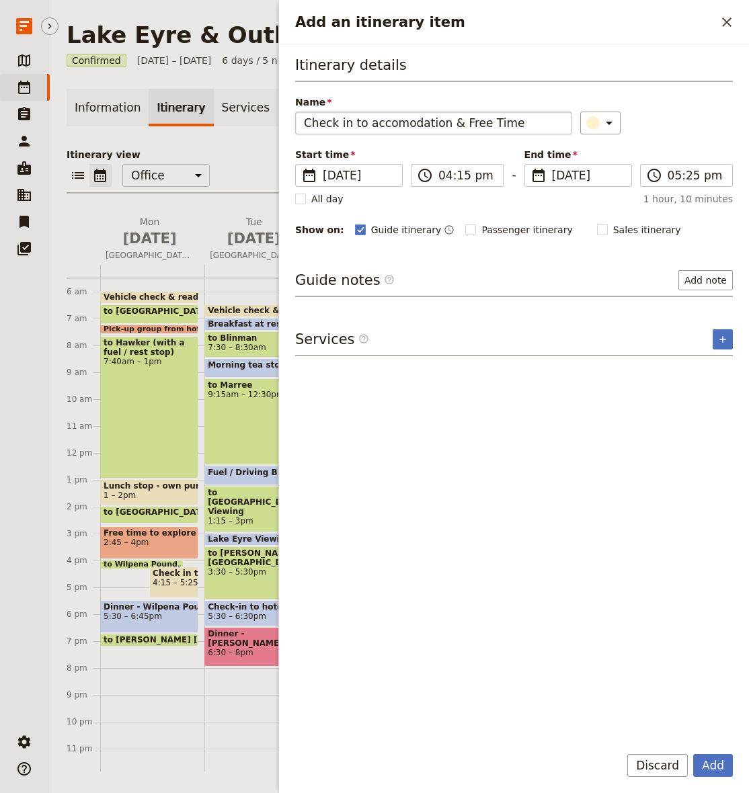
click at [450, 120] on input "Check in to accomodation & Free Time" at bounding box center [433, 123] width 277 height 23
type input "Sunset at [PERSON_NAME][GEOGRAPHIC_DATA][PERSON_NAME]"
click at [450, 178] on input "04:15 pm" at bounding box center [466, 175] width 56 height 16
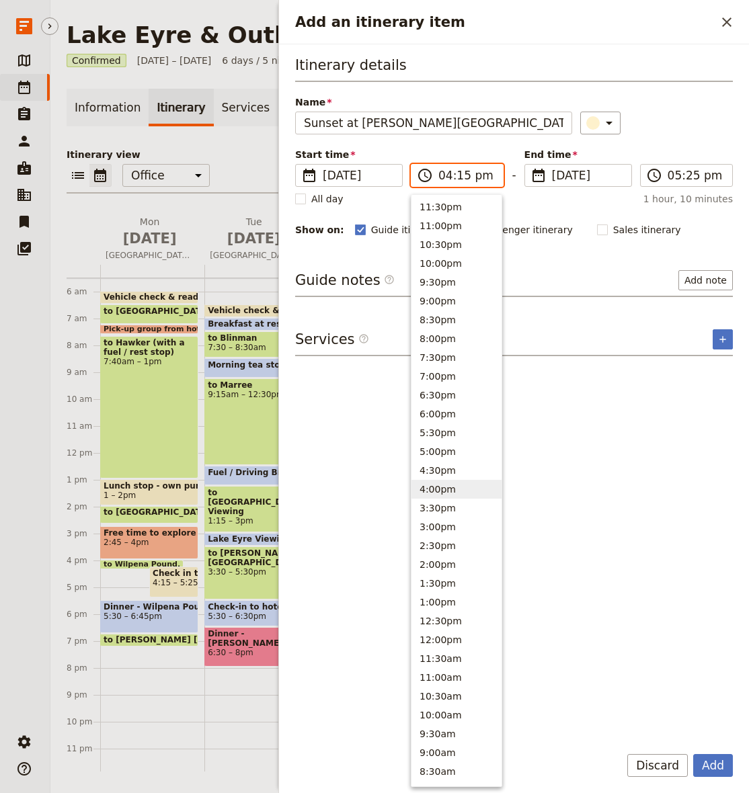
click at [450, 178] on input "04:15 pm" at bounding box center [466, 175] width 56 height 16
type input "07:15 pm"
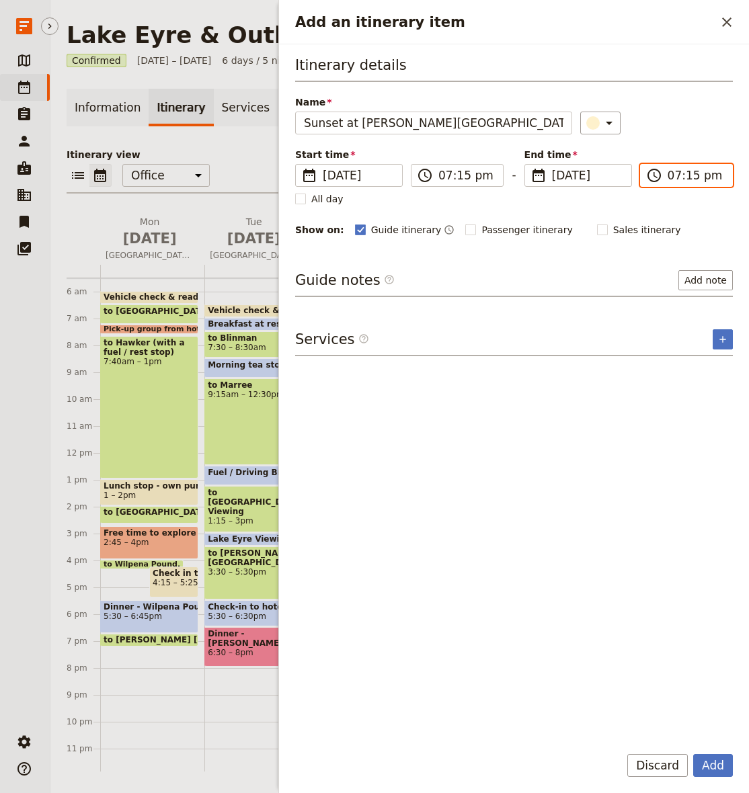
click at [672, 176] on input "07:15 pm" at bounding box center [696, 175] width 56 height 16
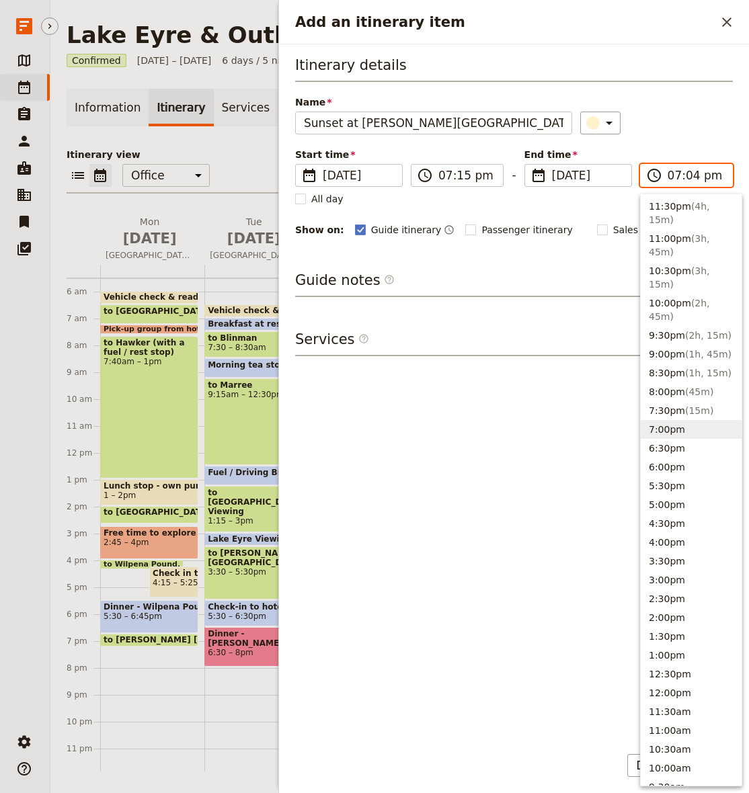
type input "07:45 pm"
click at [708, 89] on div "Itinerary details Name Sunset at [PERSON_NAME][GEOGRAPHIC_DATA][PERSON_NAME] ​ …" at bounding box center [514, 146] width 438 height 183
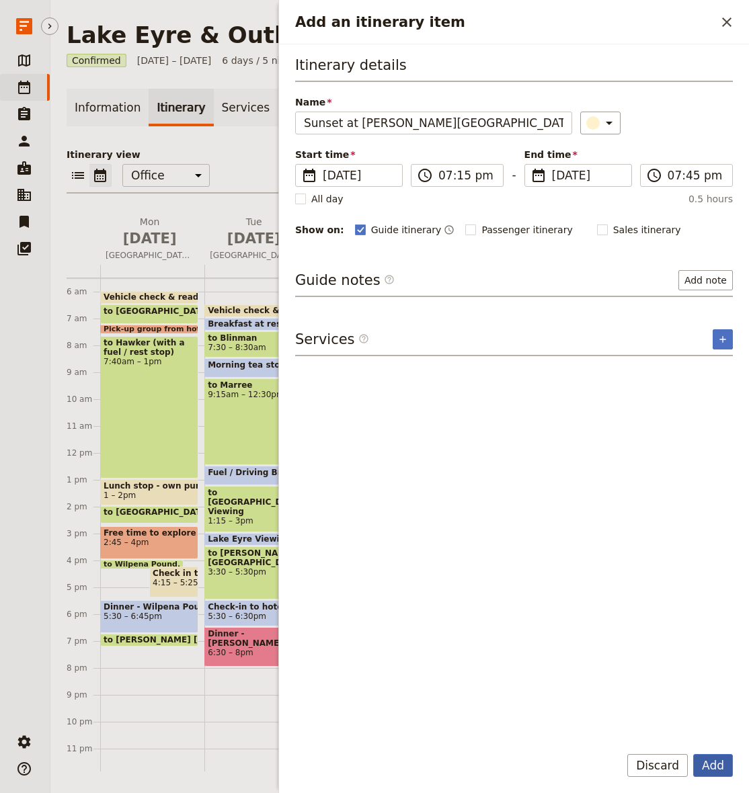
click at [722, 762] on button "Add" at bounding box center [713, 765] width 40 height 23
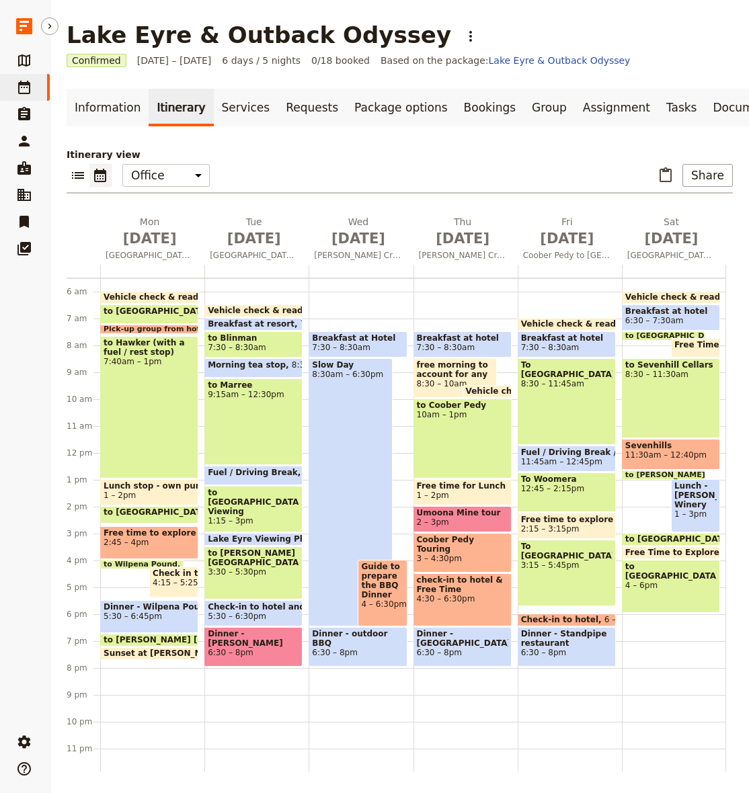
click at [162, 654] on span at bounding box center [149, 656] width 97 height 5
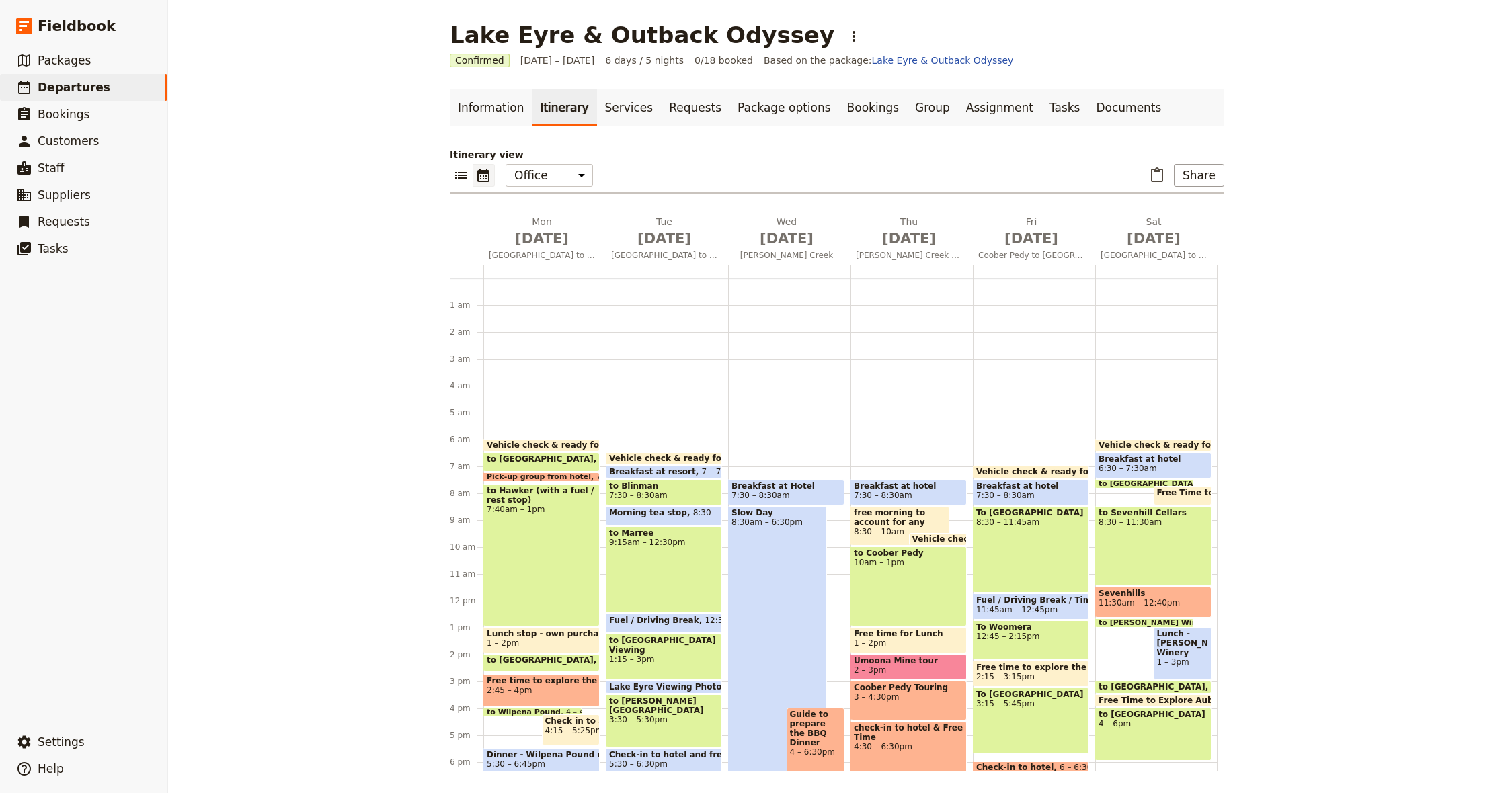
scroll to position [148, 0]
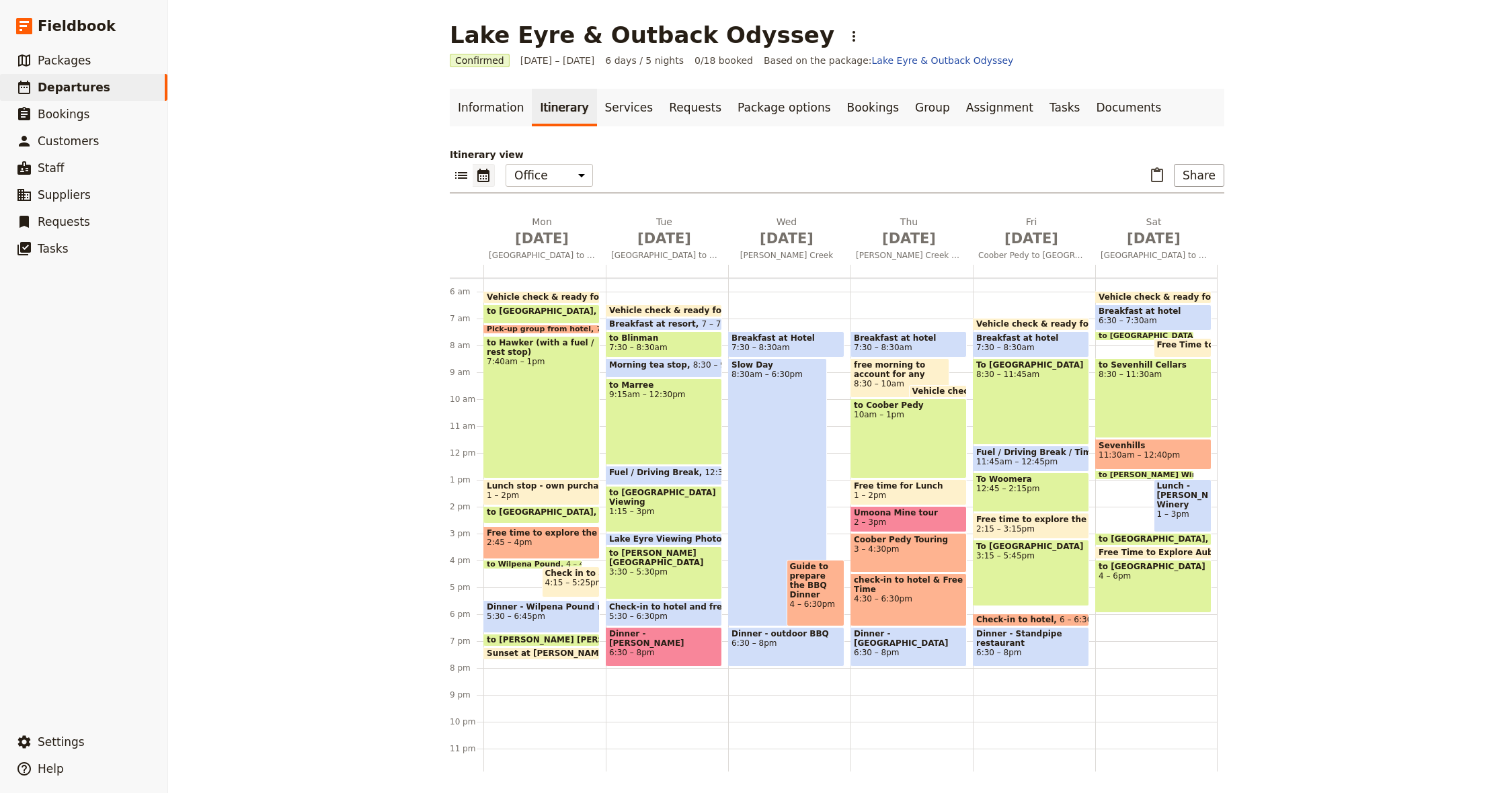
click at [555, 652] on span "Sunset at [PERSON_NAME][GEOGRAPHIC_DATA][PERSON_NAME]" at bounding box center [635, 653] width 297 height 9
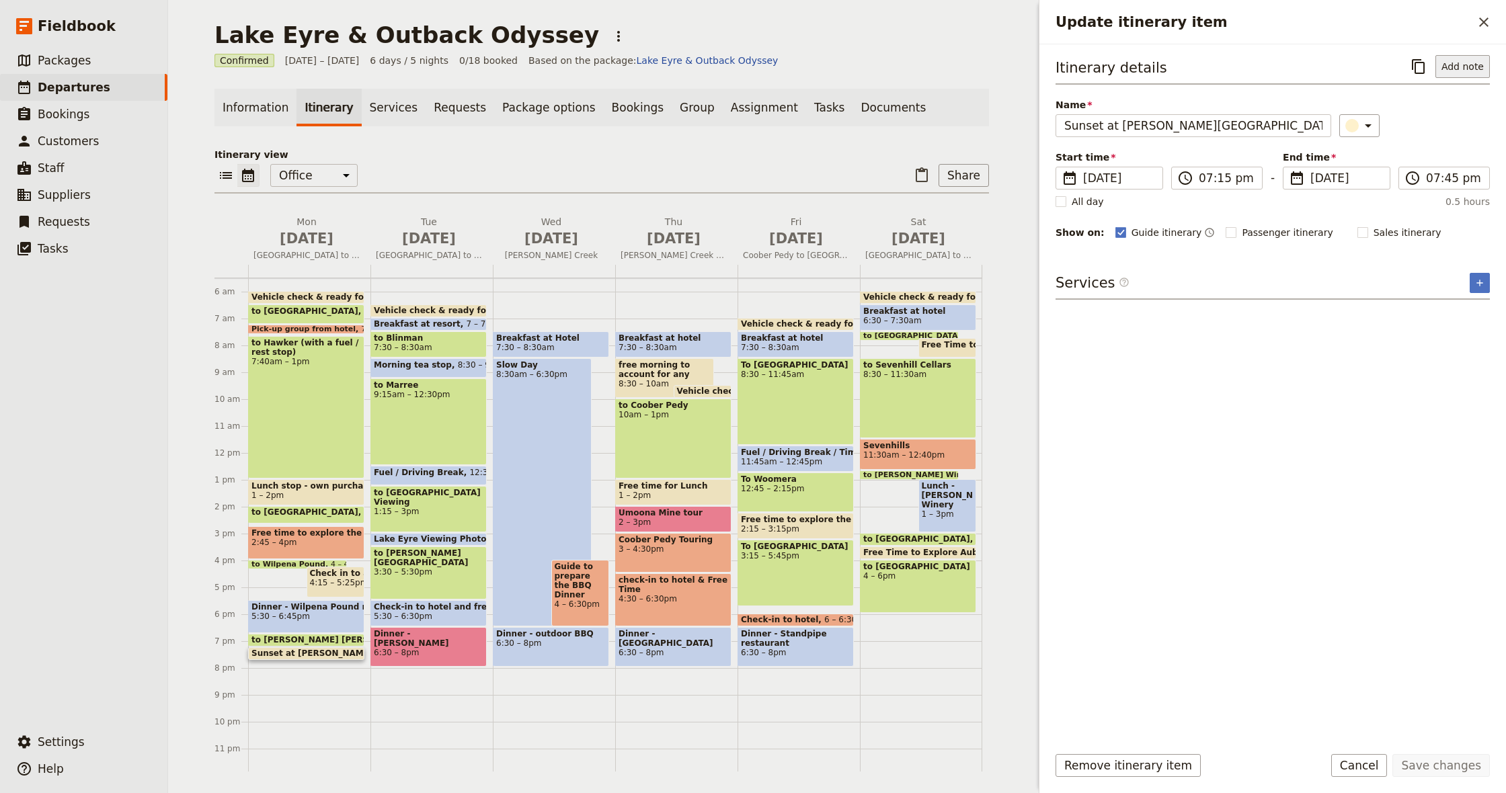
click at [1469, 65] on button "Add note" at bounding box center [1463, 66] width 54 height 23
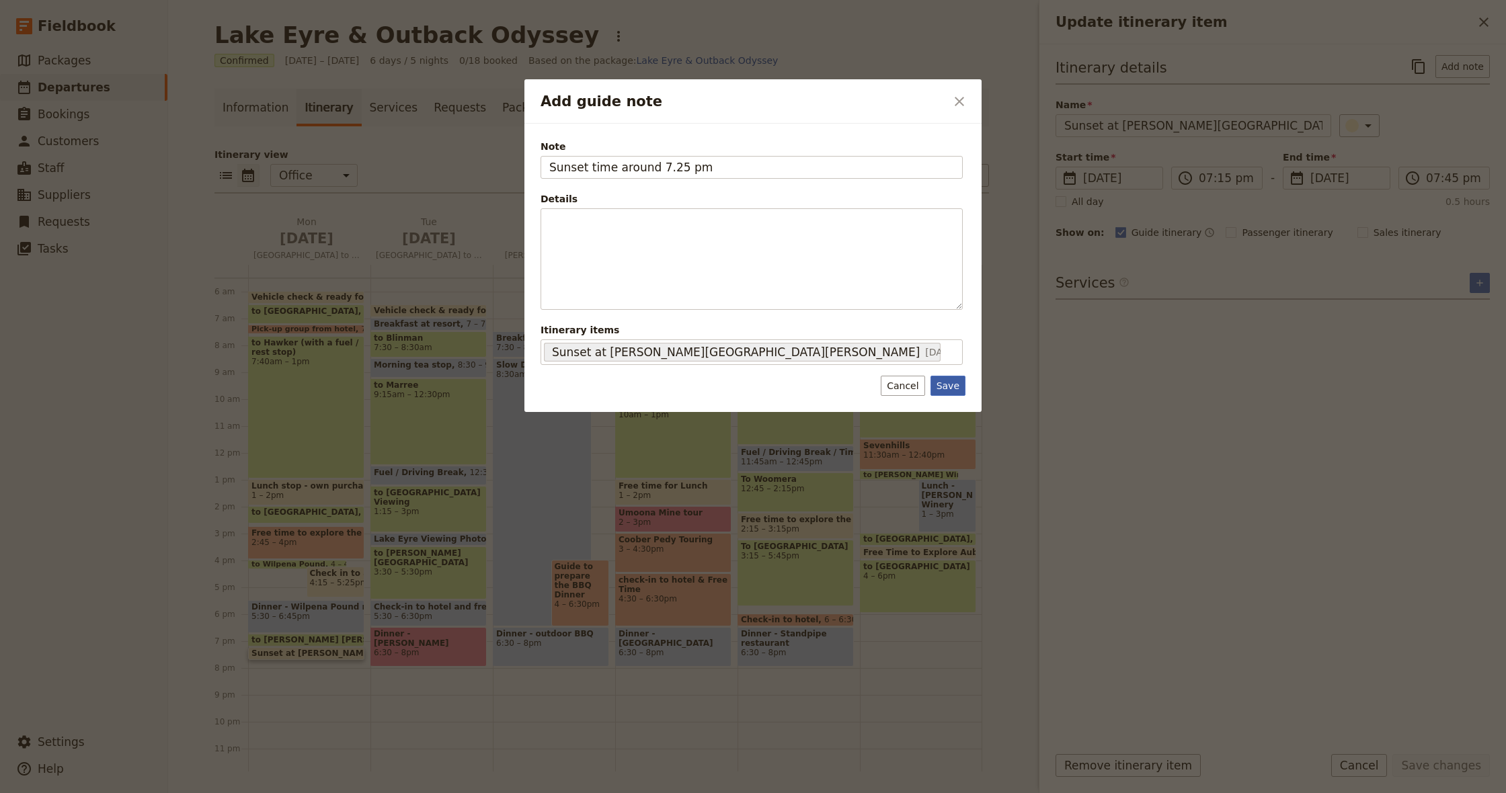
type input "Sunset time around 7.25 pm"
click at [950, 387] on button "Save" at bounding box center [948, 386] width 35 height 20
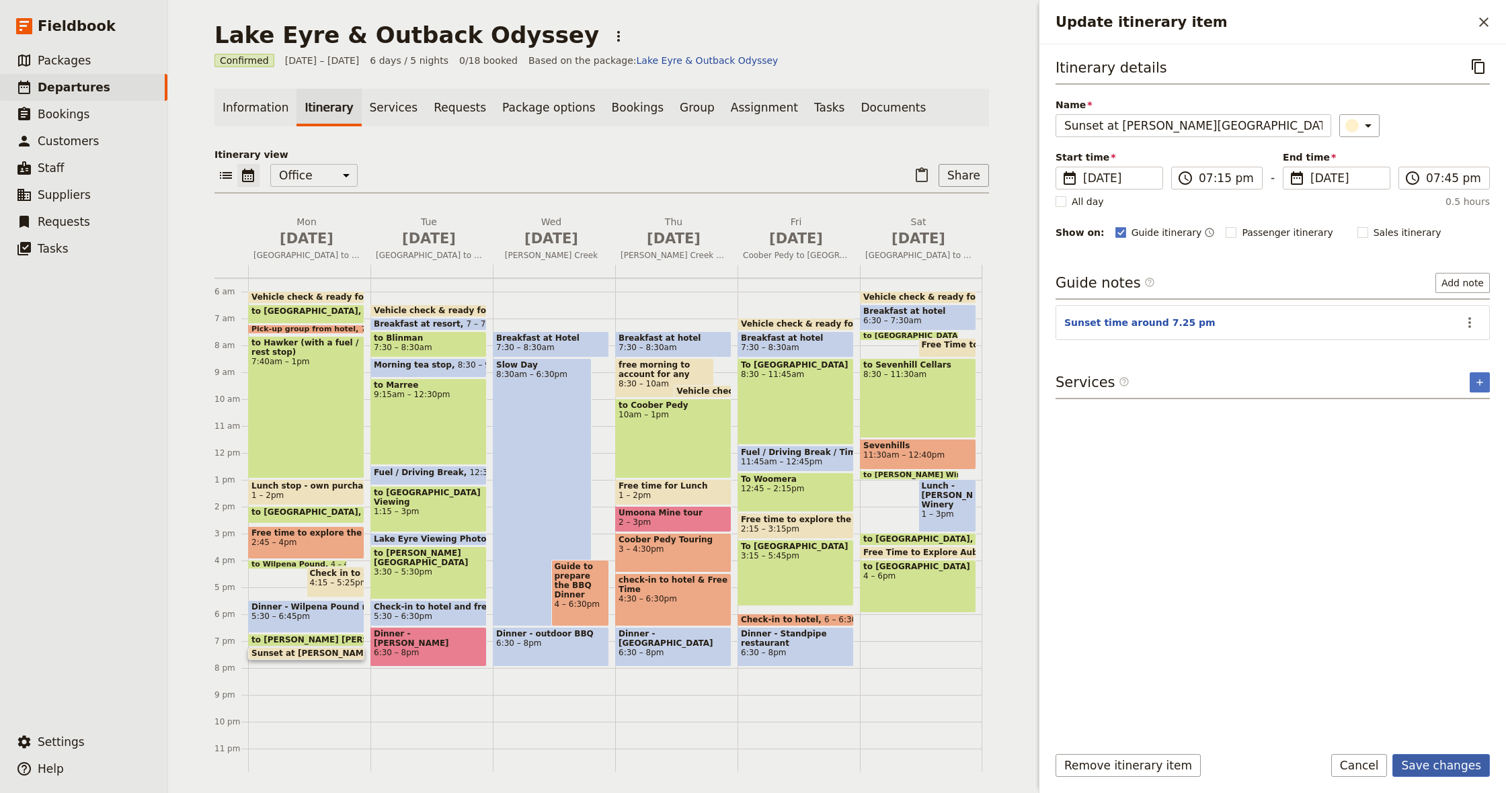
click at [1459, 767] on button "Save changes" at bounding box center [1440, 765] width 97 height 23
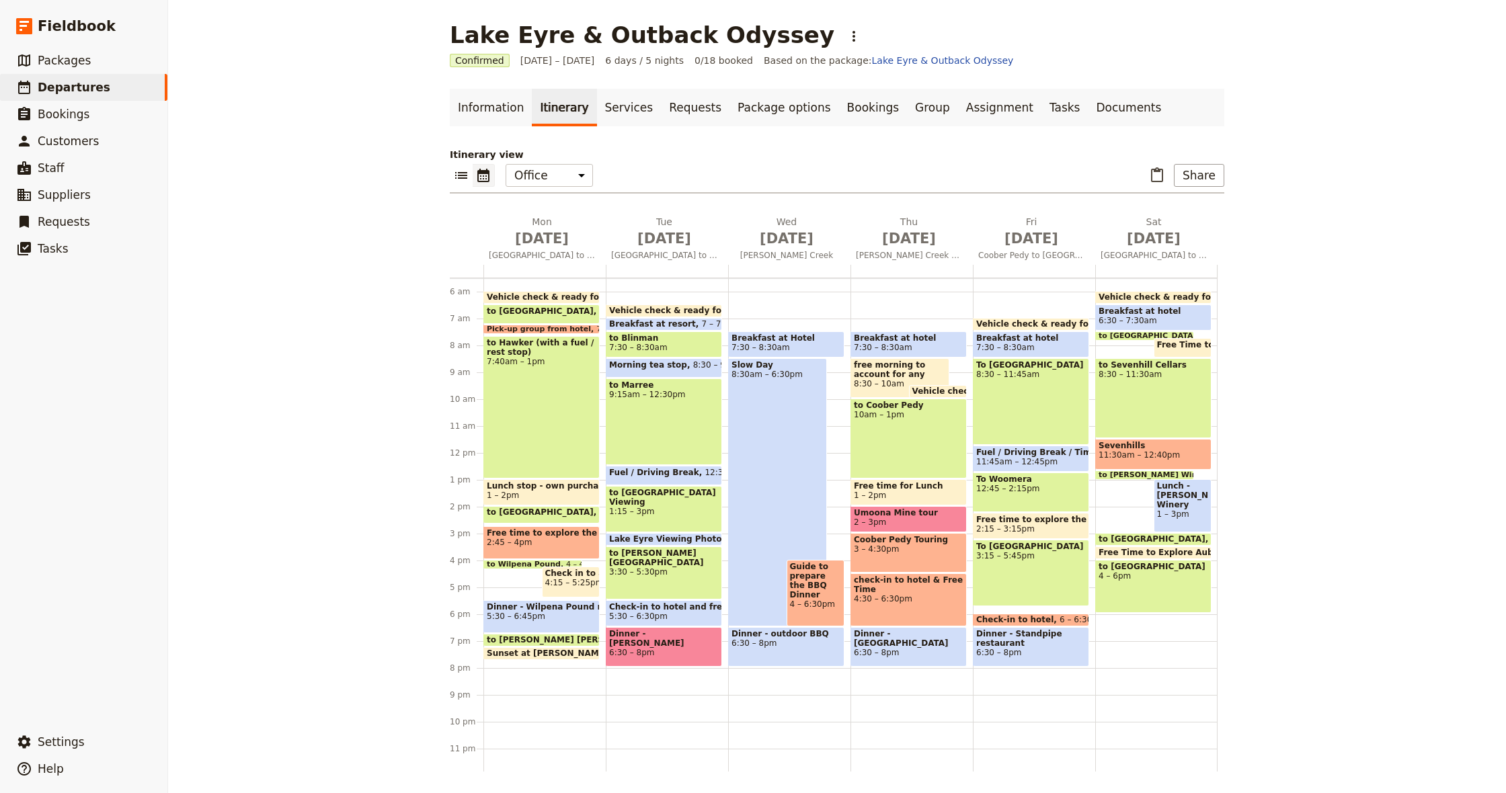
click at [517, 642] on span at bounding box center [541, 643] width 115 height 5
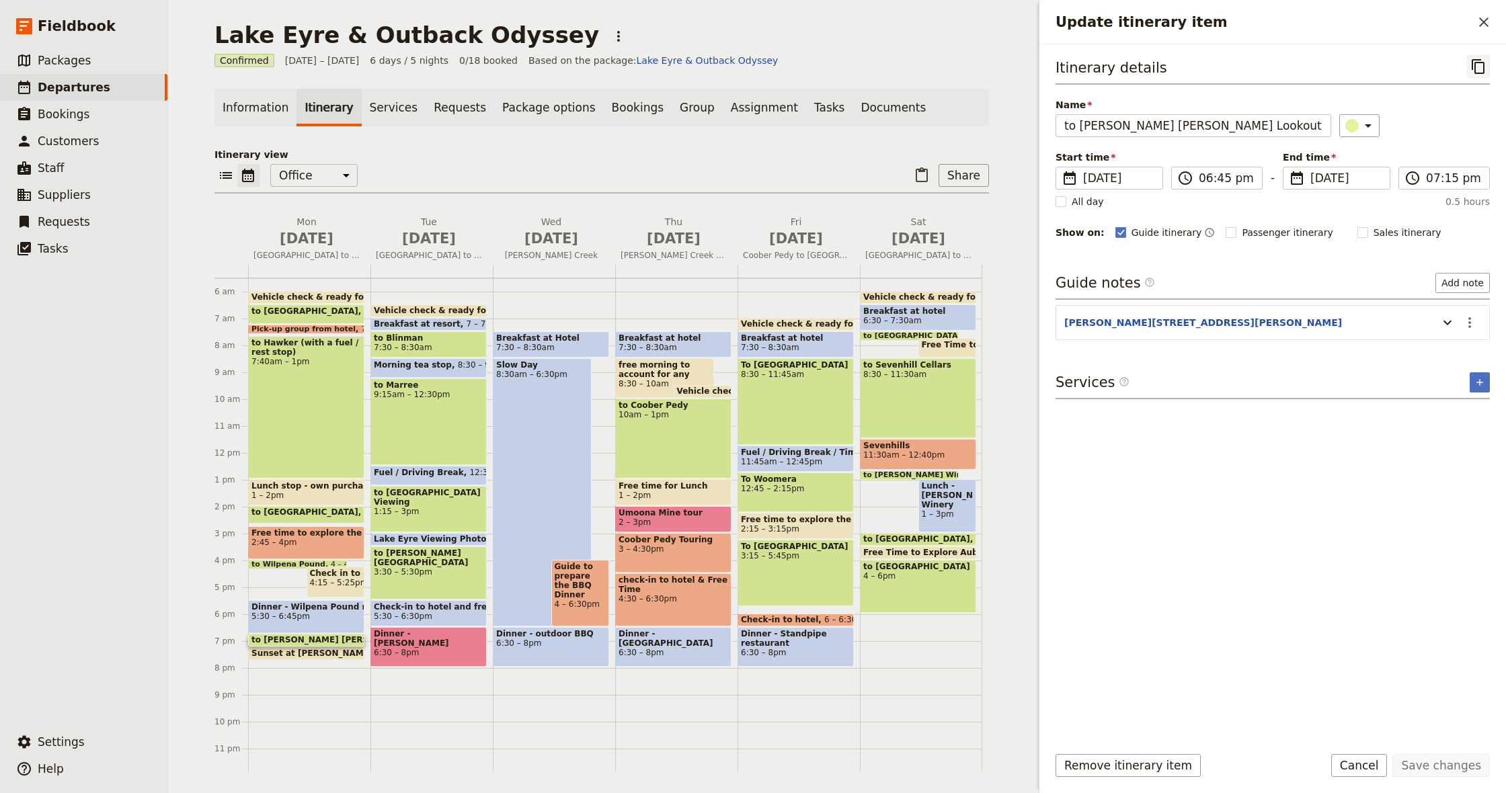
click at [1480, 69] on icon "Copy itinerary item" at bounding box center [1478, 66] width 16 height 16
click at [1486, 21] on icon "Close drawer" at bounding box center [1484, 22] width 16 height 16
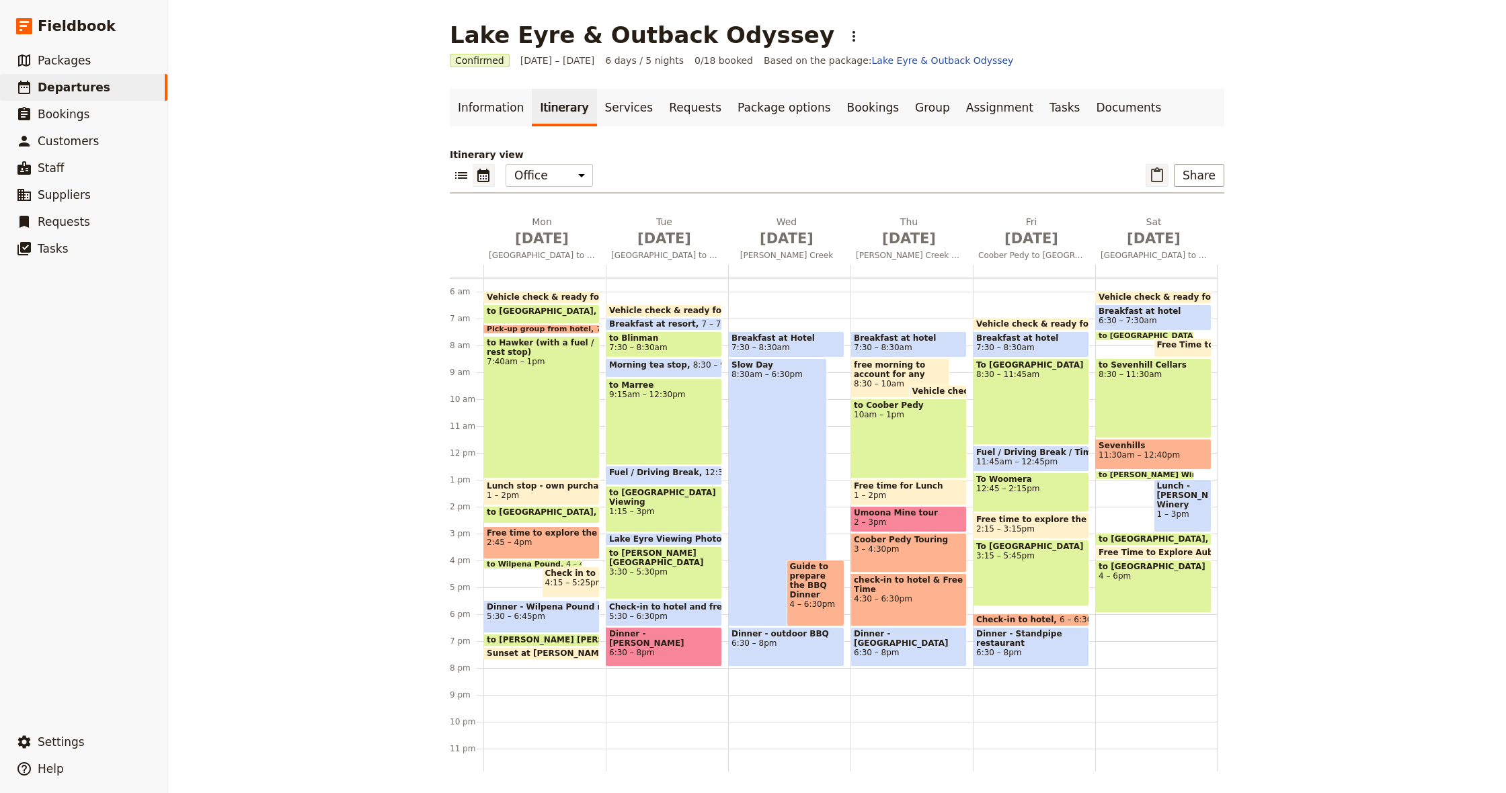
click at [1157, 173] on icon "Paste itinerary item" at bounding box center [1157, 175] width 16 height 16
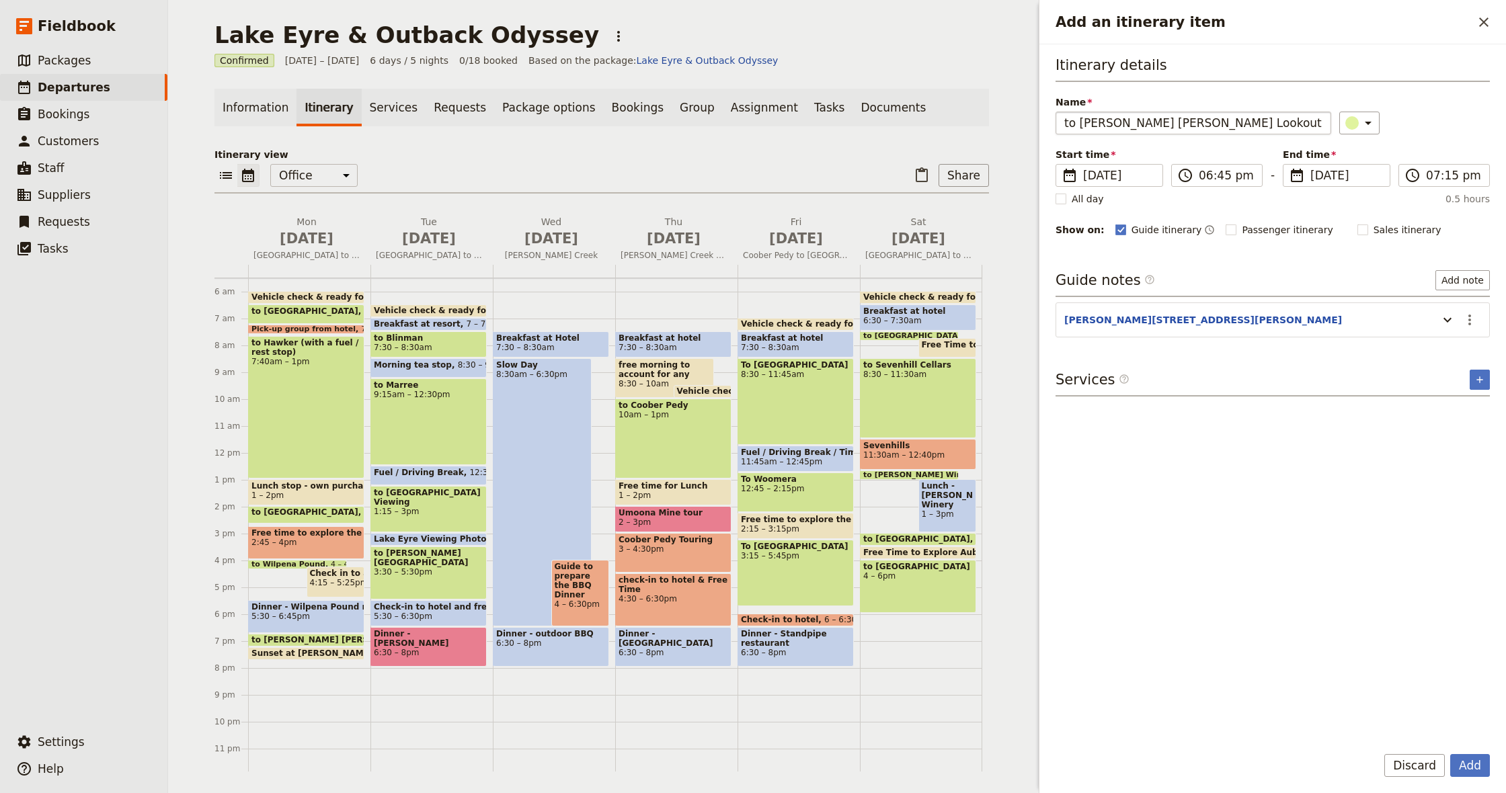
click at [1112, 114] on input "to [PERSON_NAME] [PERSON_NAME] Lookout" at bounding box center [1194, 123] width 276 height 23
type input "R"
type input "Return to Accommodation"
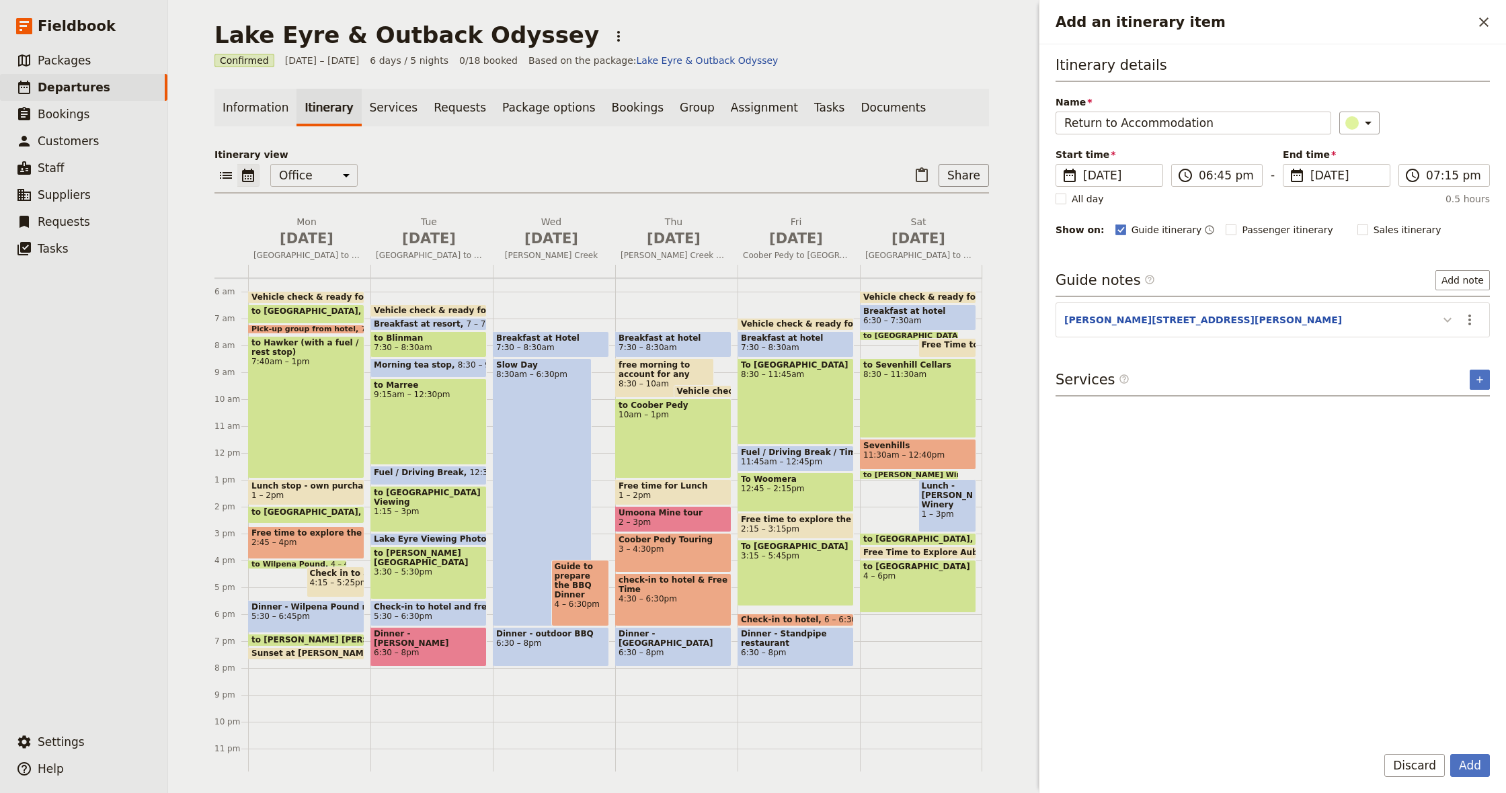
click at [1458, 317] on button "Add an itinerary item" at bounding box center [1448, 320] width 22 height 22
click at [1464, 320] on icon "Actions" at bounding box center [1470, 320] width 16 height 16
click at [1442, 350] on span "Edit note" at bounding box center [1431, 349] width 42 height 13
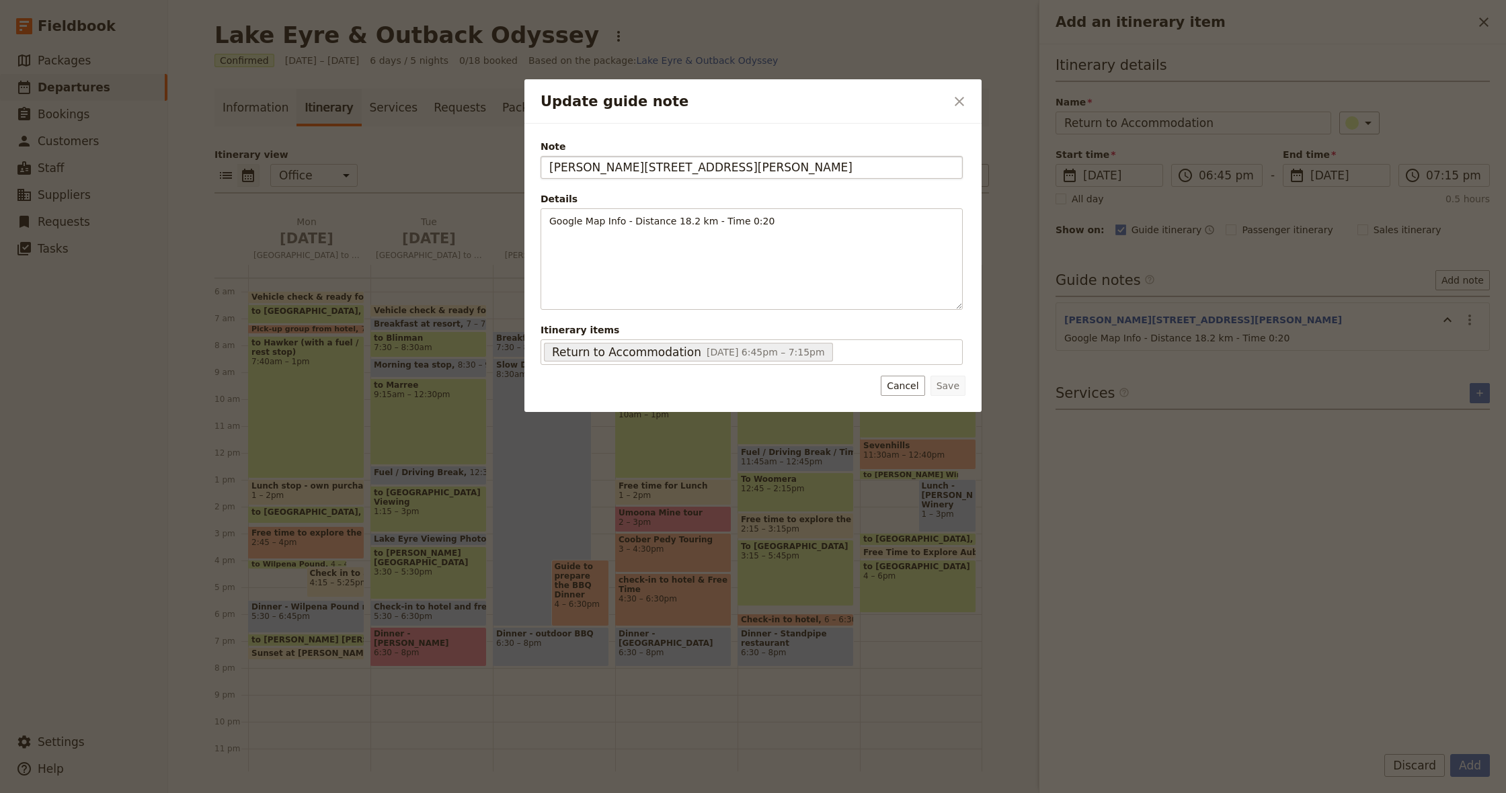
click at [720, 167] on input "[PERSON_NAME][STREET_ADDRESS][PERSON_NAME]" at bounding box center [752, 167] width 422 height 23
type input "Discovery Park"
click at [949, 387] on button "Save" at bounding box center [948, 386] width 35 height 20
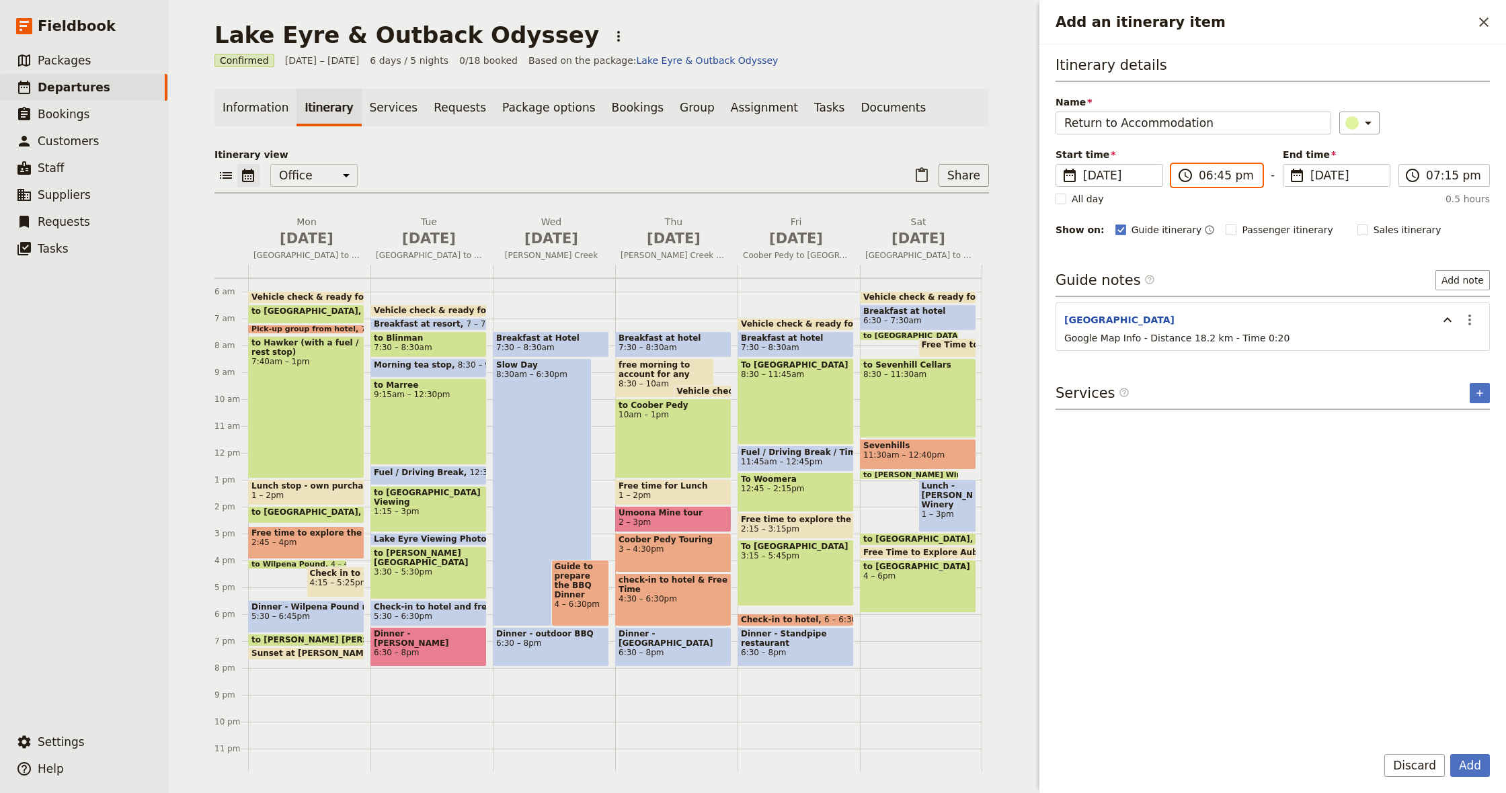
click at [1207, 177] on input "06:45 pm" at bounding box center [1226, 175] width 55 height 16
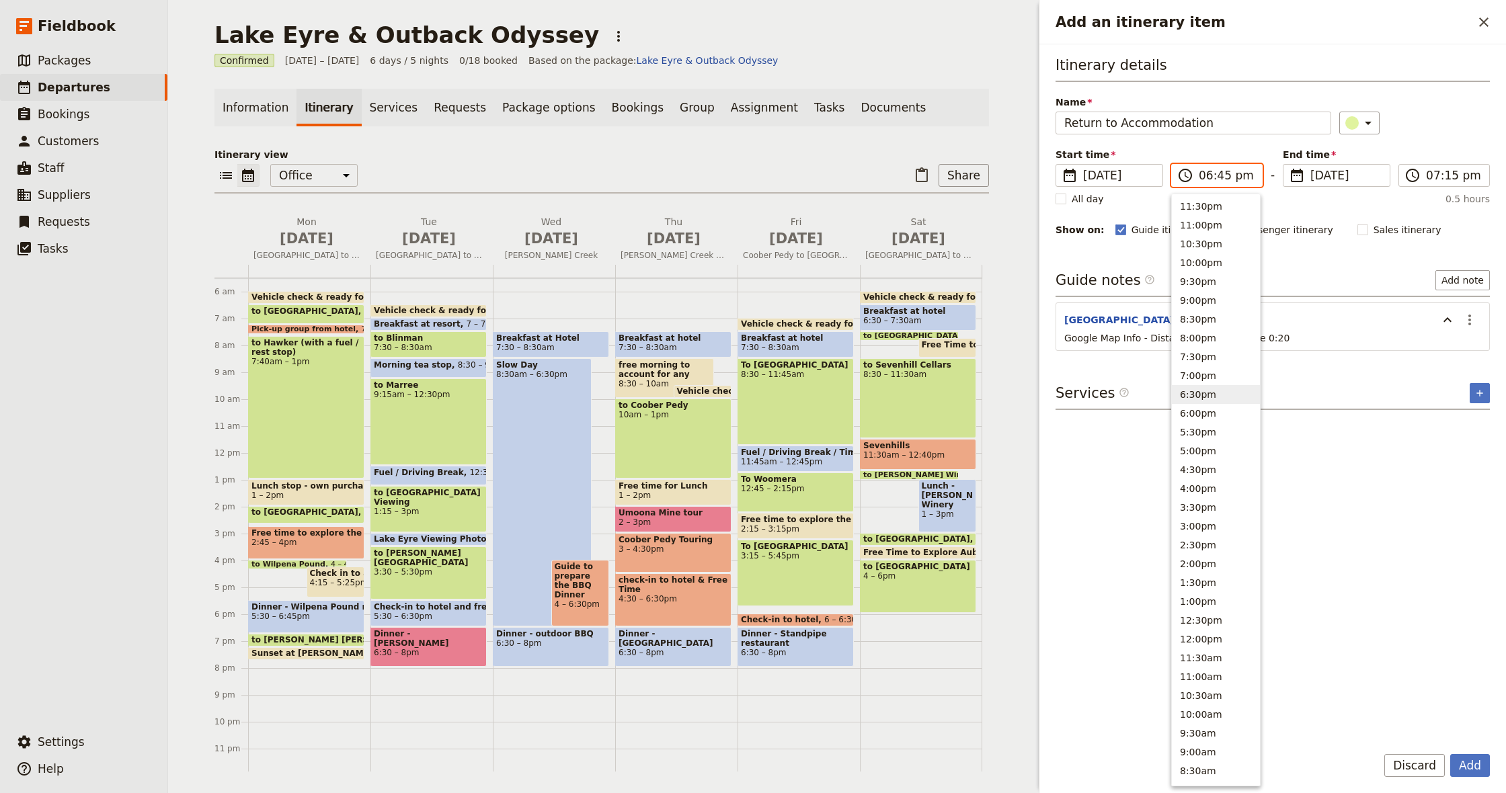
type input "07:45 pm"
click at [1440, 122] on div "​" at bounding box center [1414, 123] width 151 height 23
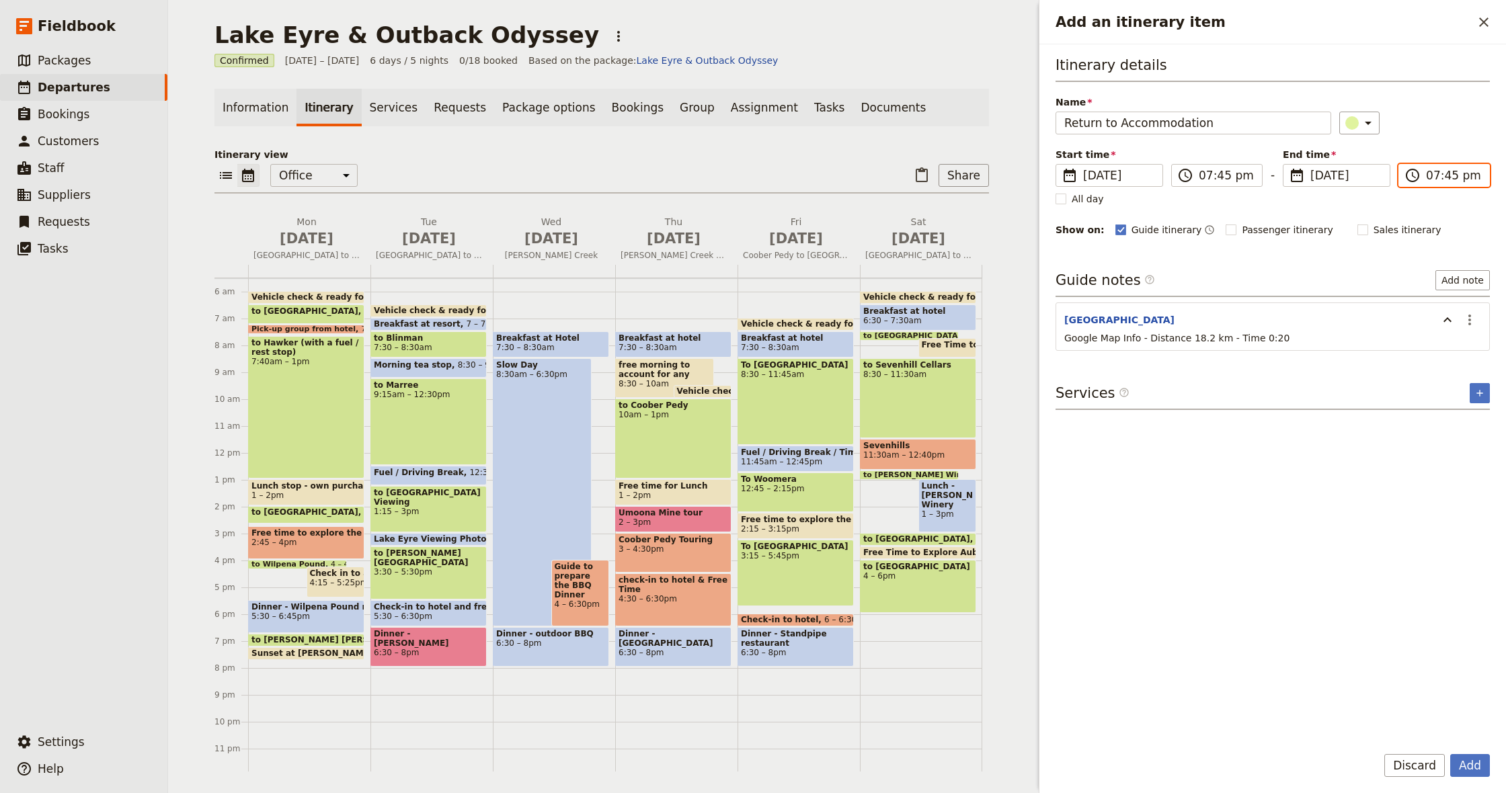
click at [1433, 178] on input "07:45 pm" at bounding box center [1453, 175] width 55 height 16
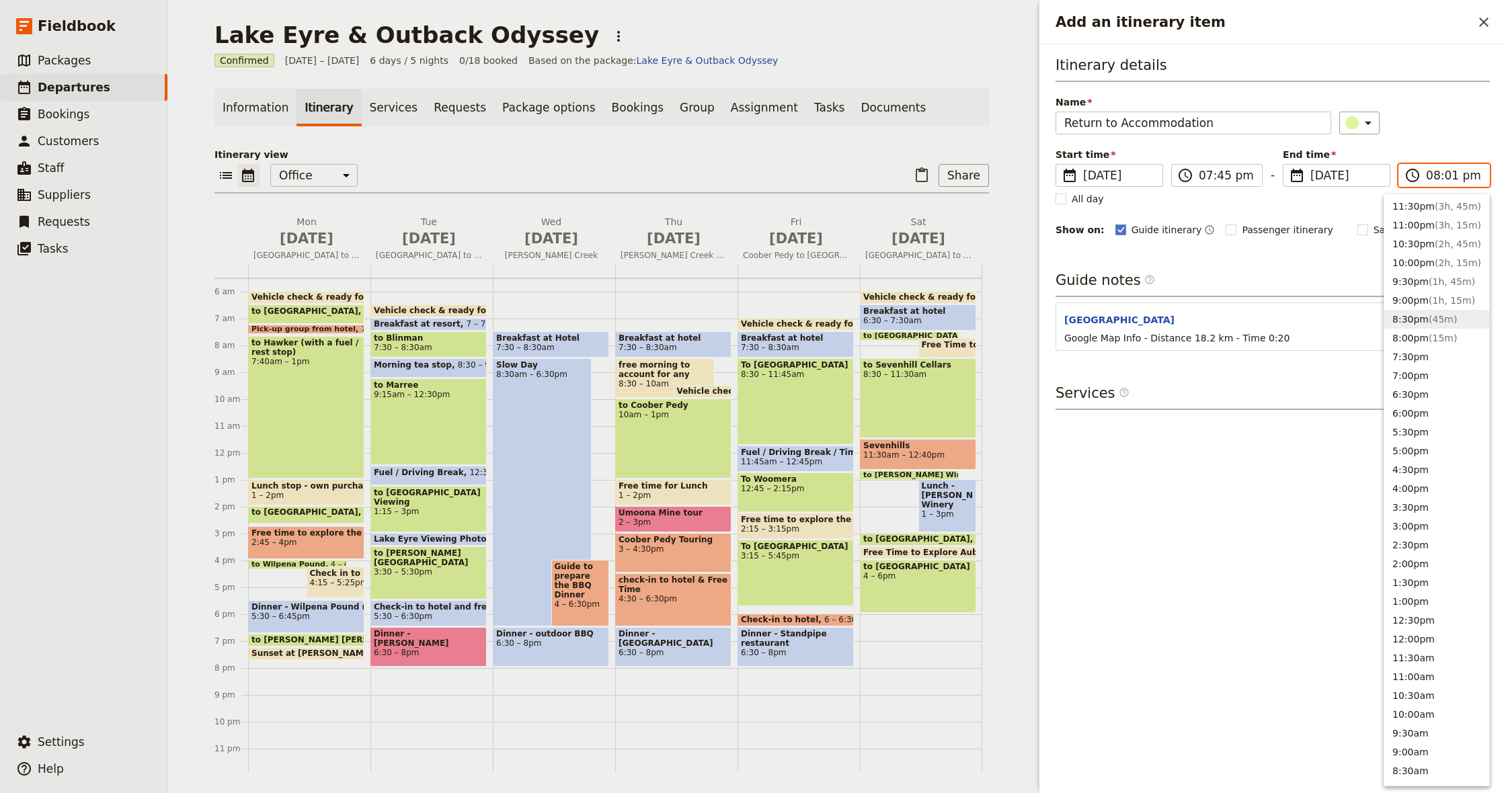
type input "08:10 pm"
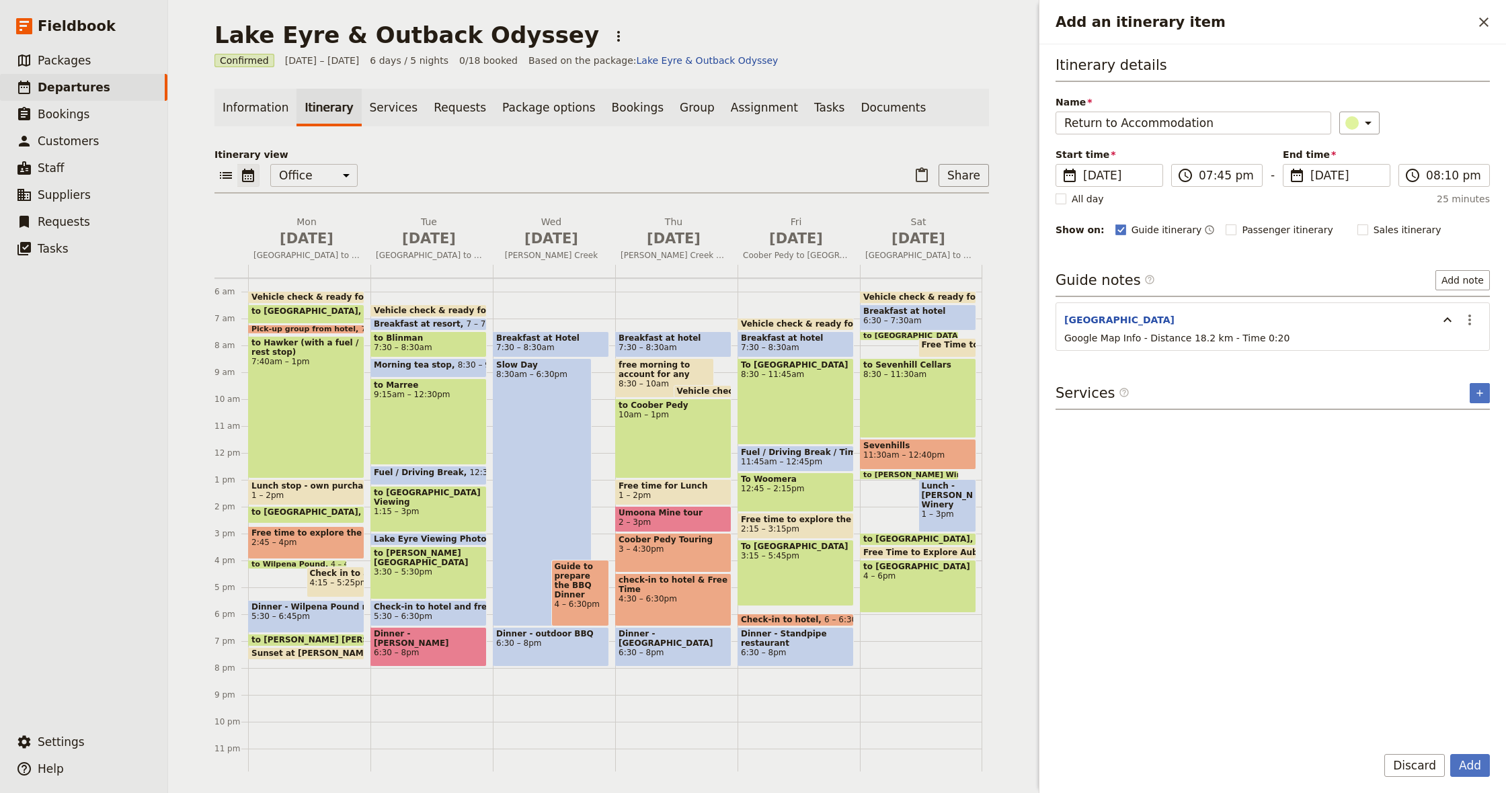
drag, startPoint x: 1462, startPoint y: 119, endPoint x: 1446, endPoint y: 463, distance: 344.6
click at [1462, 119] on div "​" at bounding box center [1414, 123] width 151 height 23
click at [1470, 769] on button "Add" at bounding box center [1470, 765] width 40 height 23
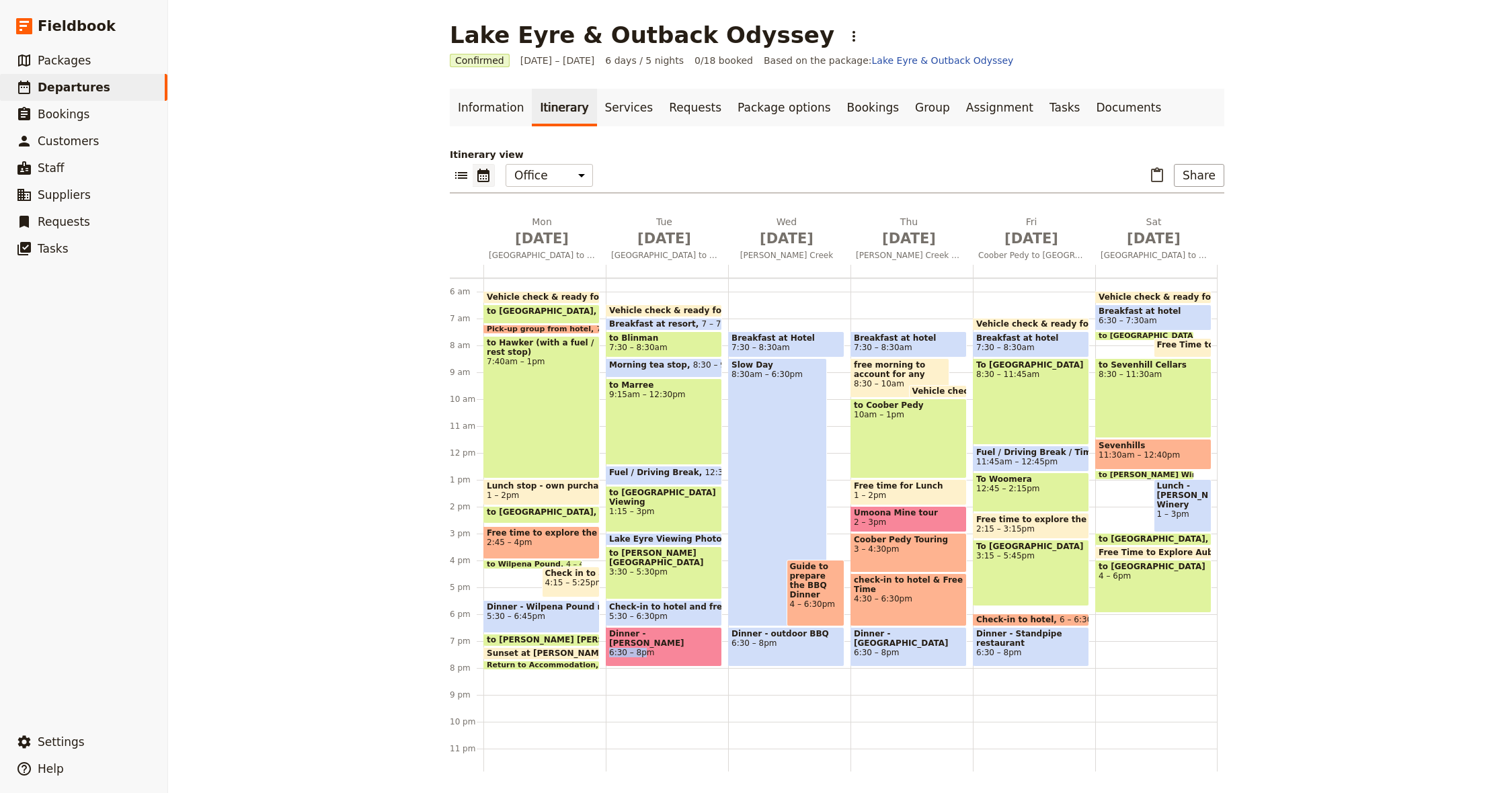
drag, startPoint x: 648, startPoint y: 638, endPoint x: 655, endPoint y: 661, distance: 23.8
click at [1202, 178] on button "Share" at bounding box center [1199, 175] width 50 height 23
click at [1185, 204] on span "Guide itinerary" at bounding box center [1160, 204] width 71 height 13
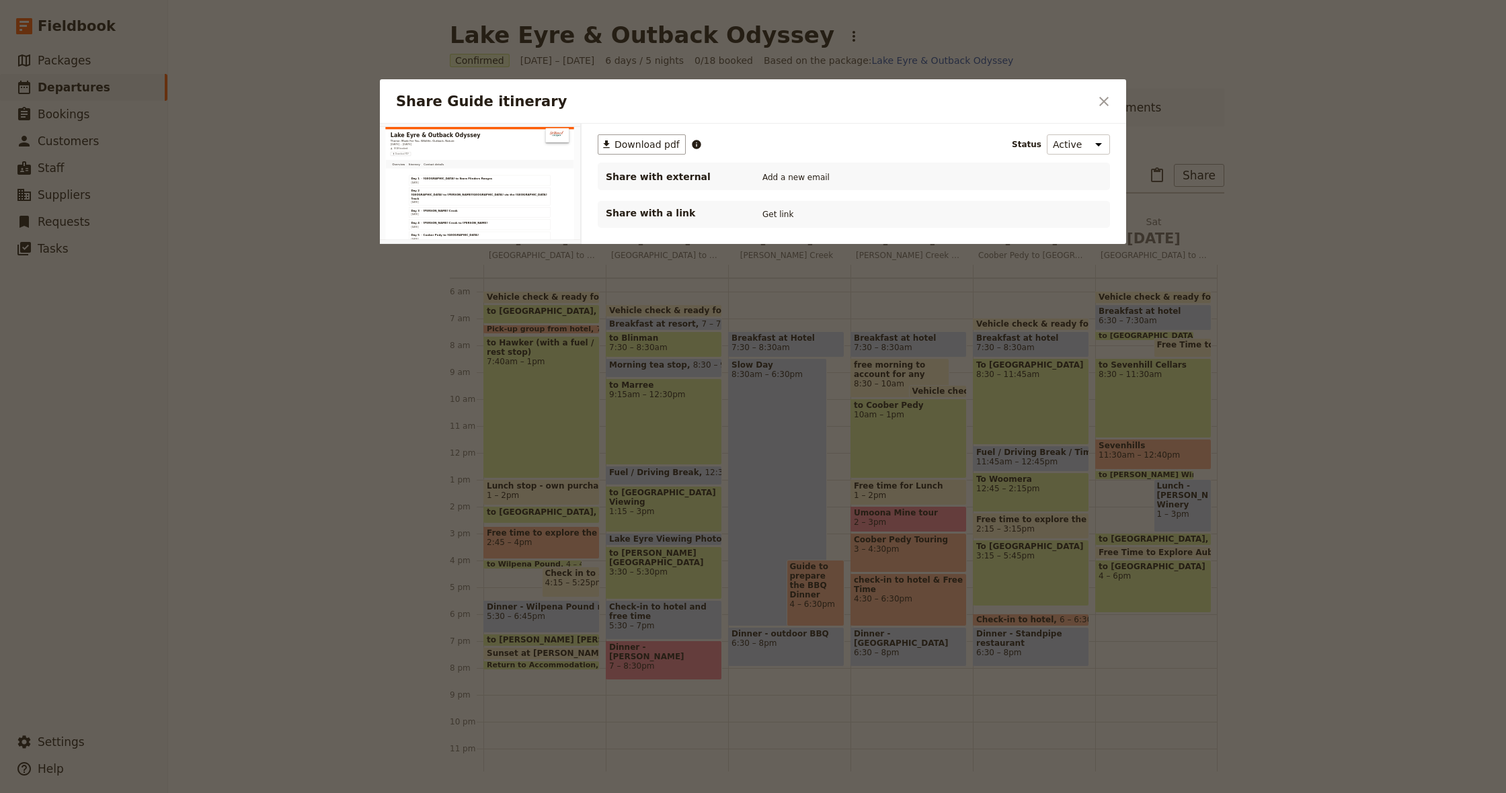
scroll to position [0, 0]
click at [636, 145] on span "Download pdf" at bounding box center [647, 144] width 65 height 13
